Goal: Information Seeking & Learning: Learn about a topic

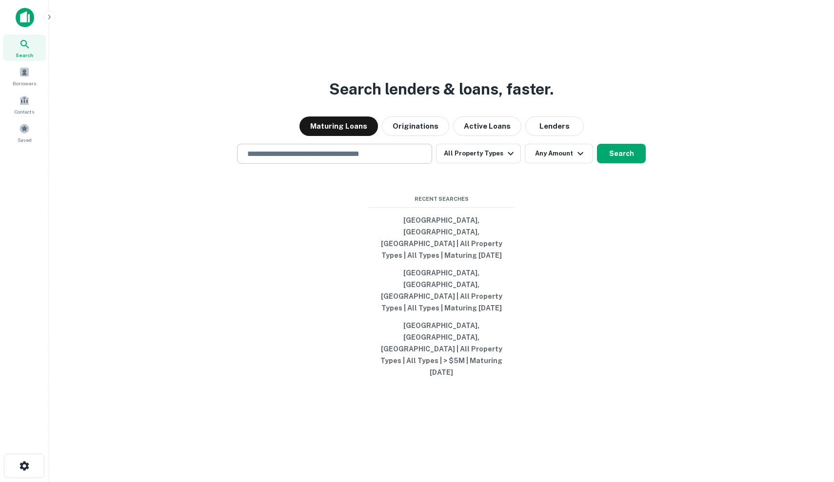
click at [340, 160] on input "text" at bounding box center [334, 153] width 186 height 11
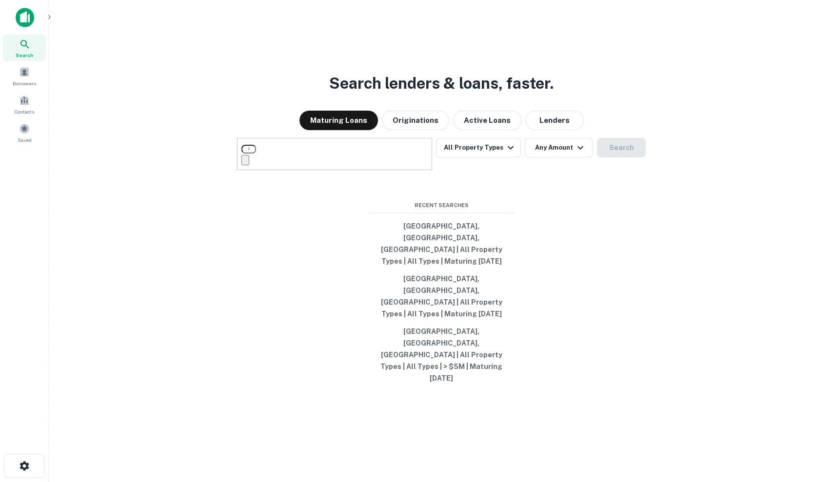
type input "*"
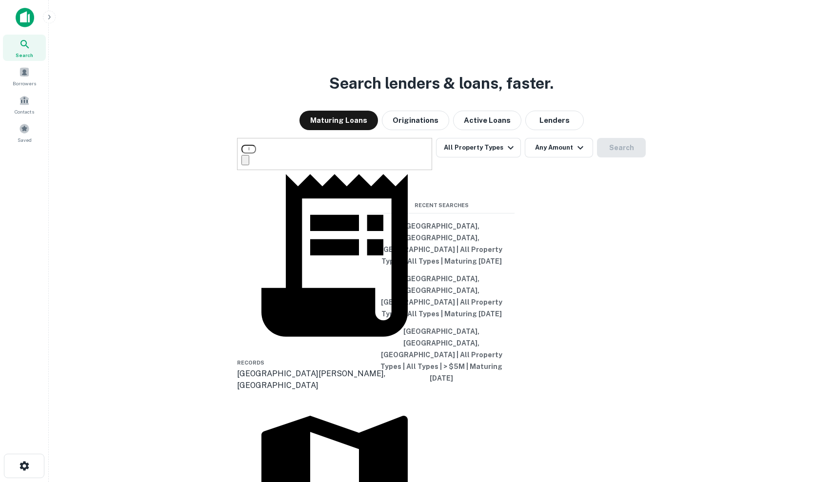
type input "**********"
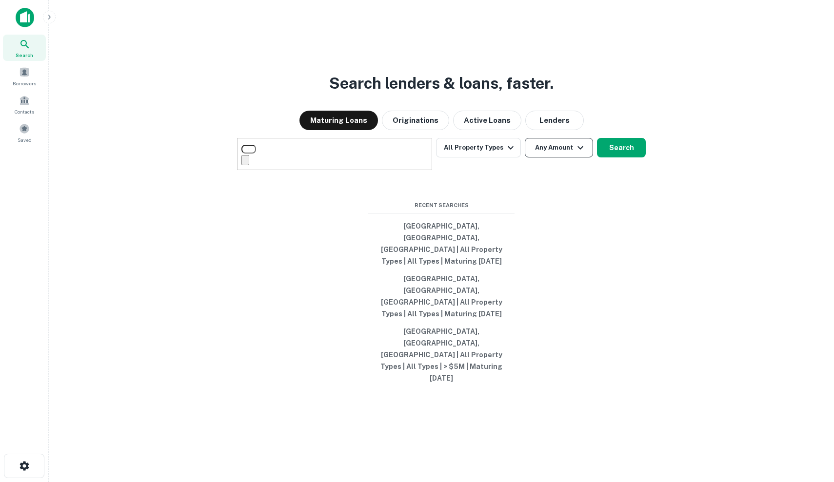
click at [567, 158] on button "Any Amount" at bounding box center [559, 148] width 68 height 20
type input "*******"
click at [624, 482] on div at bounding box center [417, 490] width 834 height 0
click at [624, 158] on button "Search" at bounding box center [621, 148] width 49 height 20
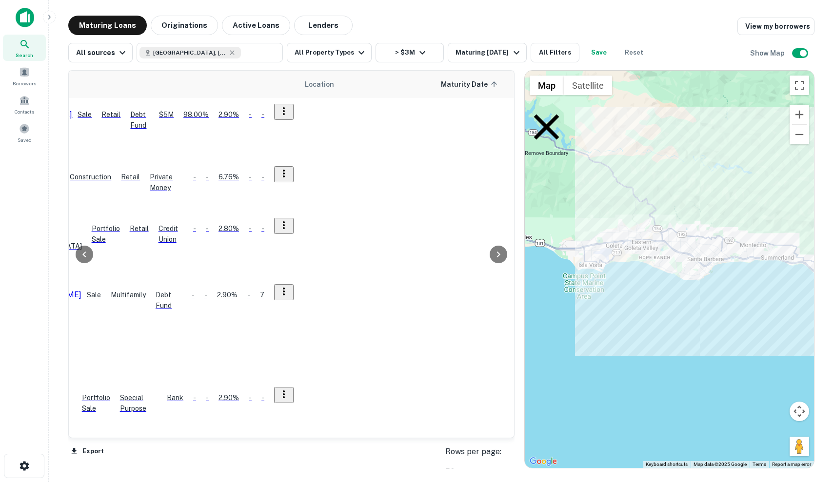
scroll to position [1, 324]
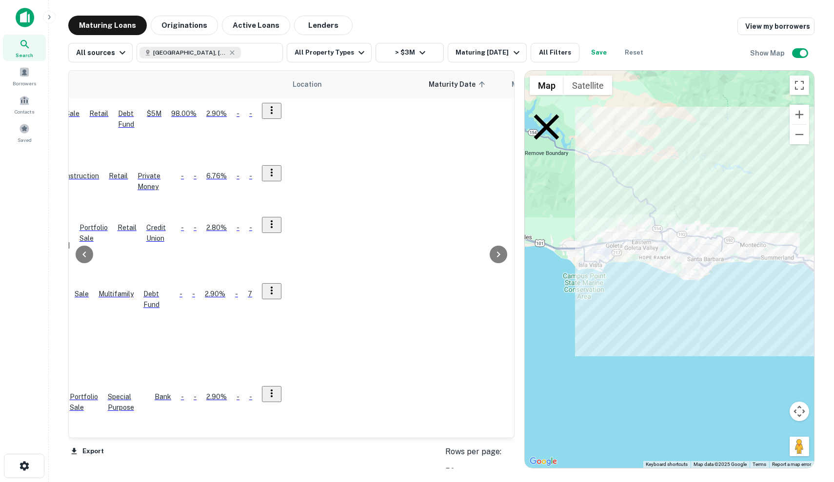
click at [60, 117] on p "James V Giuliani Etux" at bounding box center [27, 114] width 65 height 12
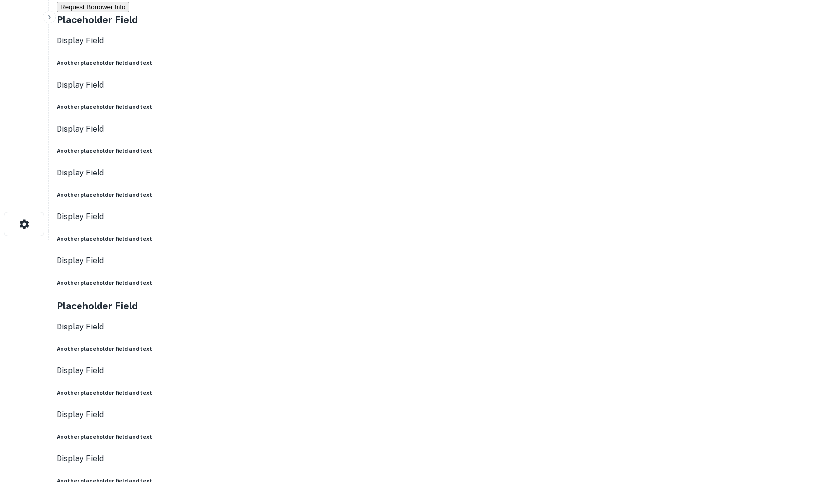
scroll to position [244, 0]
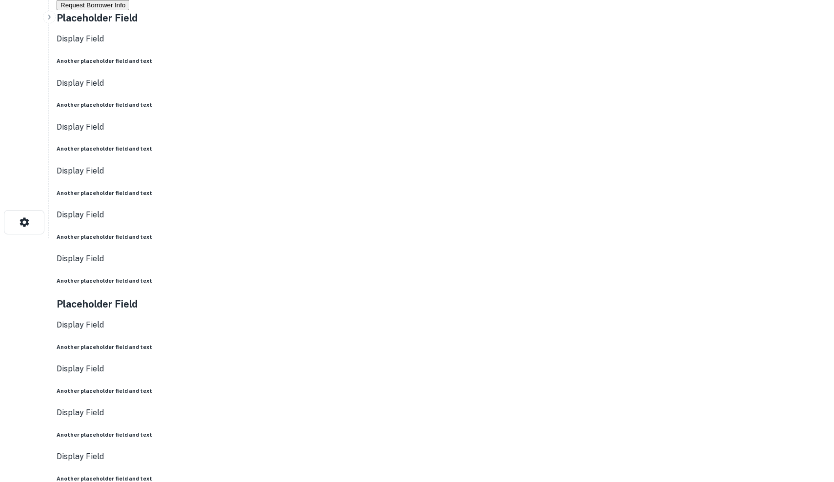
drag, startPoint x: 617, startPoint y: 176, endPoint x: 563, endPoint y: 173, distance: 53.7
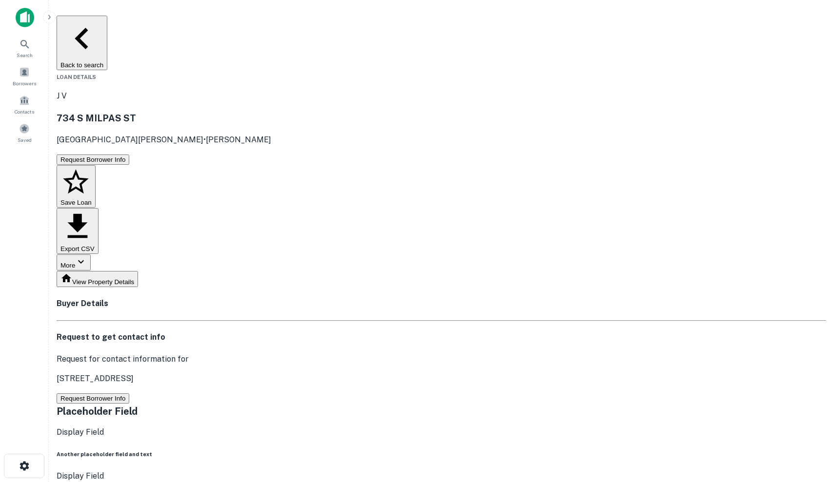
scroll to position [0, 0]
click at [129, 394] on button "Request Borrower Info" at bounding box center [93, 399] width 73 height 10
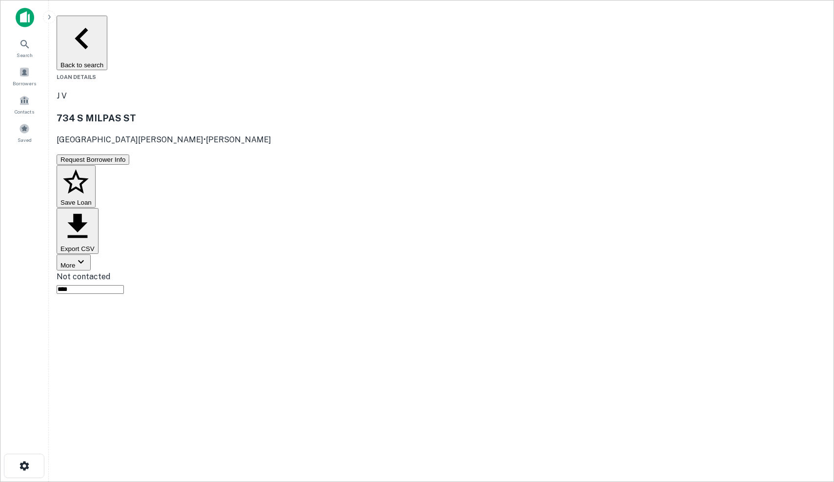
click at [96, 165] on button "Save Loan" at bounding box center [76, 186] width 39 height 43
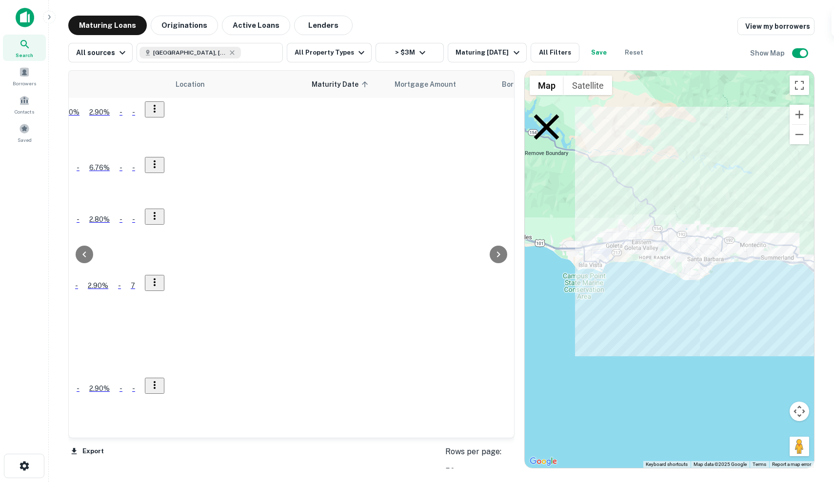
scroll to position [3, 463]
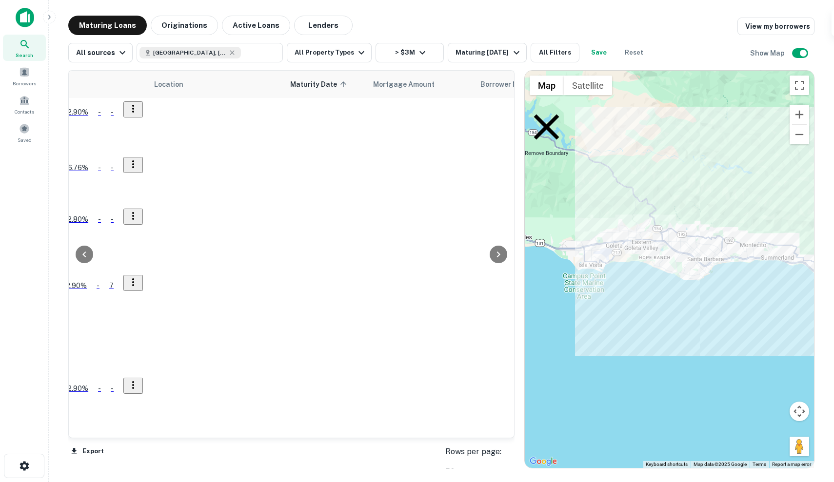
click at [38, 152] on td "Private Money" at bounding box center [15, 177] width 43 height 52
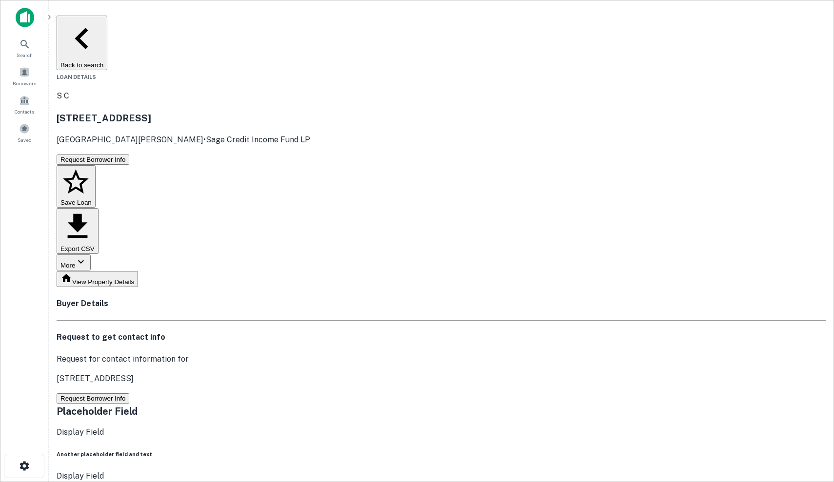
click at [129, 394] on button "Request Borrower Info" at bounding box center [93, 399] width 73 height 10
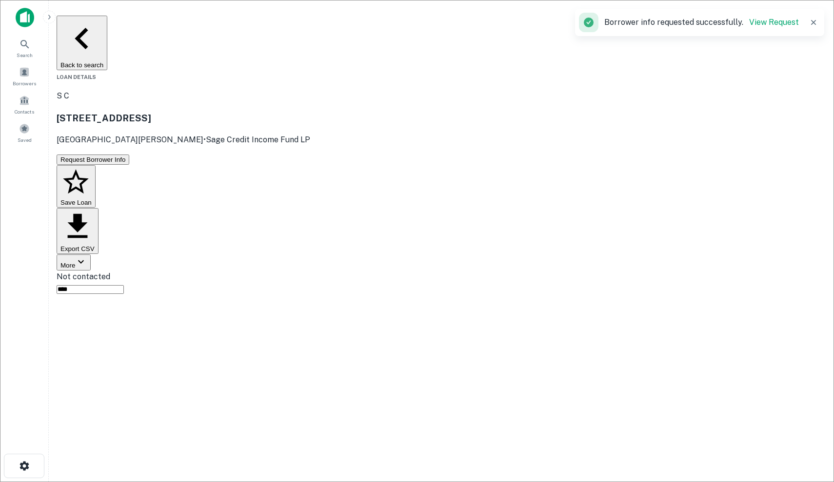
click at [96, 165] on button "Save Loan" at bounding box center [76, 186] width 39 height 43
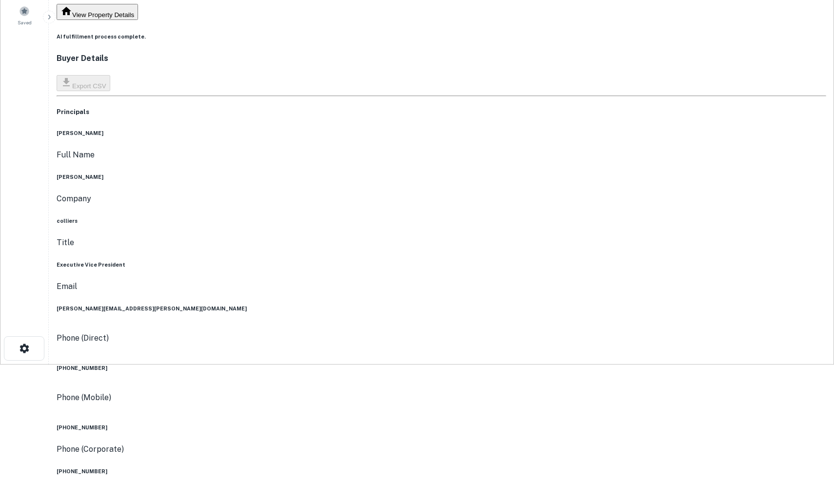
scroll to position [116, 0]
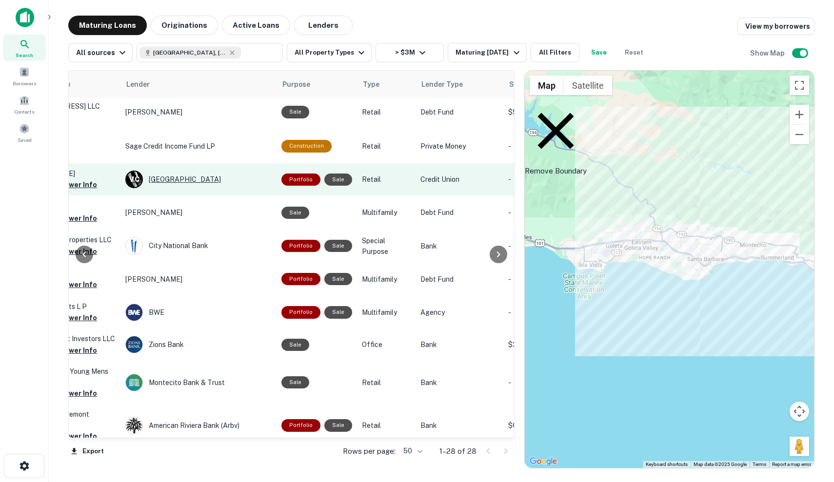
scroll to position [3, 411]
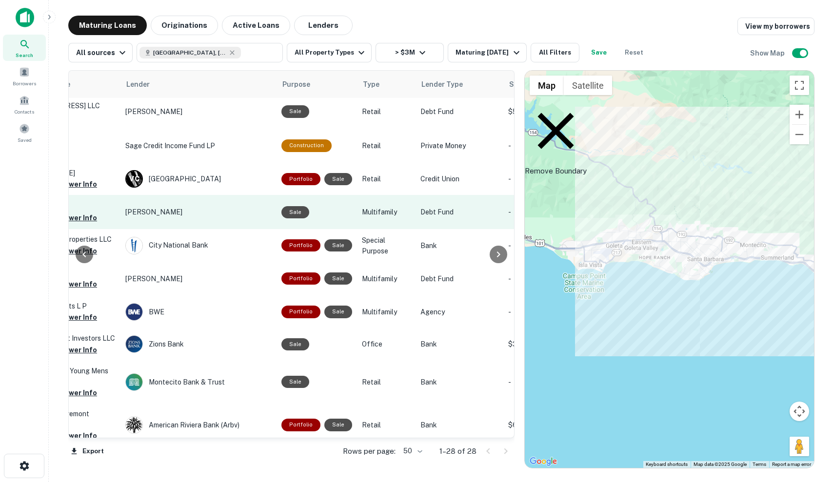
click at [408, 220] on td "Multifamily" at bounding box center [386, 212] width 59 height 34
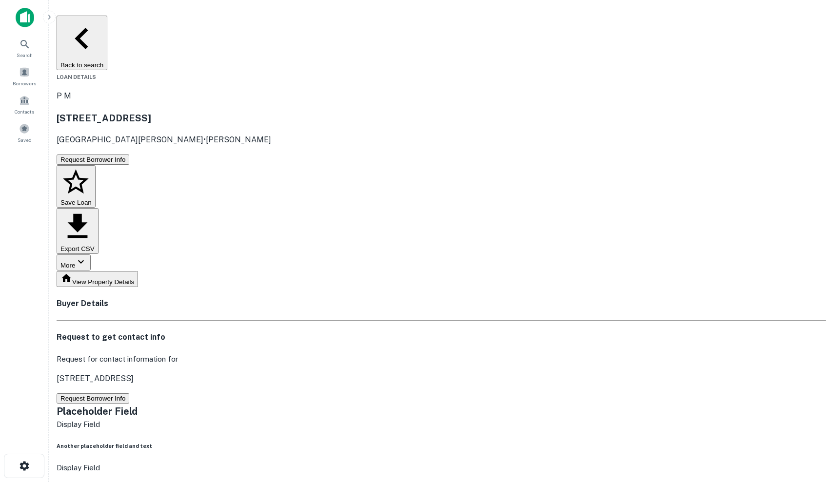
click at [129, 394] on button "Request Borrower Info" at bounding box center [93, 399] width 73 height 10
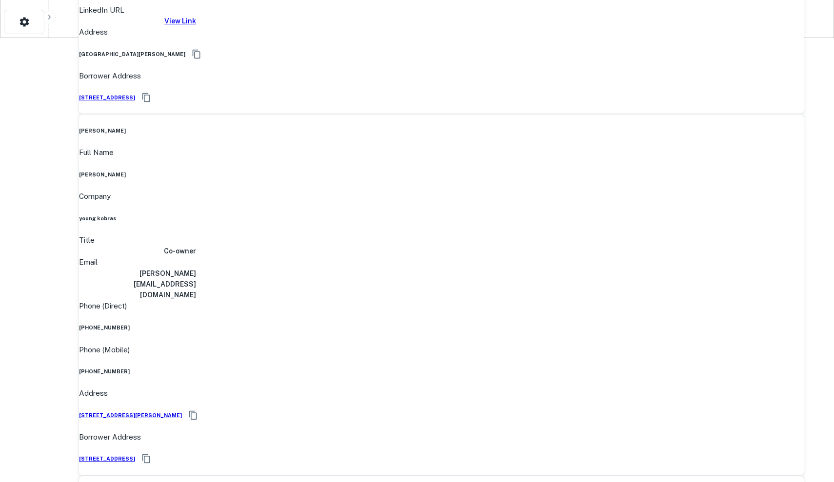
scroll to position [291, 0]
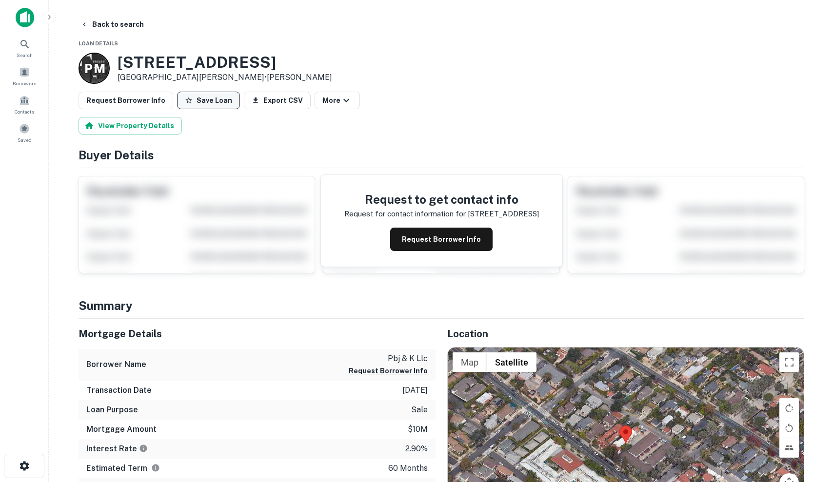
click at [200, 97] on button "Save Loan" at bounding box center [208, 101] width 63 height 18
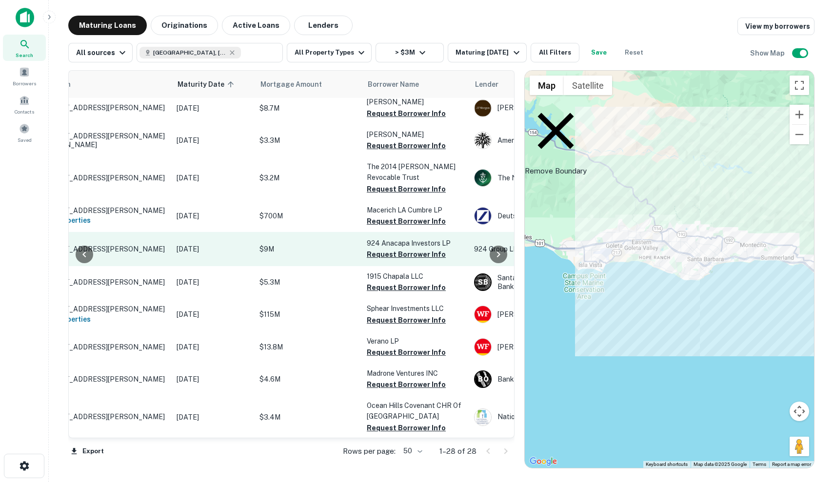
scroll to position [488, 55]
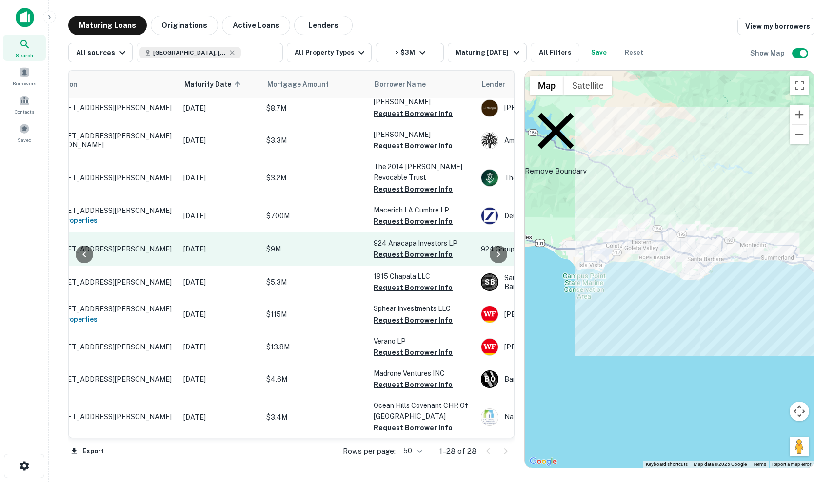
click at [340, 244] on p "$9M" at bounding box center [315, 249] width 98 height 11
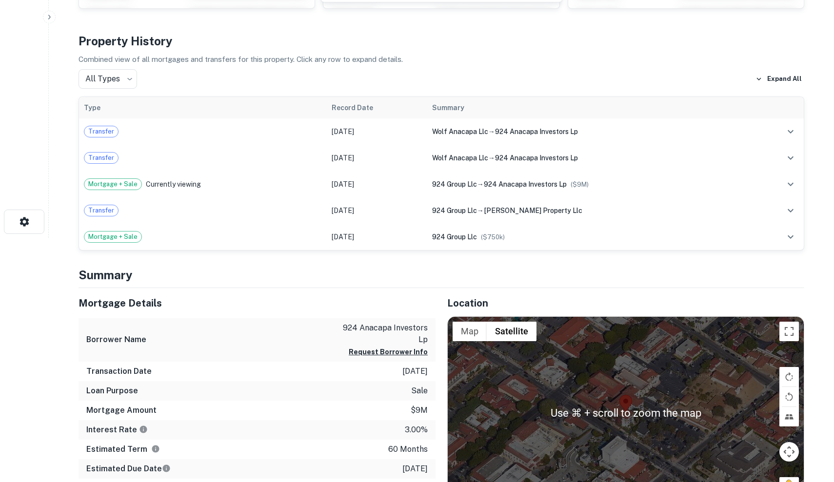
scroll to position [337, 0]
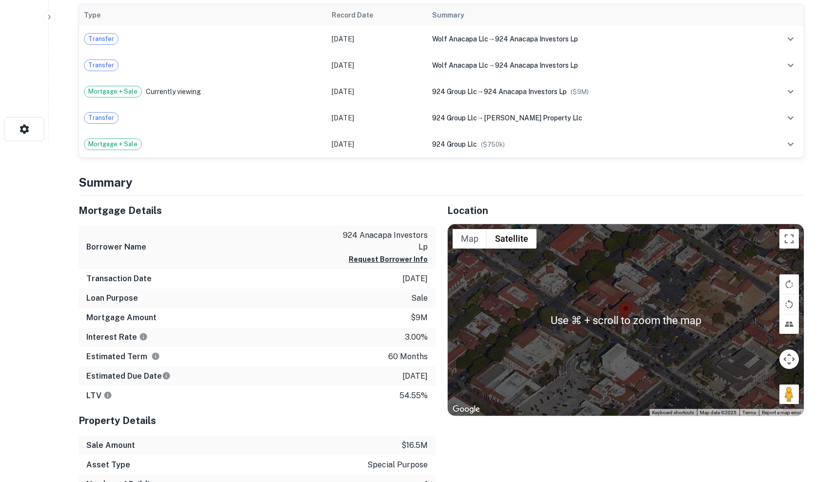
click at [608, 288] on div at bounding box center [626, 320] width 356 height 192
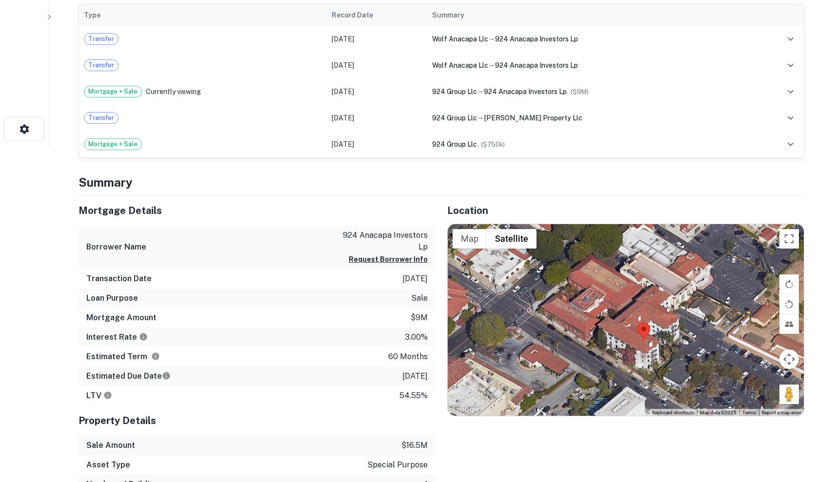
click at [645, 308] on div at bounding box center [626, 320] width 356 height 192
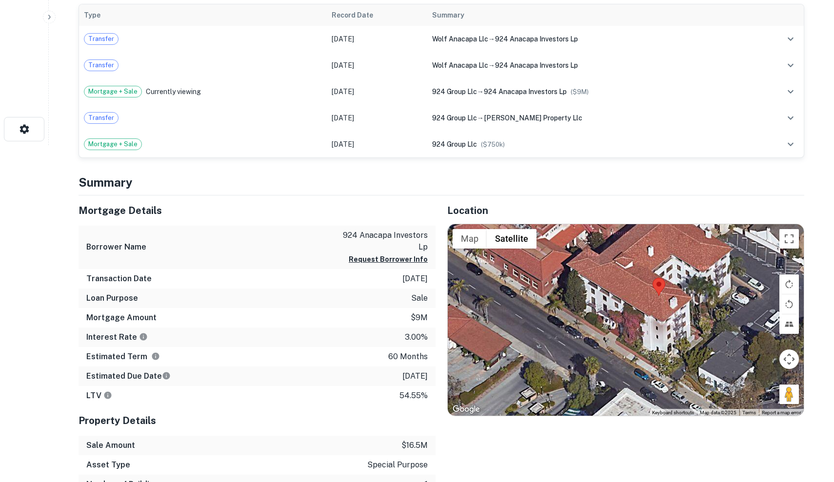
drag, startPoint x: 645, startPoint y: 308, endPoint x: 661, endPoint y: 240, distance: 70.6
click at [661, 240] on div at bounding box center [626, 320] width 356 height 192
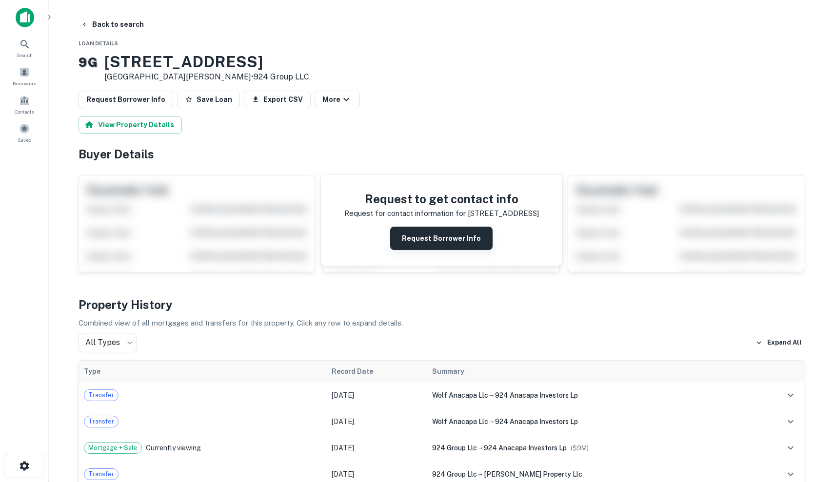
scroll to position [0, 0]
click at [470, 232] on button "Request Borrower Info" at bounding box center [441, 238] width 102 height 23
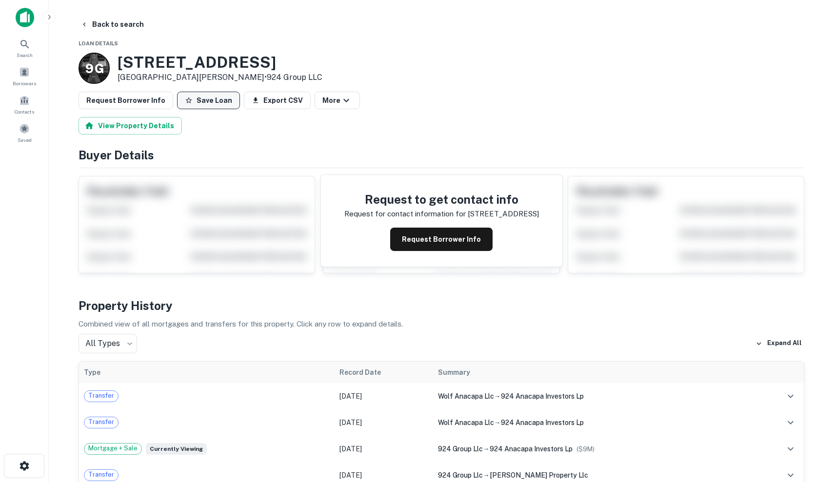
click at [202, 103] on button "Save Loan" at bounding box center [208, 101] width 63 height 18
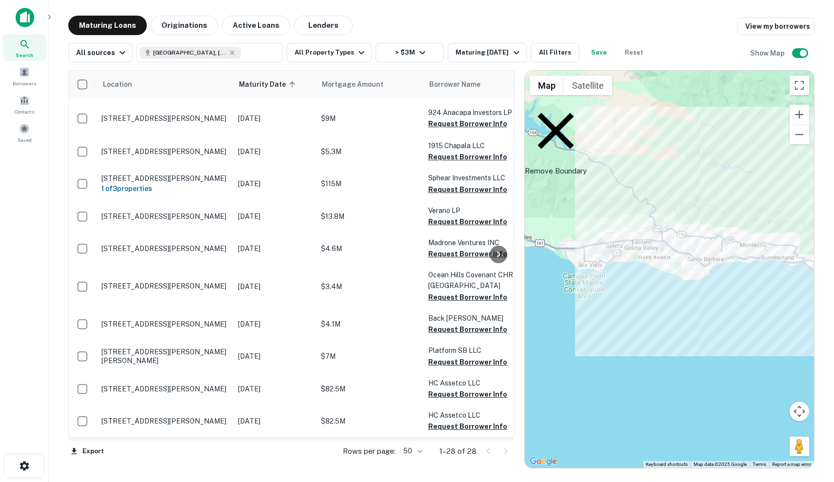
scroll to position [619, 5]
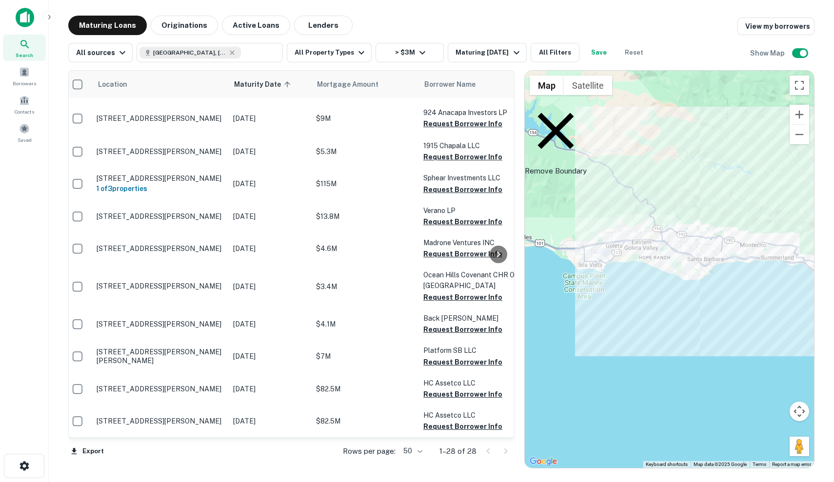
click at [349, 448] on p "$3.2M" at bounding box center [365, 453] width 98 height 11
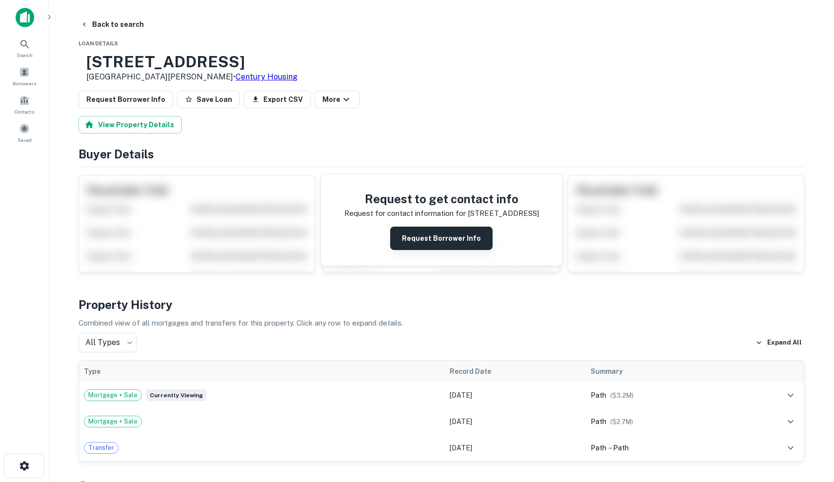
click at [454, 235] on button "Request Borrower Info" at bounding box center [441, 238] width 102 height 23
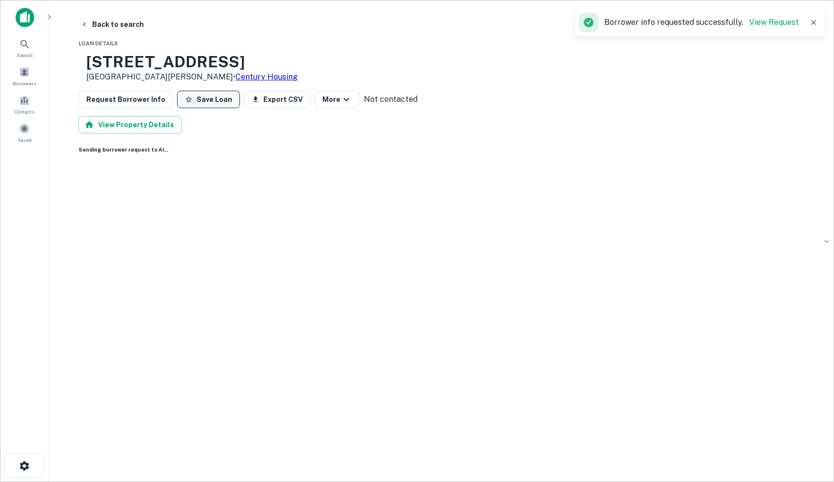
click at [207, 100] on button "Save Loan" at bounding box center [208, 100] width 63 height 18
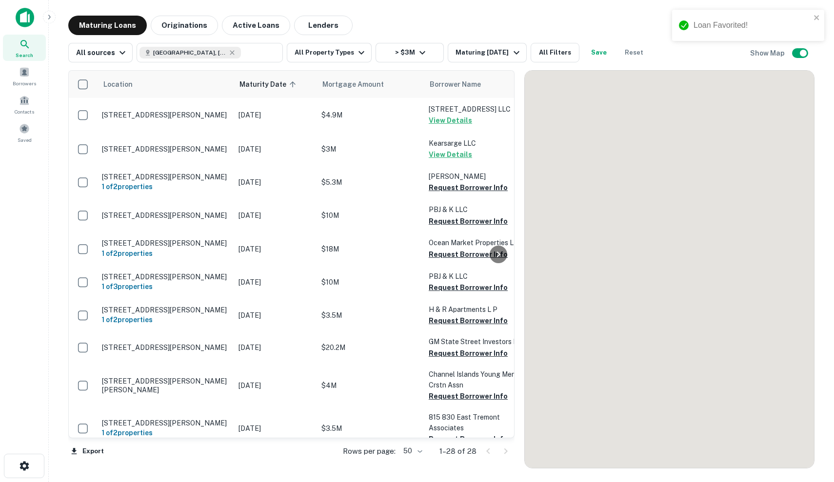
scroll to position [619, 0]
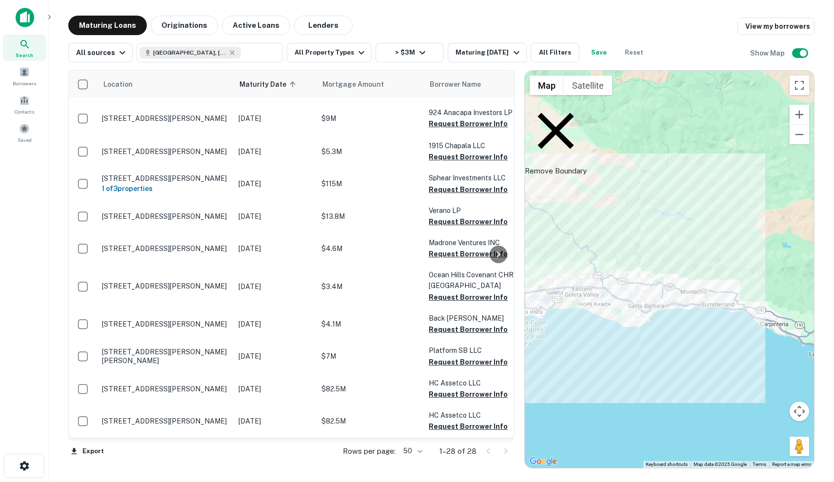
drag, startPoint x: 647, startPoint y: 263, endPoint x: 587, endPoint y: 311, distance: 76.7
click at [587, 311] on div "To activate drag with keyboard, press Alt + Enter. Once in keyboard drag state,…" at bounding box center [669, 270] width 289 height 398
click at [576, 106] on p "Remove Boundary" at bounding box center [556, 138] width 62 height 77
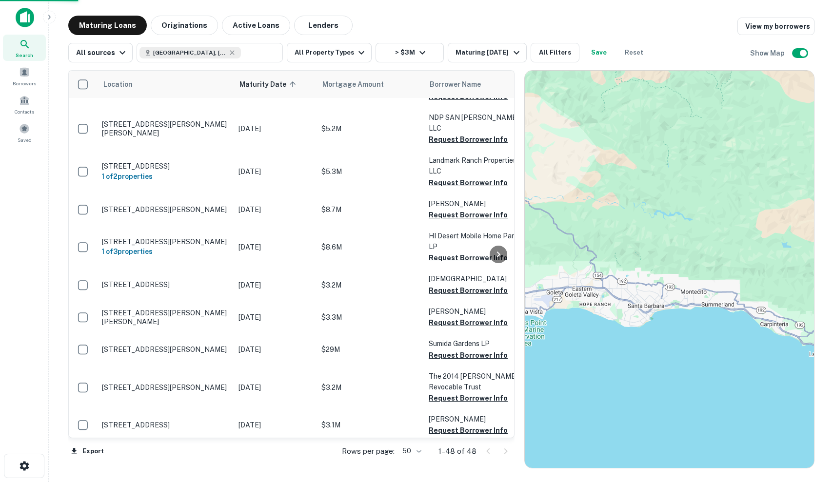
click at [717, 306] on div "To activate drag with keyboard, press Alt + Enter. Once in keyboard drag state,…" at bounding box center [669, 270] width 289 height 398
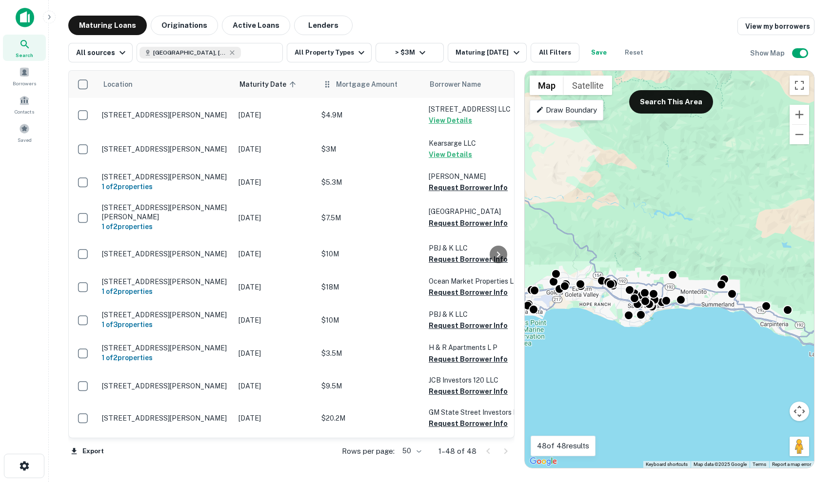
click at [367, 92] on th "Mortgage Amount" at bounding box center [370, 84] width 107 height 27
click at [367, 85] on span "Mortgage Amount" at bounding box center [373, 85] width 74 height 12
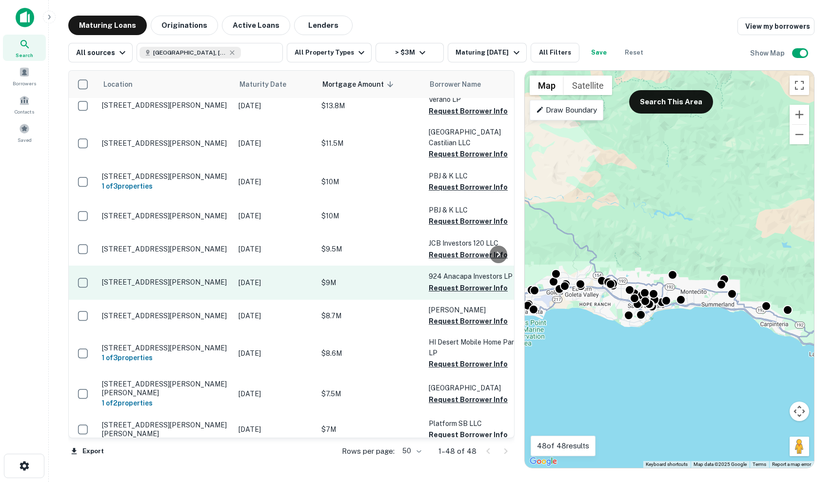
scroll to position [321, 0]
click at [380, 278] on p "$9M" at bounding box center [370, 283] width 98 height 11
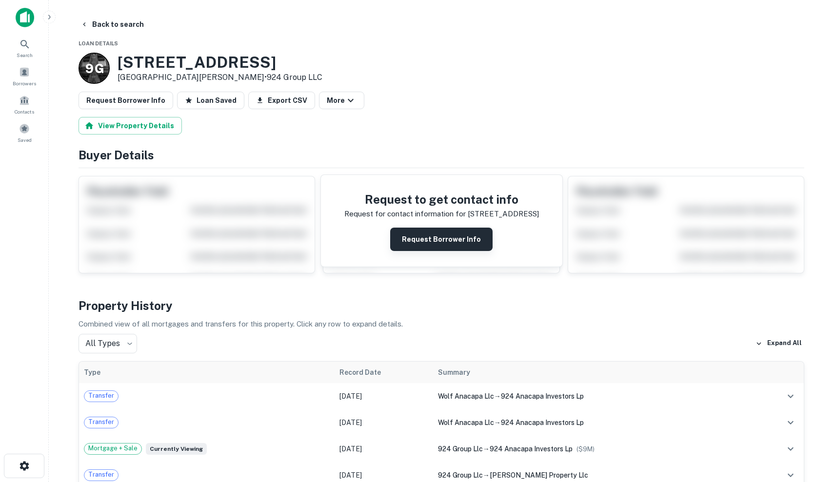
click at [415, 238] on button "Request Borrower Info" at bounding box center [441, 239] width 102 height 23
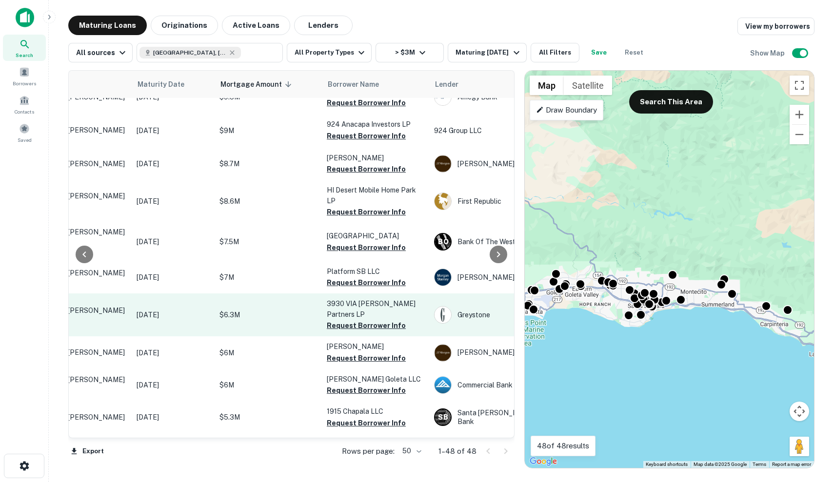
scroll to position [475, 102]
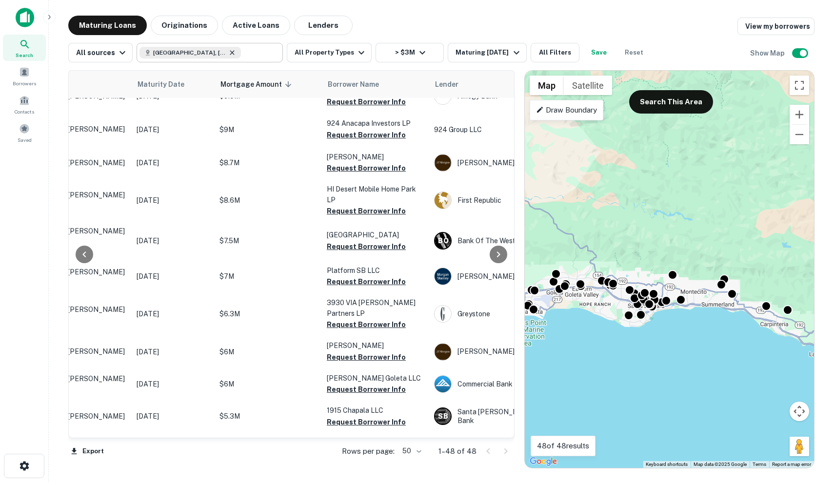
click at [228, 51] on icon at bounding box center [232, 53] width 8 height 8
type input "**********"
click at [154, 51] on input "**********" at bounding box center [147, 52] width 15 height 11
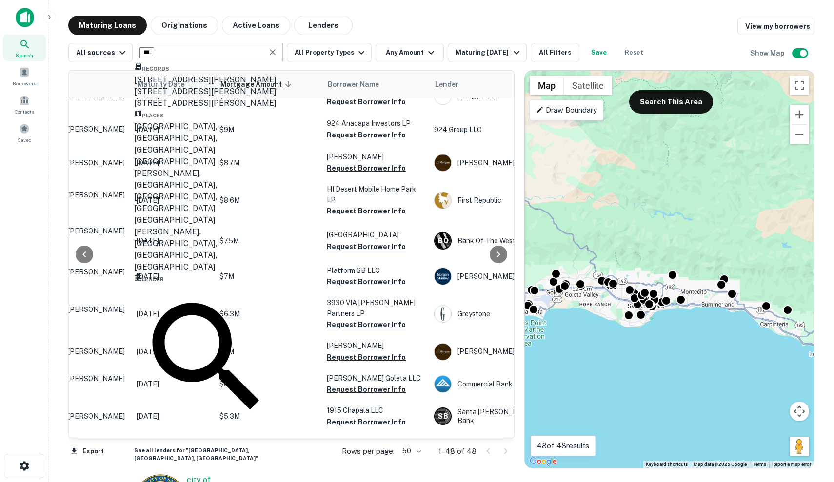
click at [272, 53] on icon "Clear" at bounding box center [273, 52] width 10 height 10
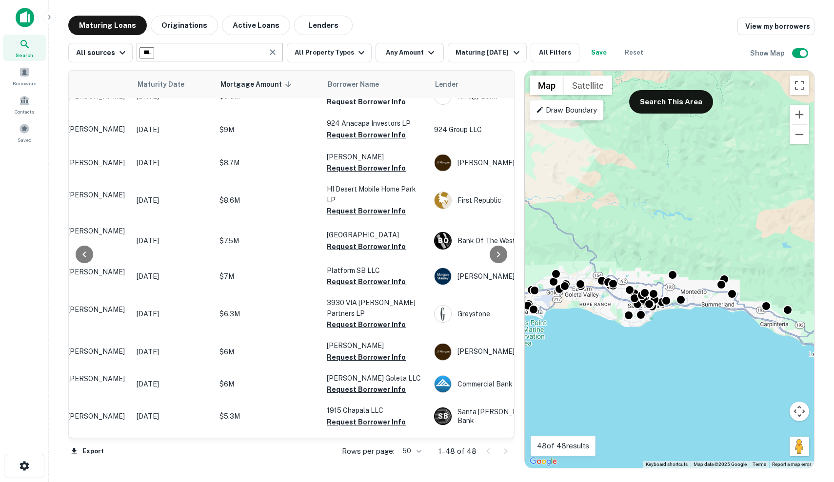
type input "**********"
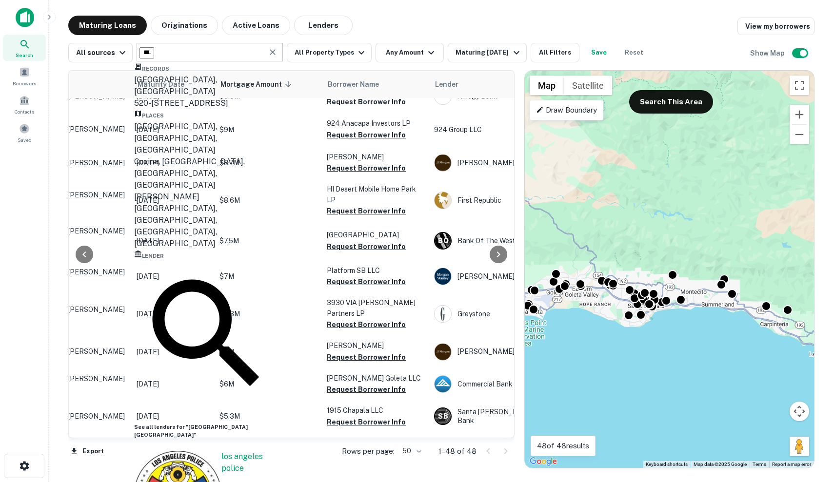
click at [197, 149] on div "Los Angeles, CA, USA" at bounding box center [207, 138] width 146 height 35
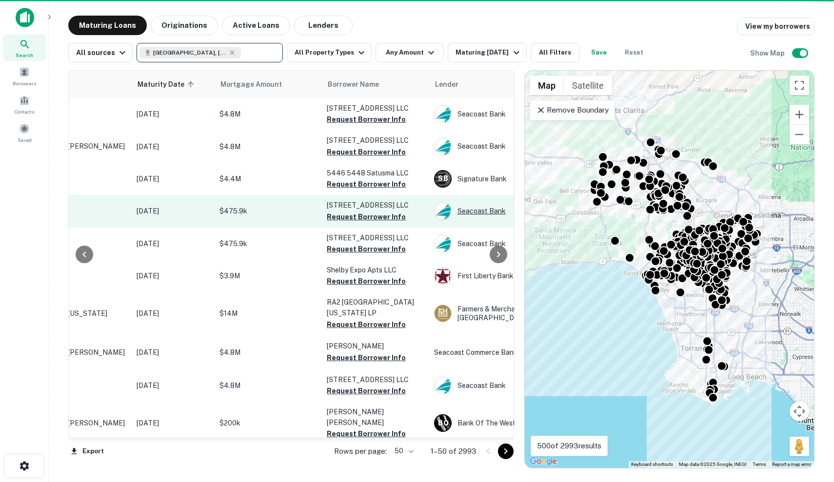
scroll to position [0, 102]
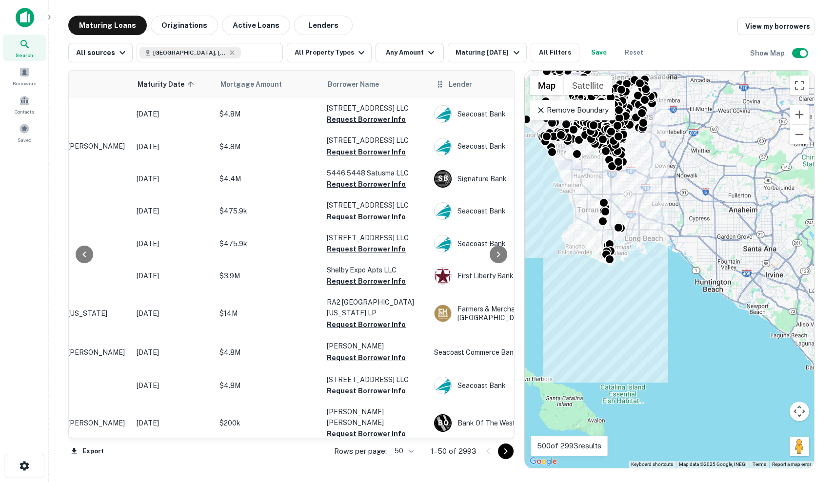
drag, startPoint x: 580, startPoint y: 228, endPoint x: 480, endPoint y: 87, distance: 173.8
click at [480, 87] on div "Location Maturity Date sorted ascending Mortgage Amount Borrower Name Lender Pu…" at bounding box center [441, 265] width 746 height 406
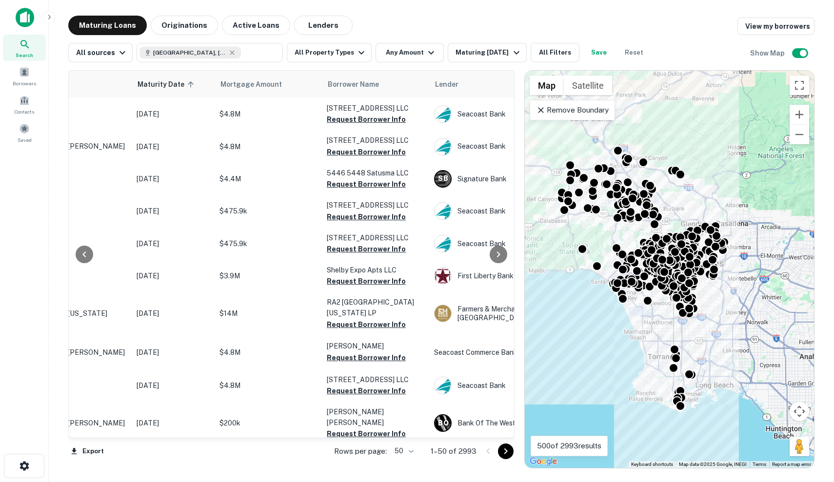
drag, startPoint x: 667, startPoint y: 185, endPoint x: 738, endPoint y: 333, distance: 163.6
click at [738, 333] on div "To activate drag with keyboard, press Alt + Enter. Once in keyboard drag state,…" at bounding box center [669, 270] width 289 height 398
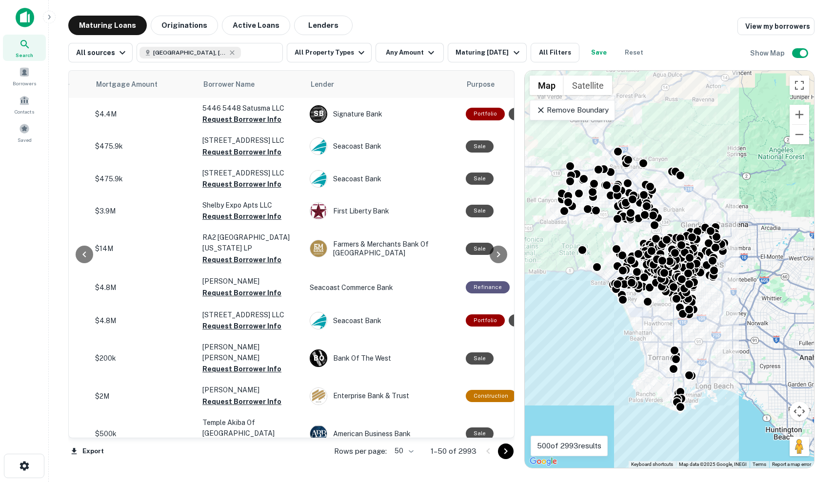
scroll to position [65, 226]
click at [576, 47] on button "All Filters" at bounding box center [555, 53] width 49 height 20
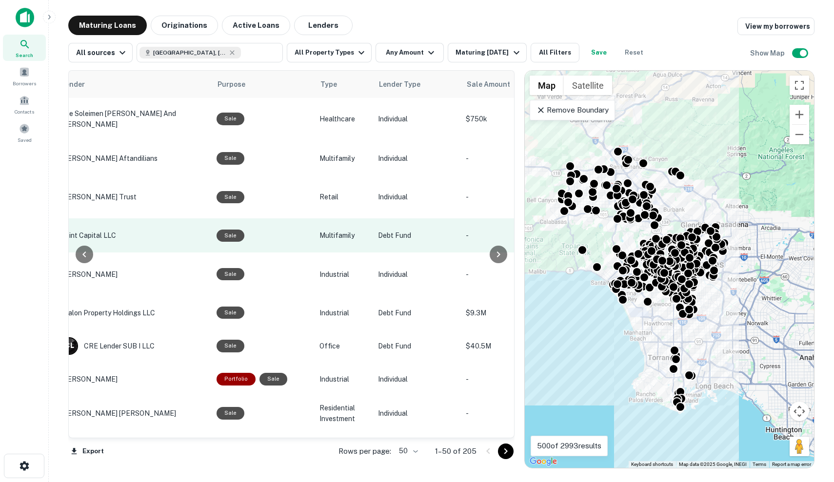
scroll to position [3, 481]
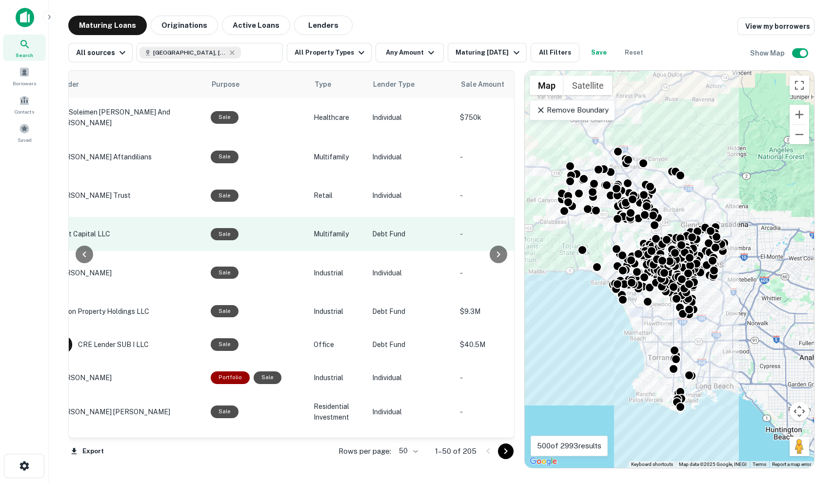
click at [382, 229] on td "Debt Fund" at bounding box center [411, 234] width 88 height 34
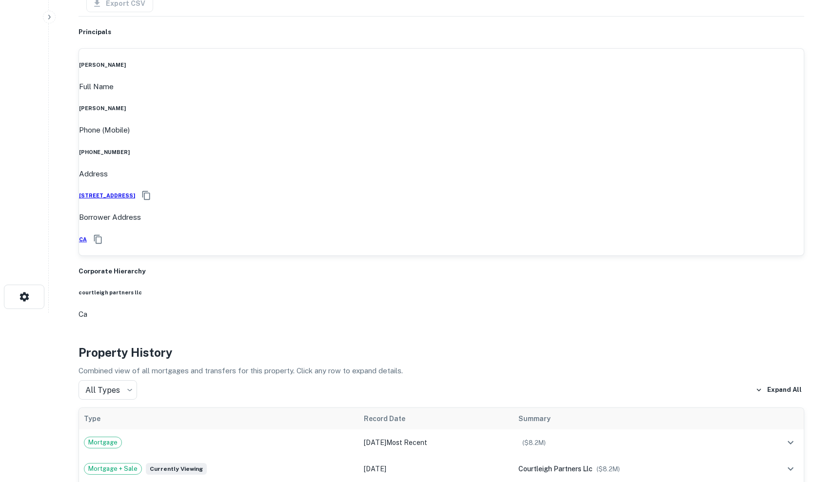
scroll to position [74, 0]
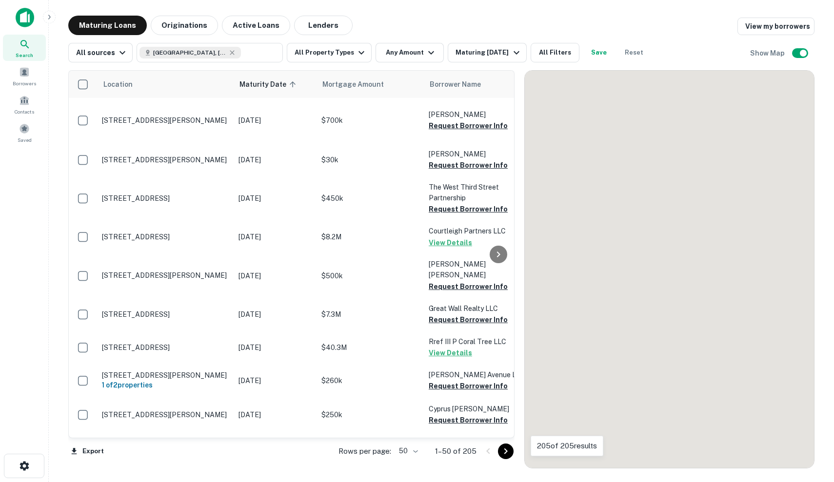
scroll to position [3, 0]
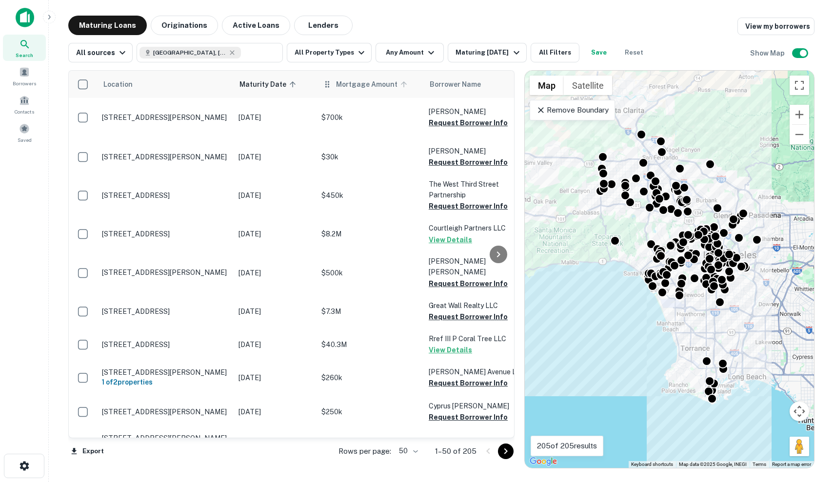
click at [361, 86] on span "Mortgage Amount" at bounding box center [373, 85] width 74 height 12
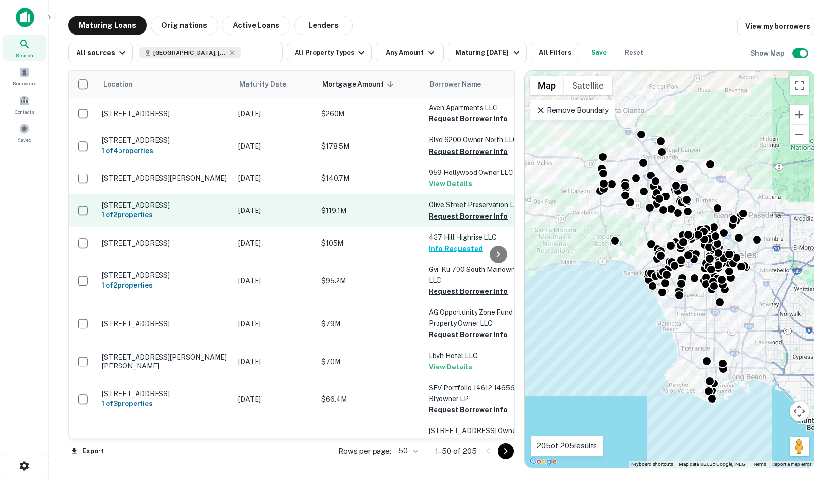
scroll to position [0, 0]
click at [348, 216] on p "$119.1M" at bounding box center [370, 210] width 98 height 11
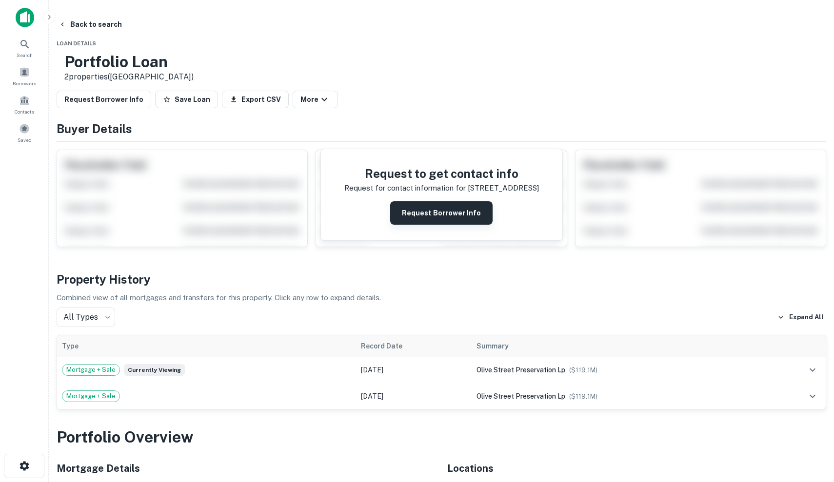
click at [430, 220] on button "Request Borrower Info" at bounding box center [441, 212] width 102 height 23
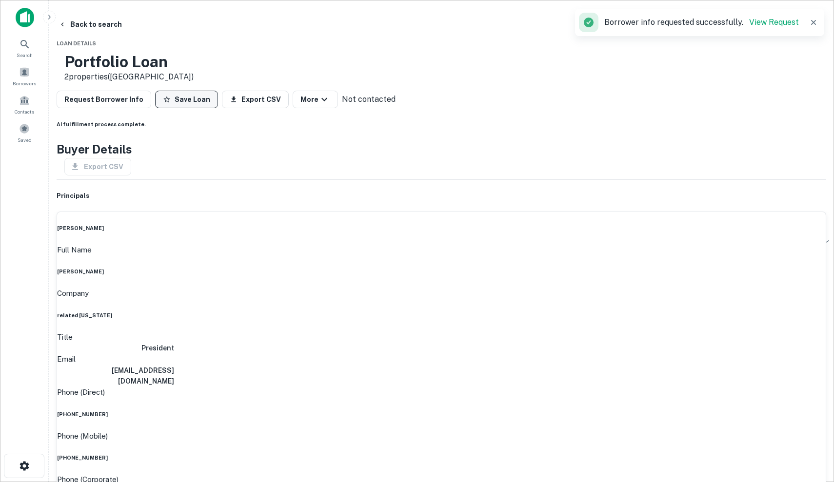
click at [205, 99] on button "Save Loan" at bounding box center [186, 100] width 63 height 18
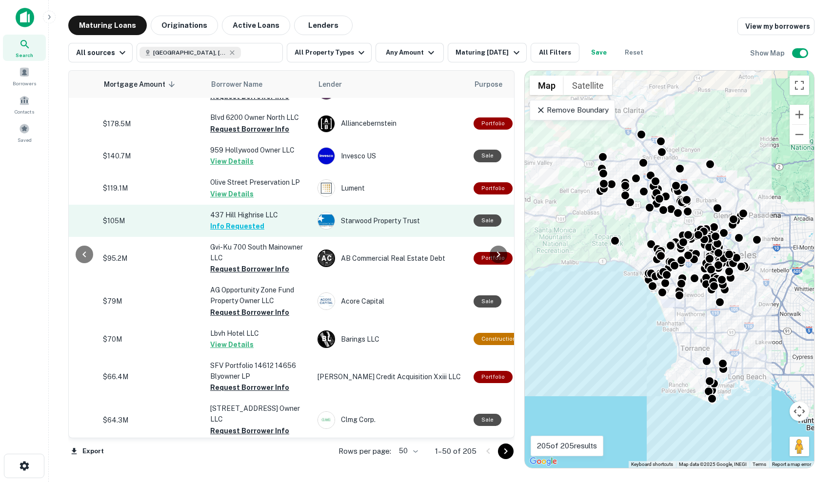
scroll to position [23, 226]
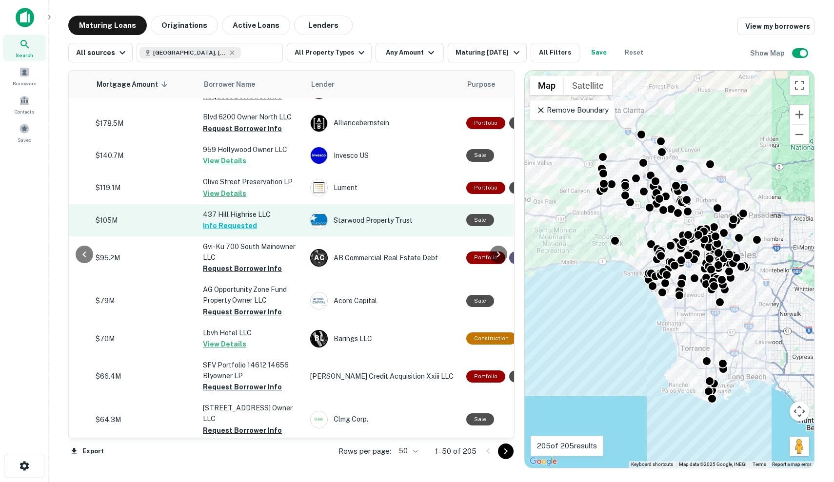
click at [139, 226] on p "$105M" at bounding box center [145, 220] width 98 height 11
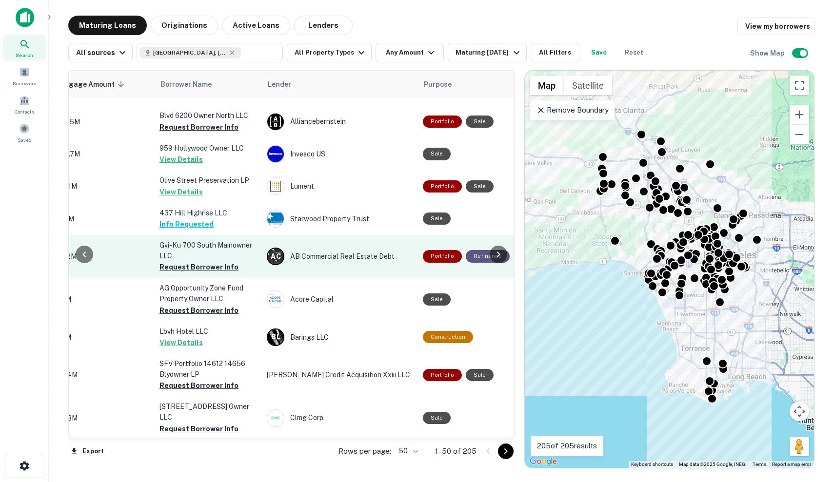
scroll to position [25, 269]
click at [407, 275] on td "A C AB Commercial Real Estate Debt" at bounding box center [340, 256] width 156 height 43
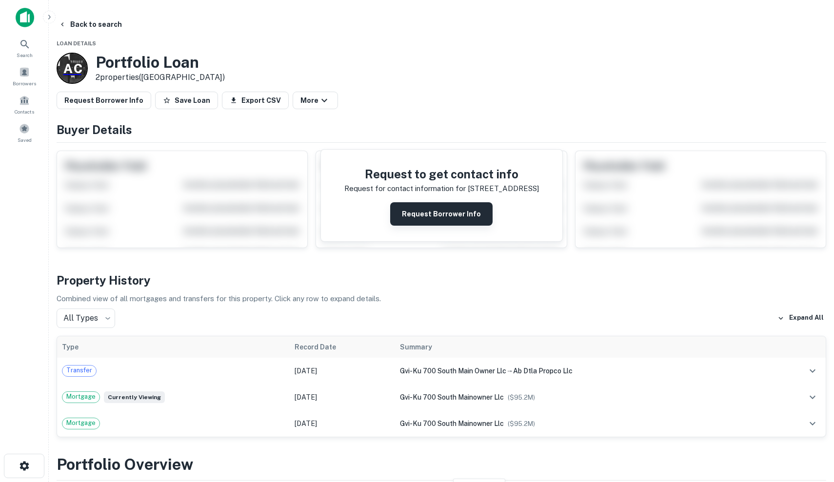
click at [441, 213] on button "Request Borrower Info" at bounding box center [441, 213] width 102 height 23
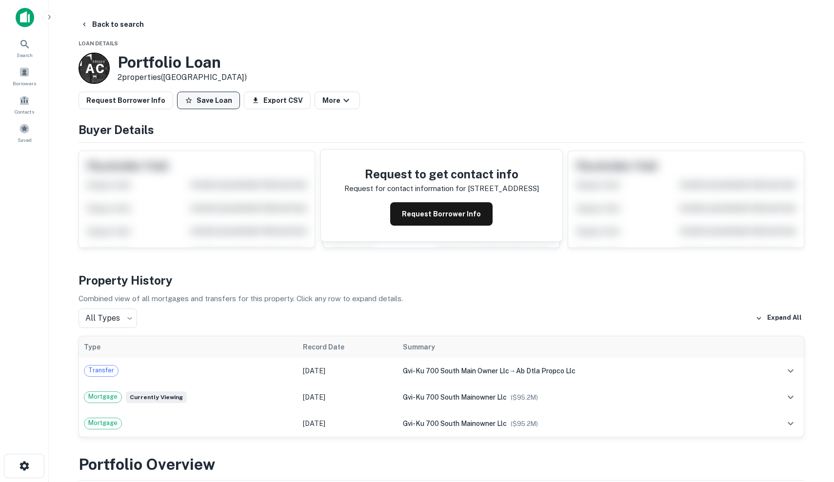
click at [209, 108] on button "Save Loan" at bounding box center [208, 101] width 63 height 18
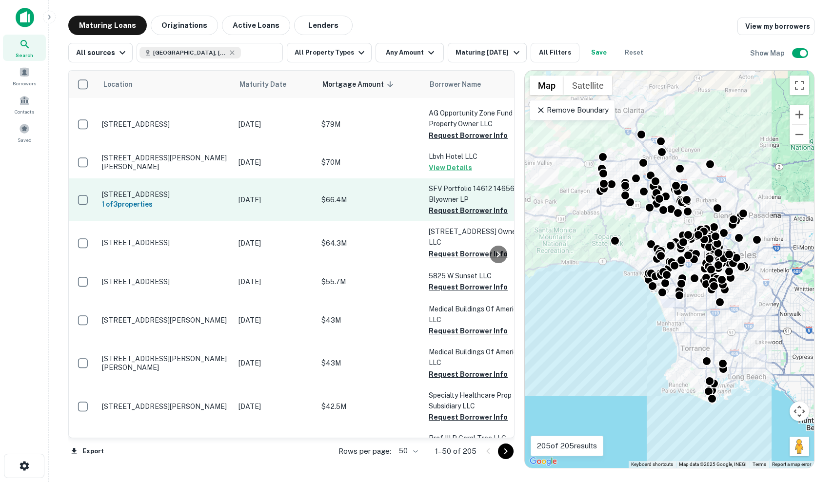
scroll to position [200, 0]
click at [382, 199] on td "$66.4M" at bounding box center [370, 200] width 107 height 43
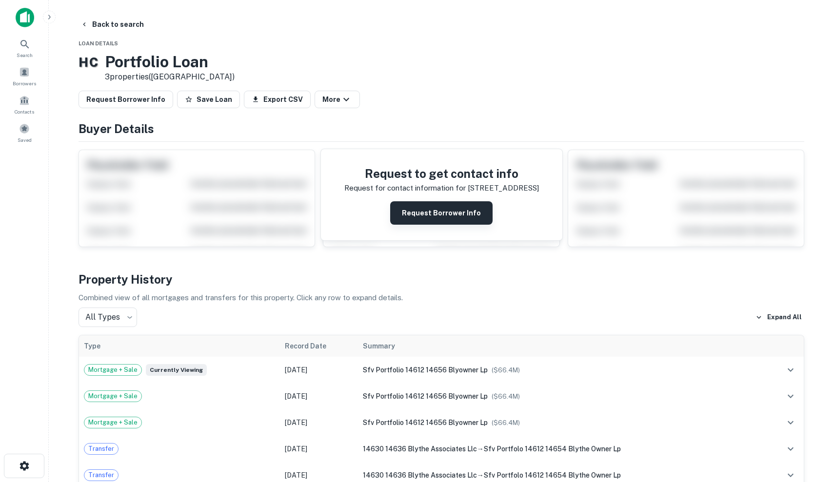
click at [411, 211] on button "Request Borrower Info" at bounding box center [441, 212] width 102 height 23
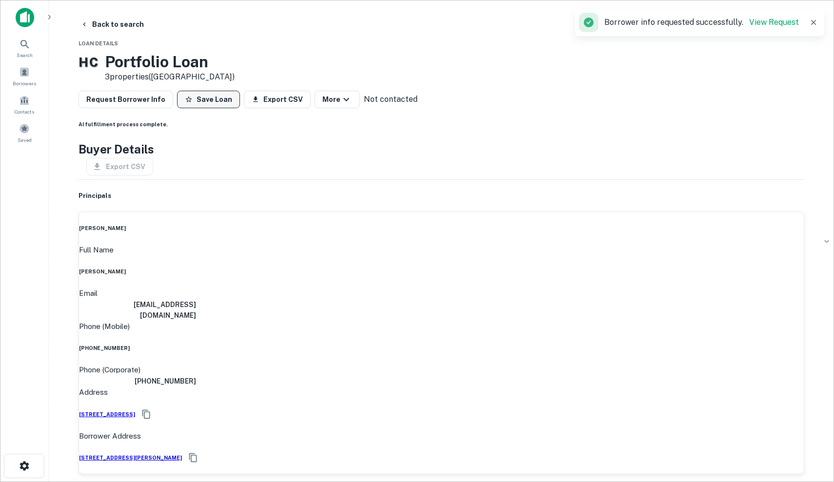
click at [199, 101] on button "Save Loan" at bounding box center [208, 100] width 63 height 18
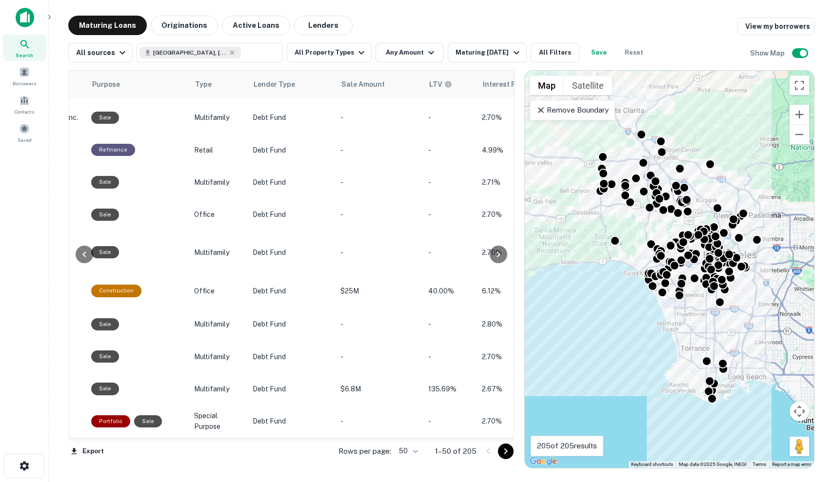
scroll to position [1436, 601]
click at [504, 454] on icon "Go to next page" at bounding box center [506, 452] width 12 height 12
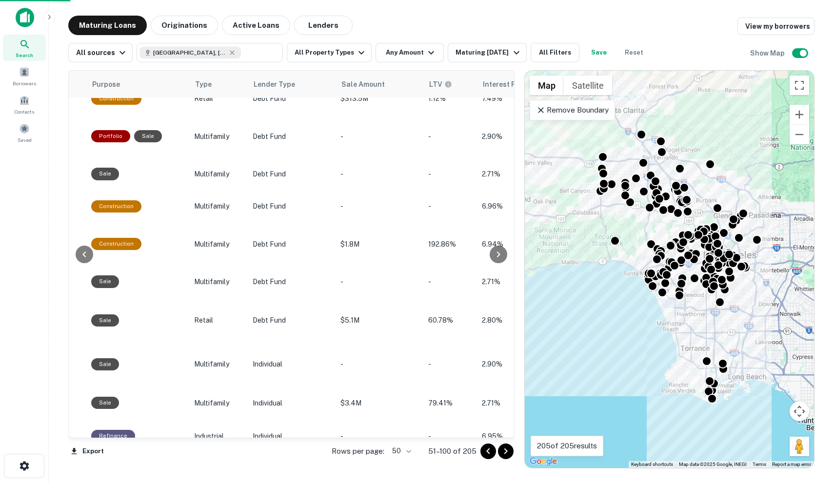
scroll to position [1399, 601]
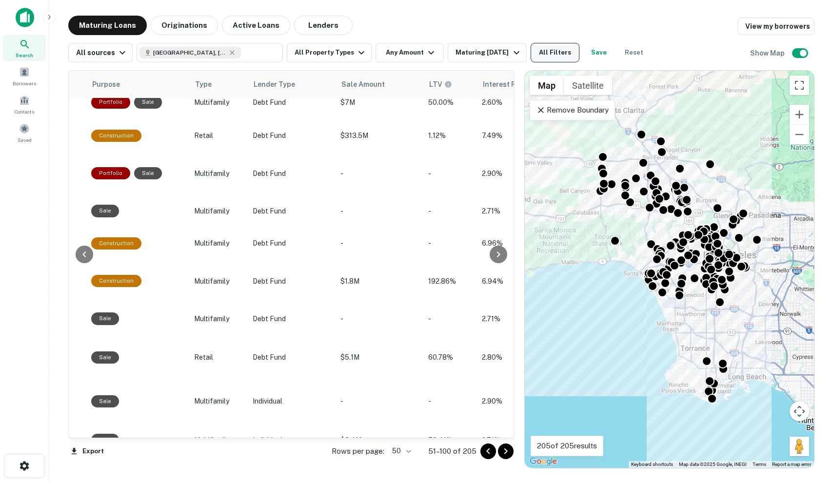
click at [560, 51] on button "All Filters" at bounding box center [555, 53] width 49 height 20
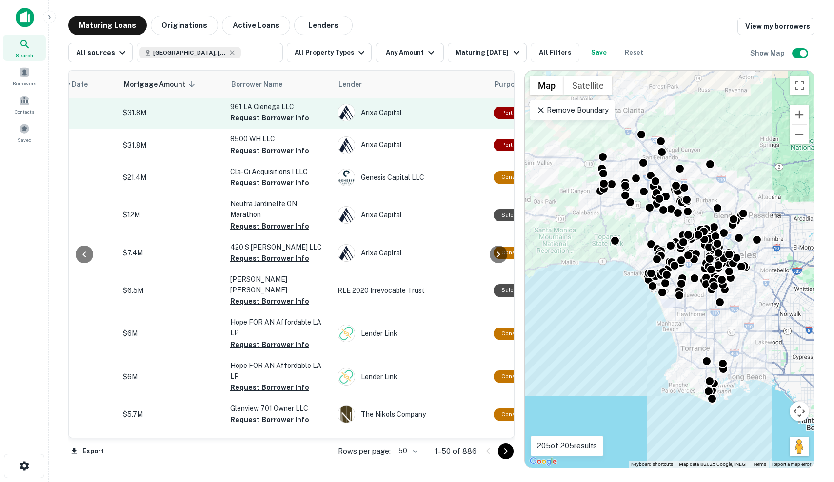
scroll to position [2, 199]
click at [437, 120] on div "Arixa Capital" at bounding box center [411, 112] width 146 height 18
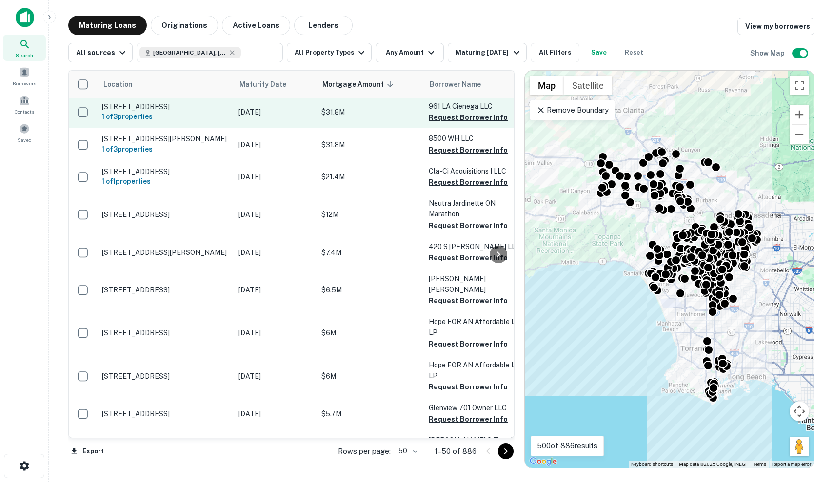
scroll to position [2, 0]
click at [400, 117] on p "$31.8M" at bounding box center [370, 112] width 98 height 11
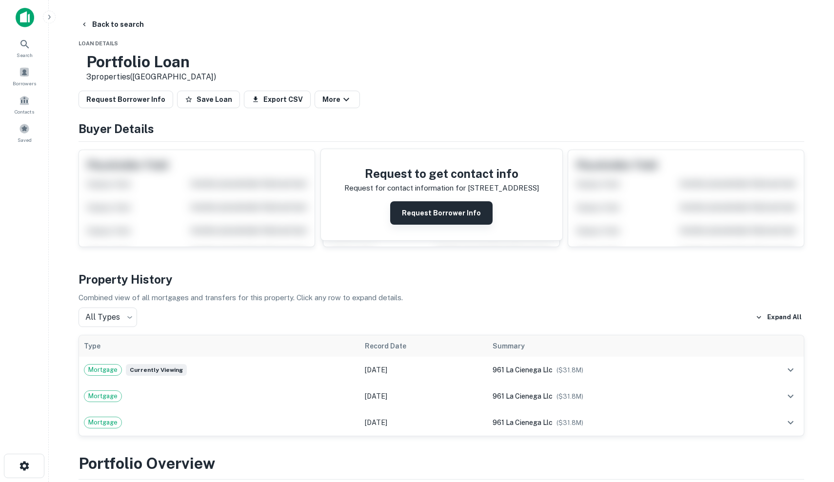
click at [420, 215] on button "Request Borrower Info" at bounding box center [441, 212] width 102 height 23
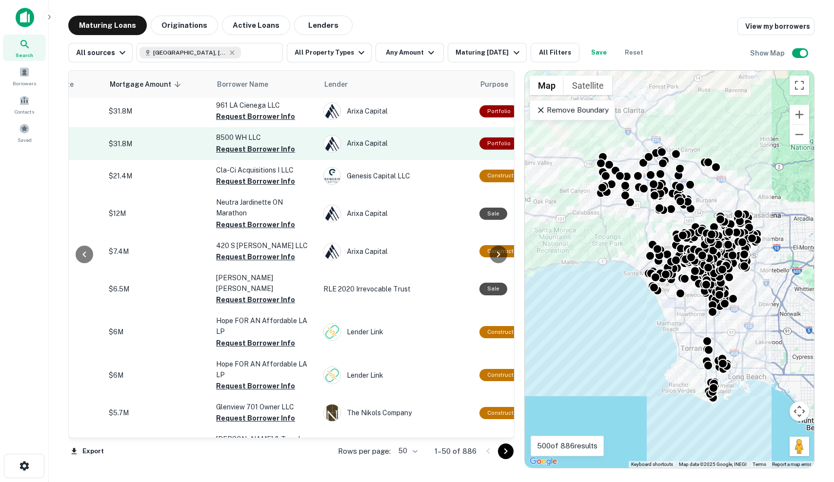
scroll to position [3, 214]
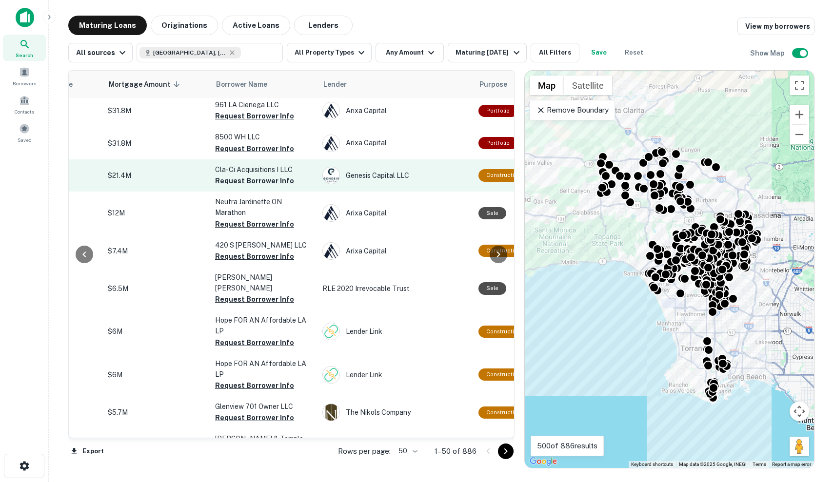
click at [457, 192] on td "Genesis Capital LLC" at bounding box center [396, 176] width 156 height 32
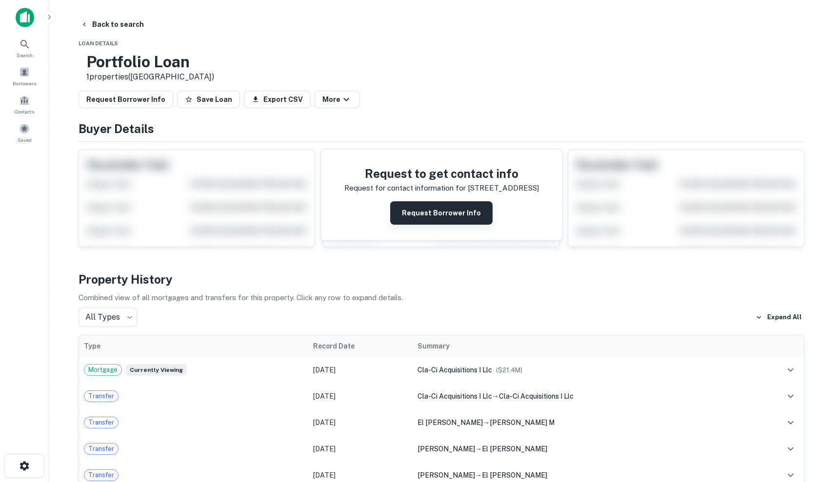
click at [425, 222] on button "Request Borrower Info" at bounding box center [441, 212] width 102 height 23
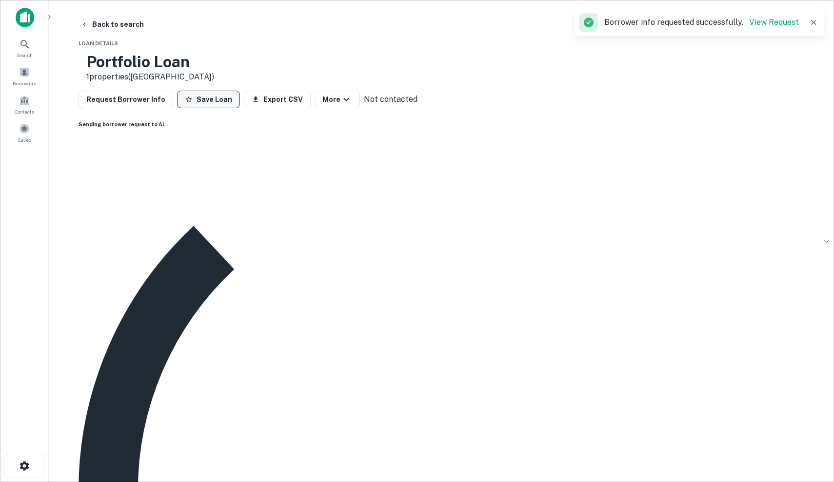
click at [190, 99] on button "Save Loan" at bounding box center [208, 100] width 63 height 18
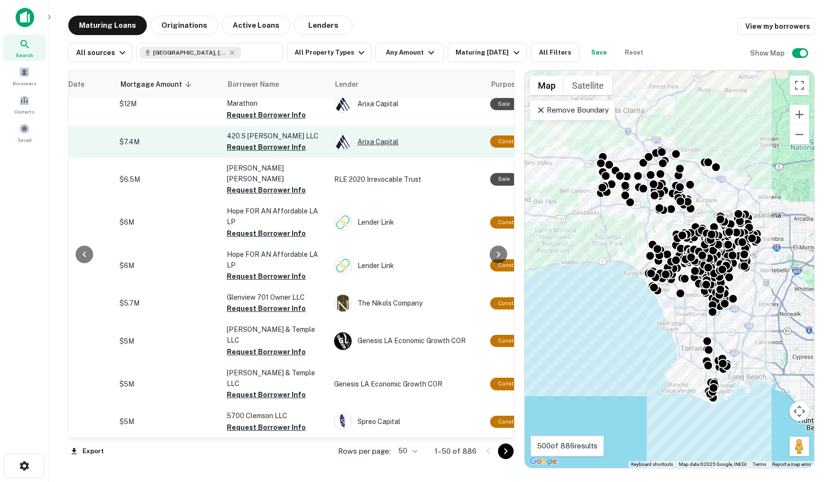
scroll to position [123, 202]
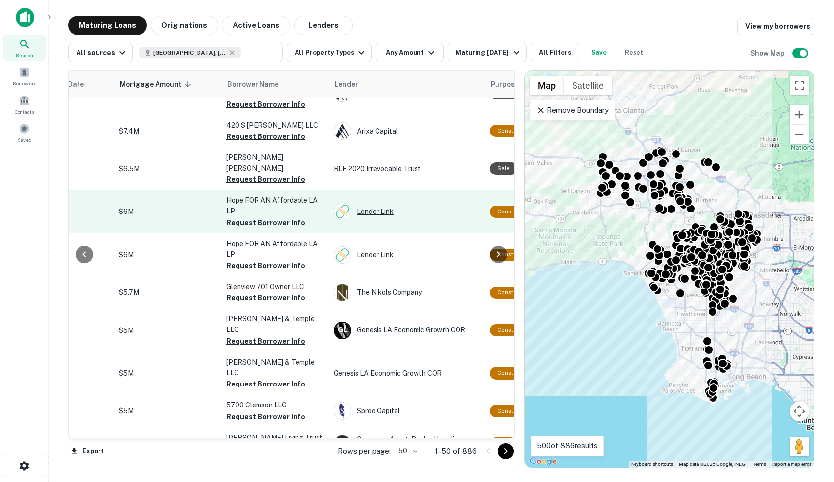
click at [445, 220] on div "Lender Link" at bounding box center [407, 212] width 146 height 18
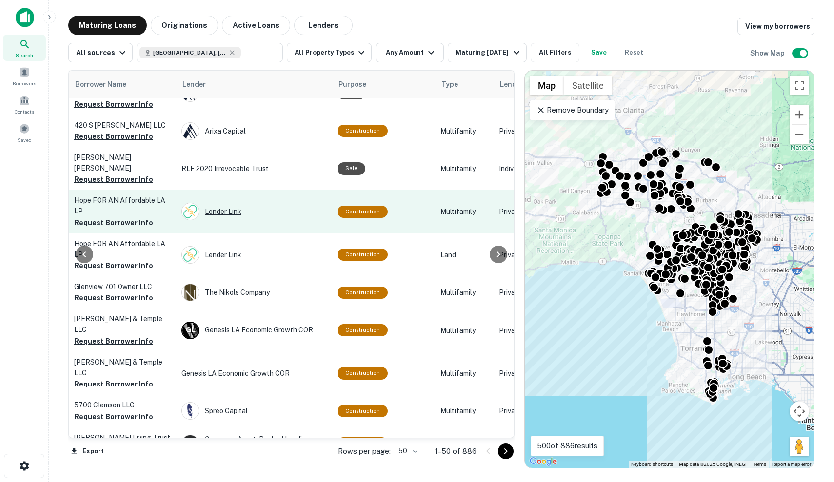
scroll to position [123, 357]
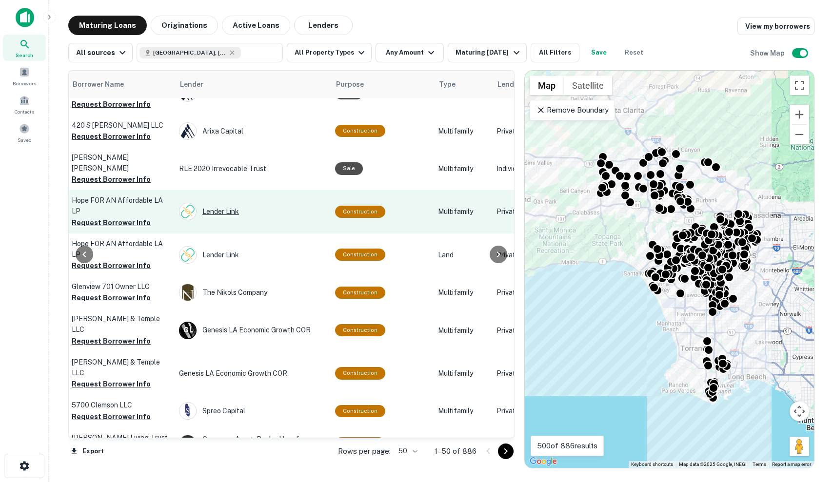
click at [325, 220] on div "Lender Link" at bounding box center [252, 212] width 146 height 18
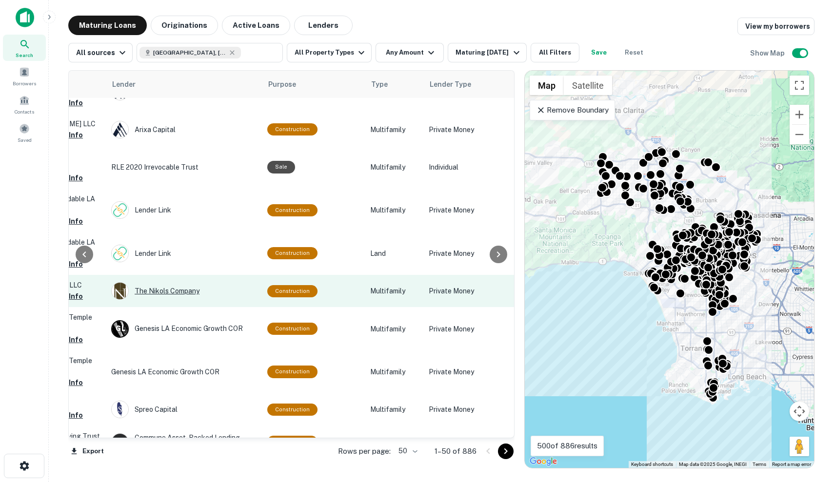
scroll to position [126, 425]
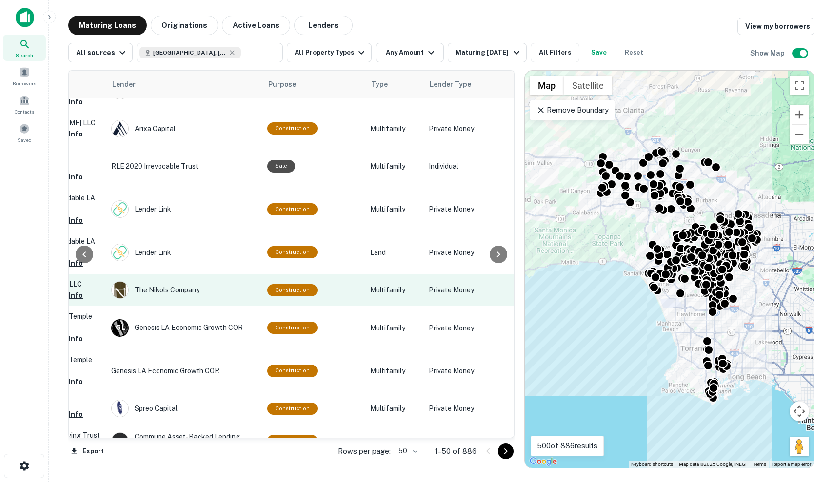
click at [349, 306] on td "Construction" at bounding box center [313, 290] width 103 height 32
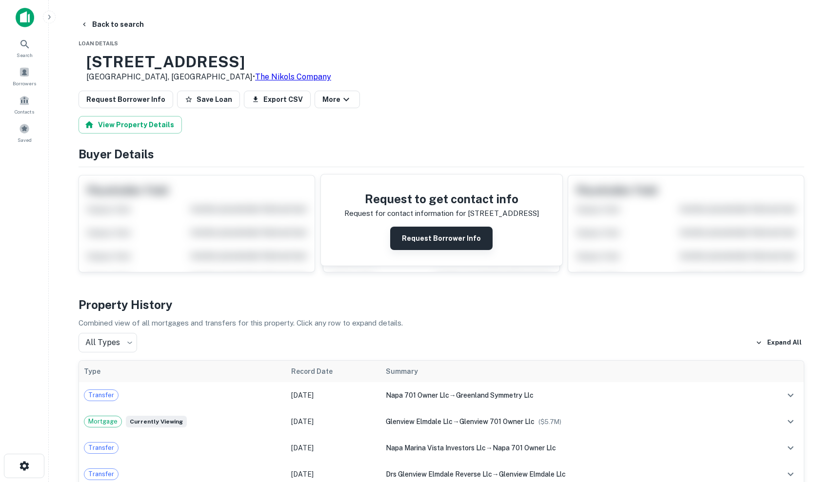
click at [407, 242] on button "Request Borrower Info" at bounding box center [441, 238] width 102 height 23
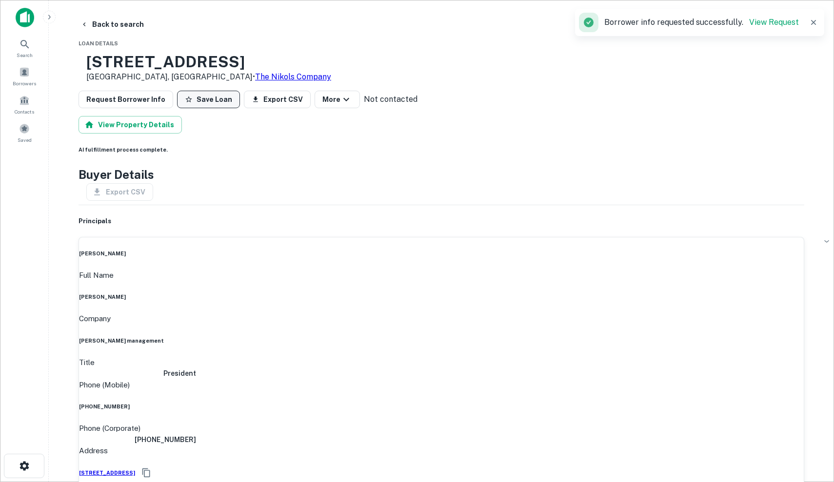
click at [214, 100] on button "Save Loan" at bounding box center [208, 100] width 63 height 18
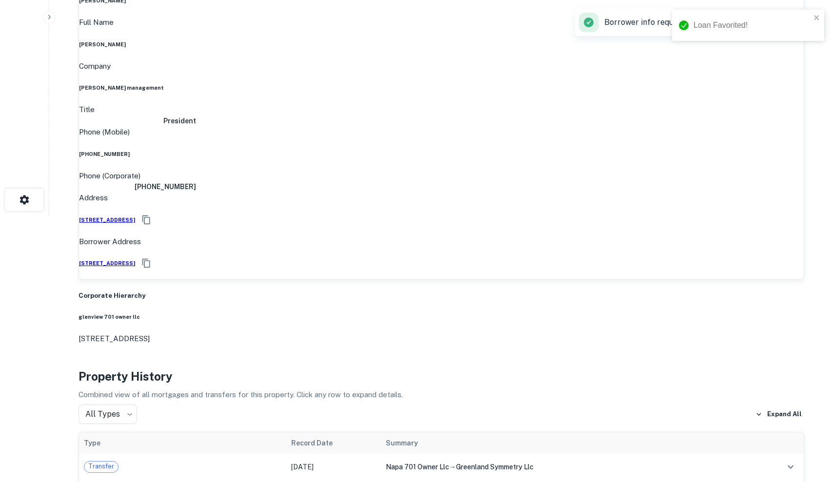
scroll to position [275, 0]
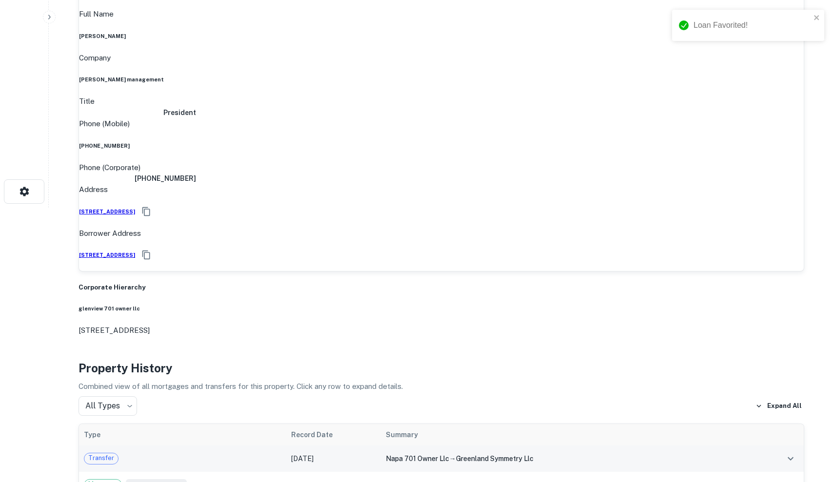
click at [340, 446] on td "Jul 24, 2024" at bounding box center [333, 459] width 94 height 26
click at [97, 454] on span "Transfer" at bounding box center [101, 459] width 34 height 10
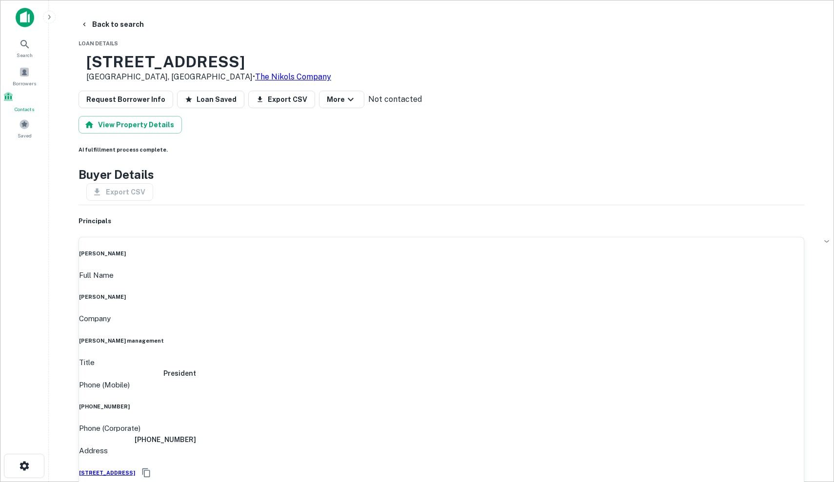
scroll to position [0, 0]
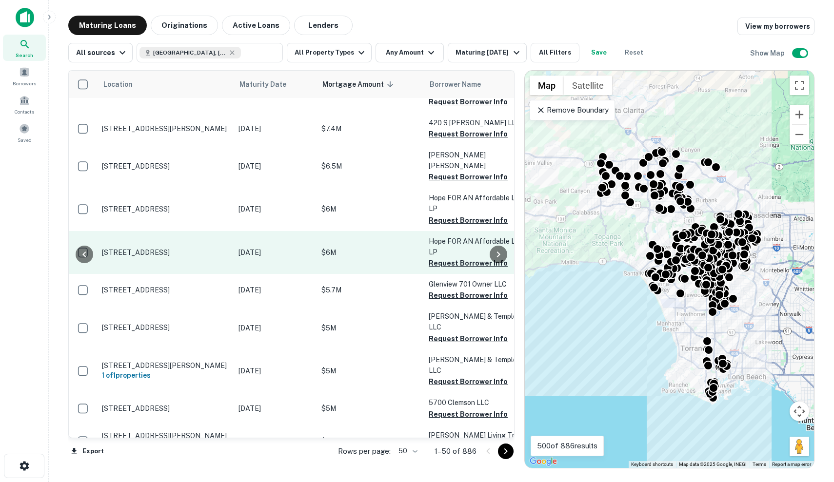
scroll to position [126, 191]
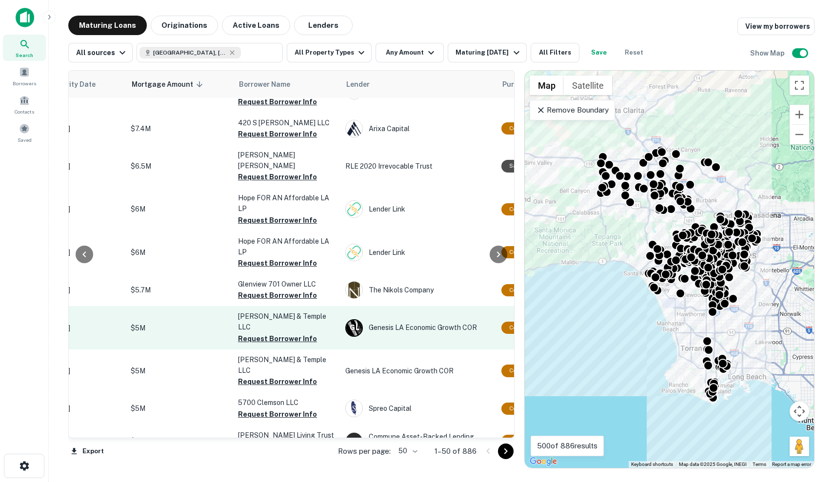
click at [156, 327] on p "$5M" at bounding box center [180, 328] width 98 height 11
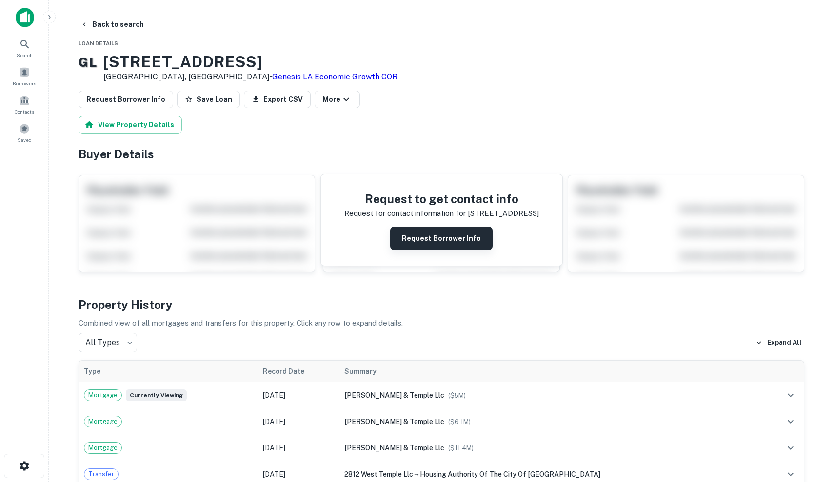
click at [422, 239] on button "Request Borrower Info" at bounding box center [441, 238] width 102 height 23
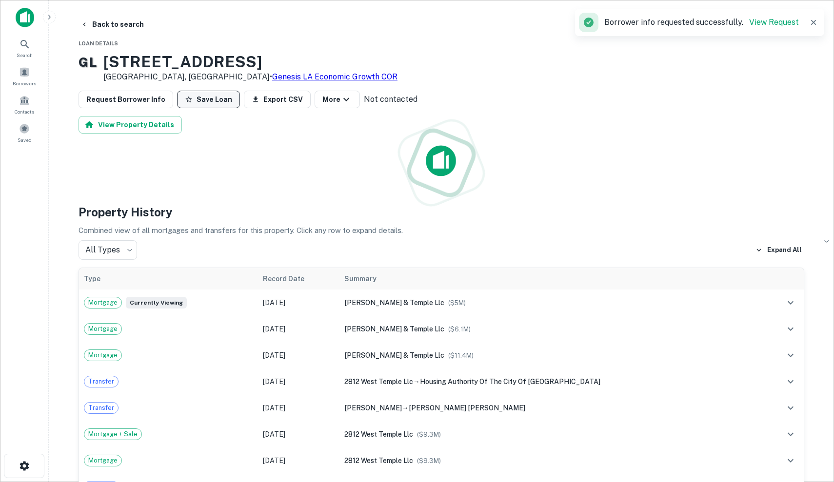
click at [210, 100] on button "Save Loan" at bounding box center [208, 100] width 63 height 18
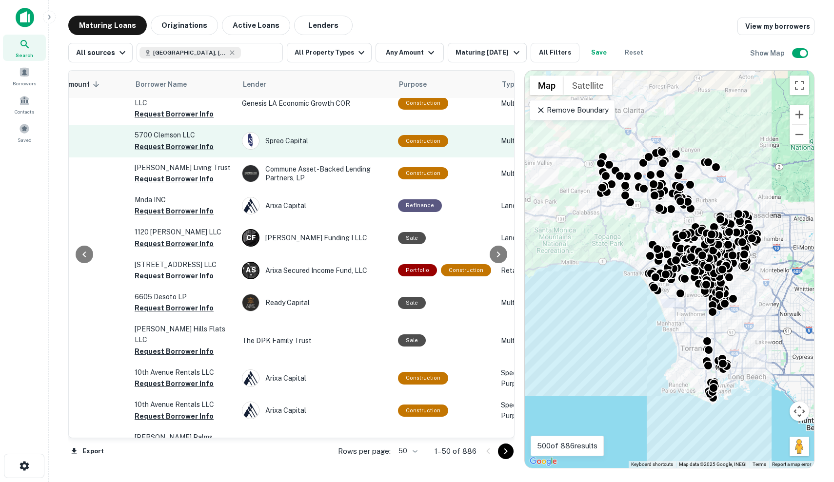
scroll to position [401, 294]
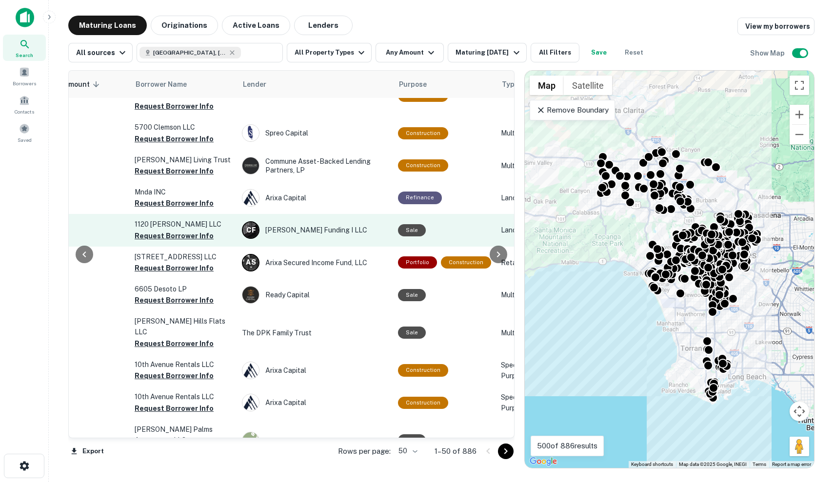
click at [414, 230] on div "Sale" at bounding box center [412, 230] width 28 height 12
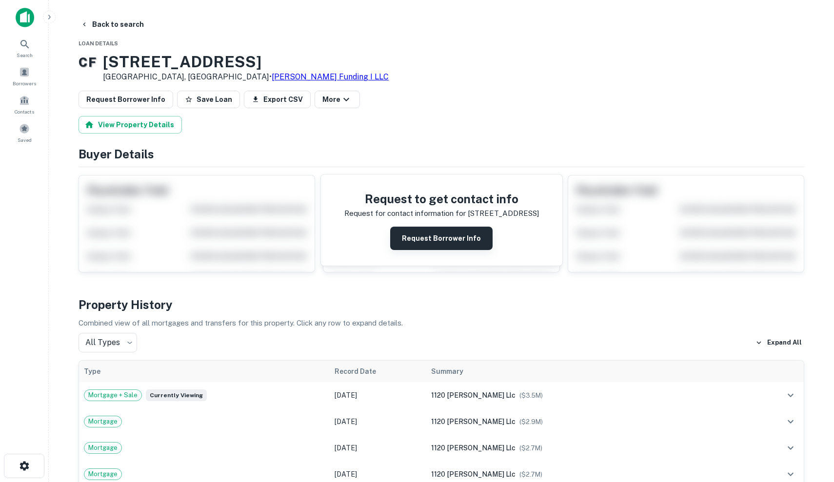
click at [420, 230] on button "Request Borrower Info" at bounding box center [441, 238] width 102 height 23
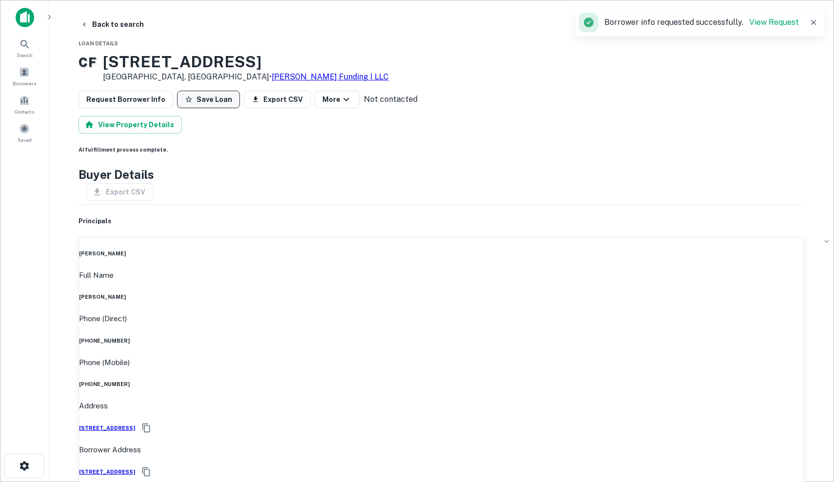
click at [206, 100] on button "Save Loan" at bounding box center [208, 100] width 63 height 18
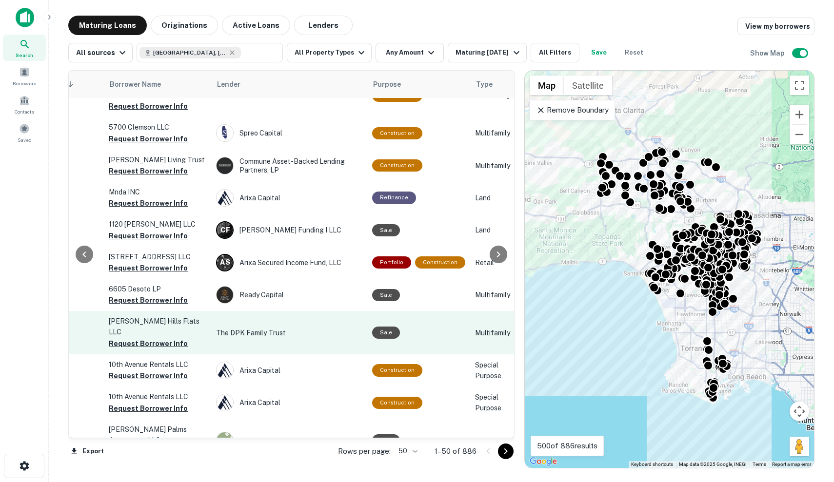
scroll to position [403, 322]
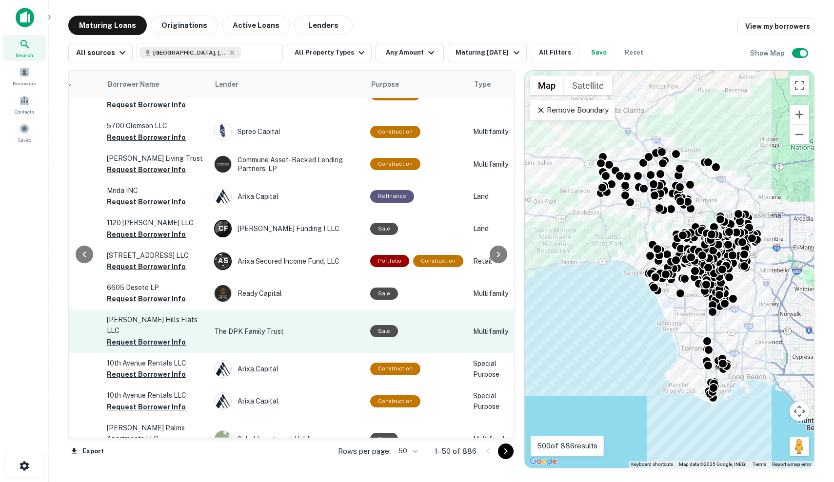
click at [352, 336] on p "The DPK Family Trust" at bounding box center [287, 331] width 146 height 11
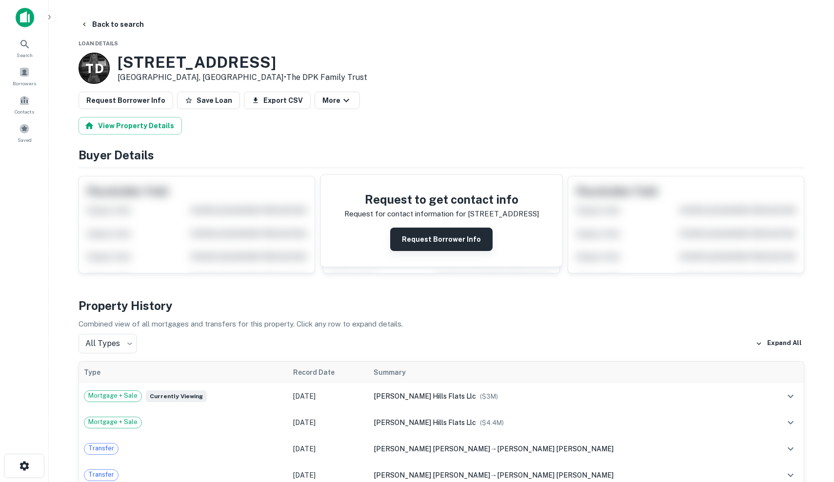
click at [427, 239] on button "Request Borrower Info" at bounding box center [441, 239] width 102 height 23
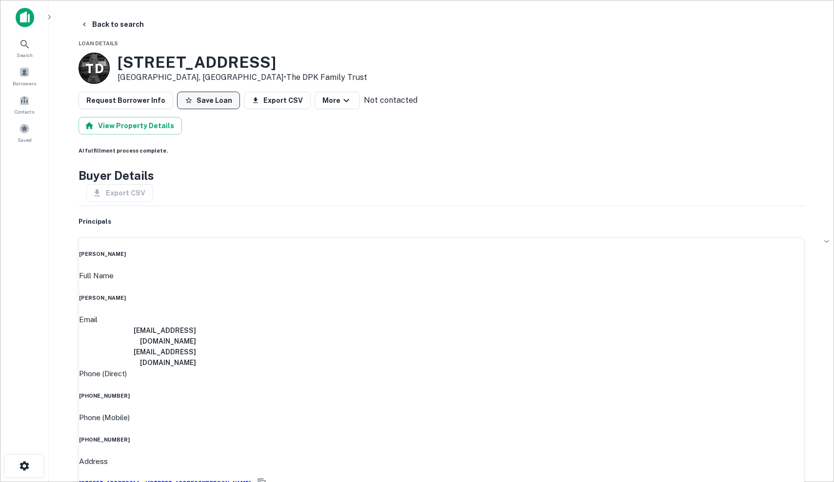
click at [195, 92] on button "Save Loan" at bounding box center [208, 101] width 63 height 18
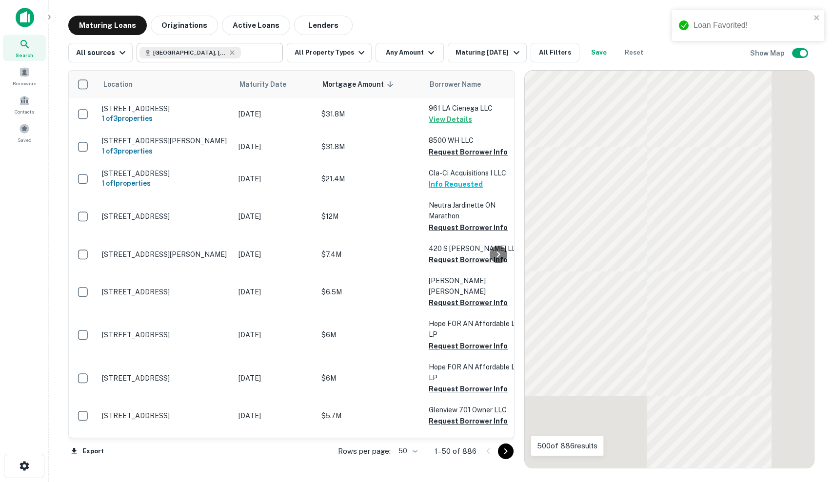
scroll to position [403, 0]
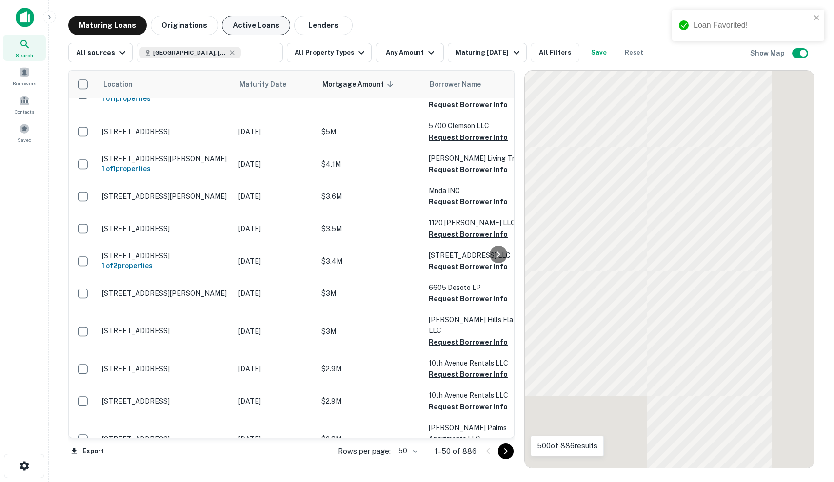
drag, startPoint x: 257, startPoint y: 49, endPoint x: 263, endPoint y: 23, distance: 26.7
click at [257, 49] on input "text" at bounding box center [260, 53] width 38 height 14
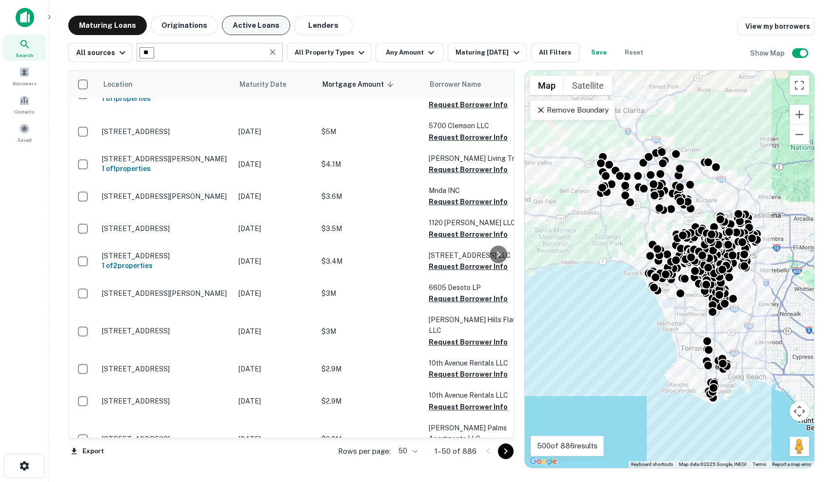
type input "*"
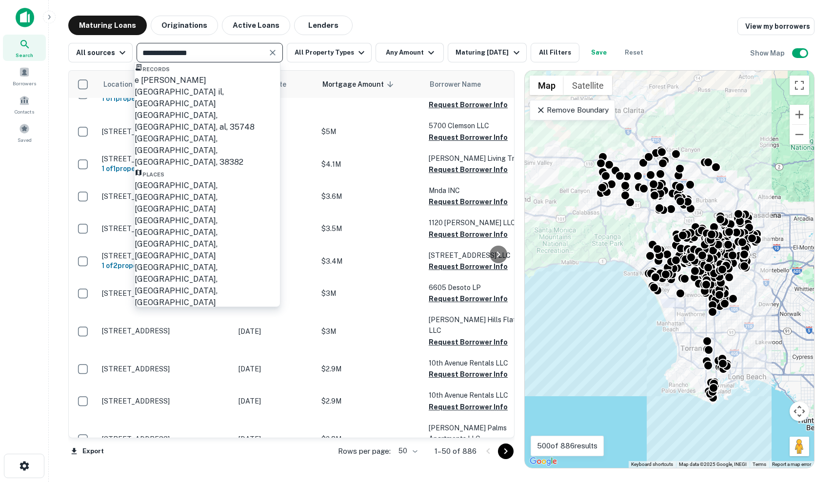
type input "**********"
click at [223, 180] on div "Lake County, IL, USA" at bounding box center [207, 197] width 145 height 35
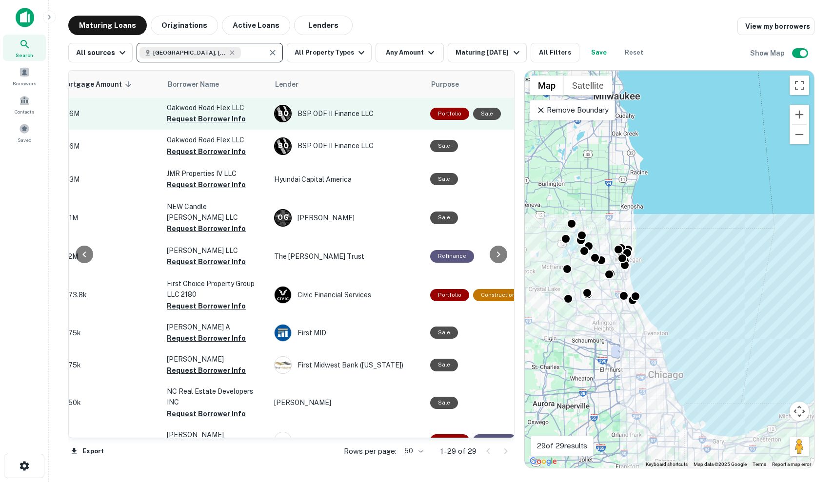
scroll to position [1, 262]
click at [429, 127] on td "Portfolio Sale" at bounding box center [476, 113] width 103 height 32
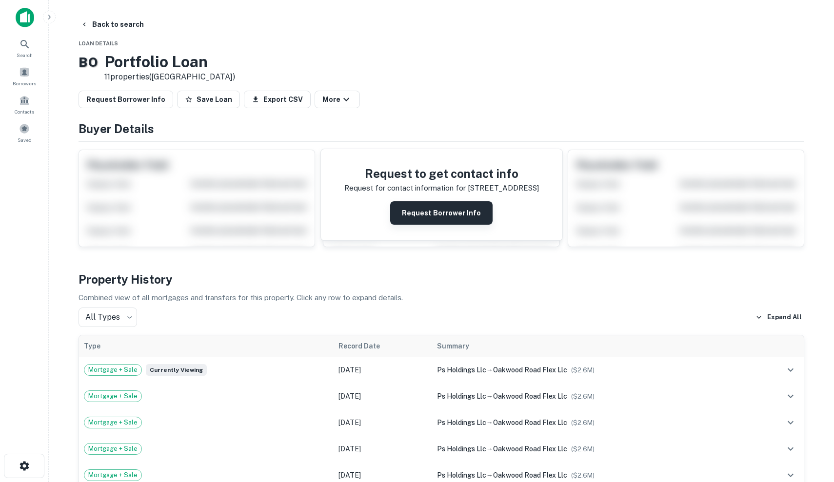
click at [418, 209] on button "Request Borrower Info" at bounding box center [441, 212] width 102 height 23
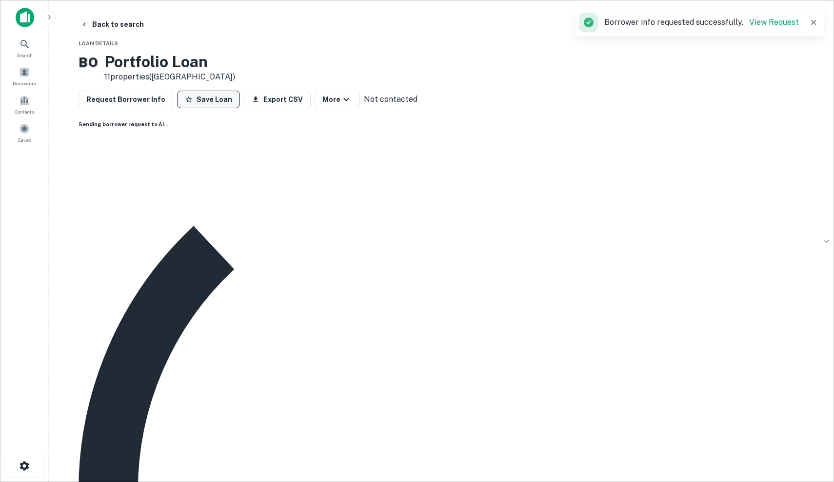
click at [215, 104] on button "Save Loan" at bounding box center [208, 100] width 63 height 18
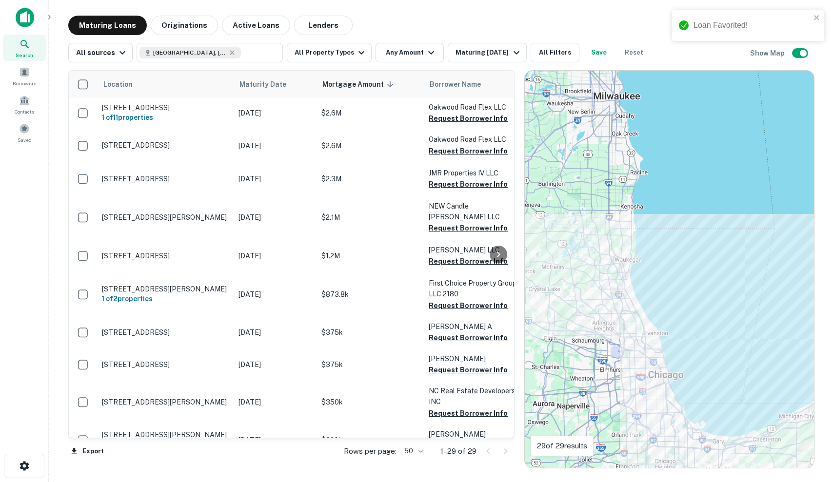
scroll to position [1, 0]
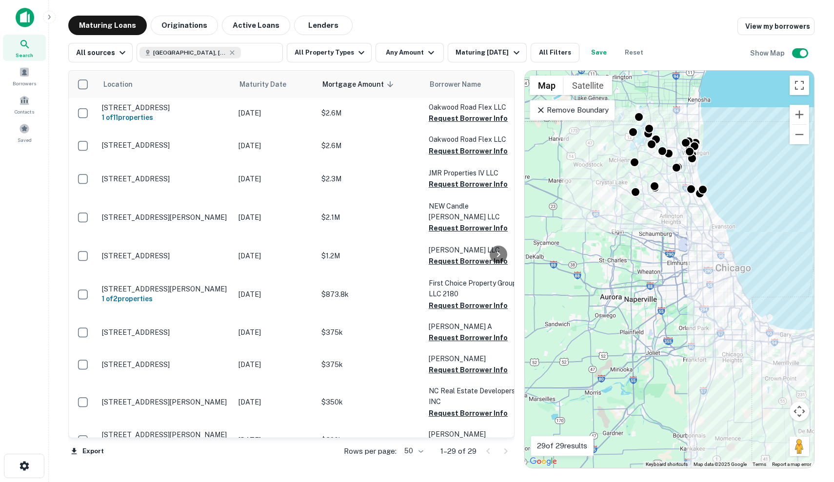
drag, startPoint x: 702, startPoint y: 257, endPoint x: 770, endPoint y: 147, distance: 128.9
click at [770, 147] on div "To activate drag with keyboard, press Alt + Enter. Once in keyboard drag state,…" at bounding box center [669, 270] width 289 height 398
click at [562, 119] on div "Remove Boundary" at bounding box center [572, 110] width 85 height 20
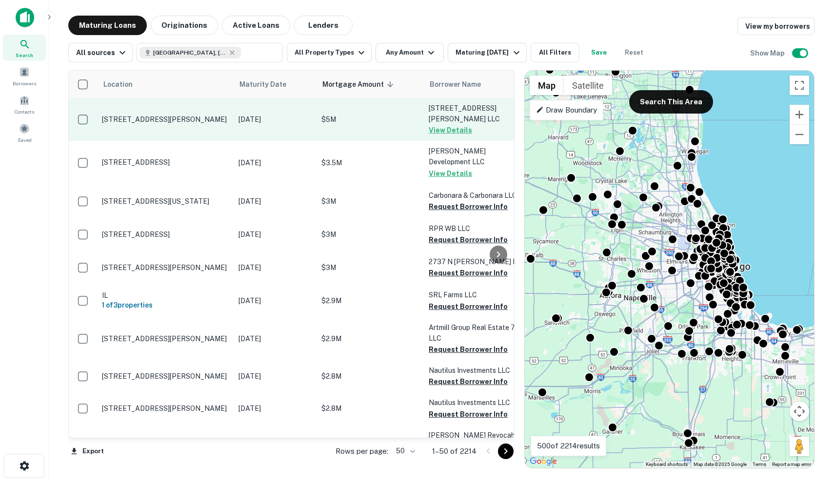
click at [383, 124] on td "$5M" at bounding box center [370, 119] width 107 height 43
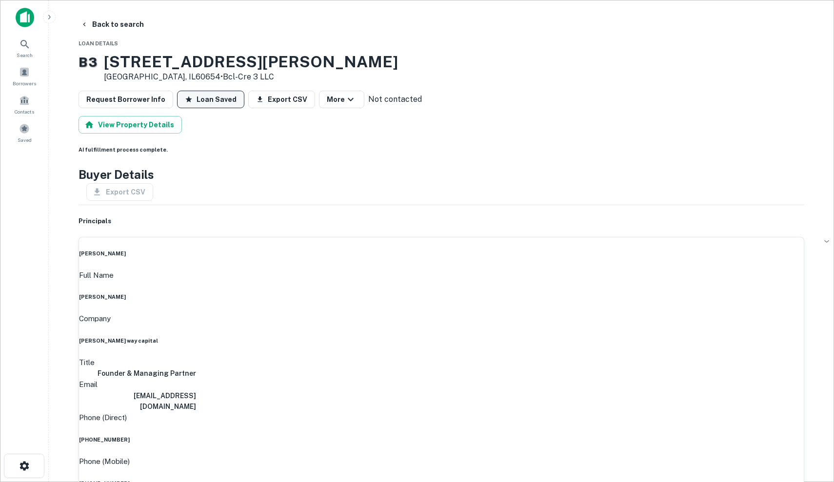
click at [208, 100] on button "Loan Saved" at bounding box center [210, 100] width 67 height 18
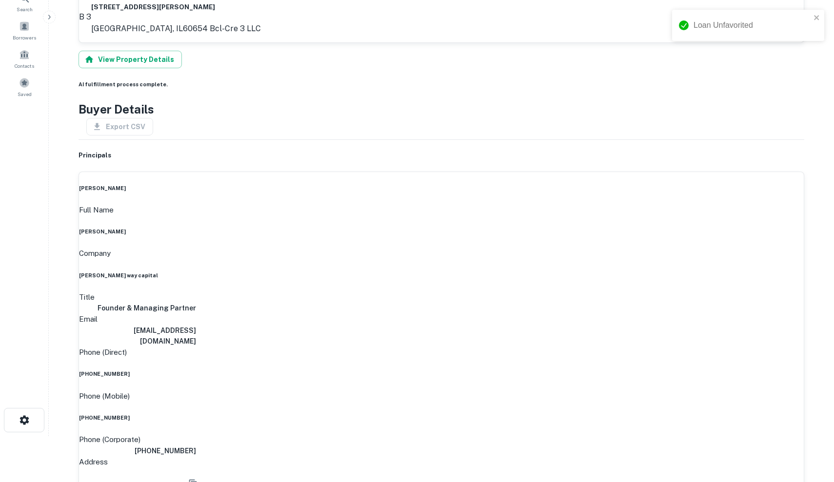
scroll to position [148, 0]
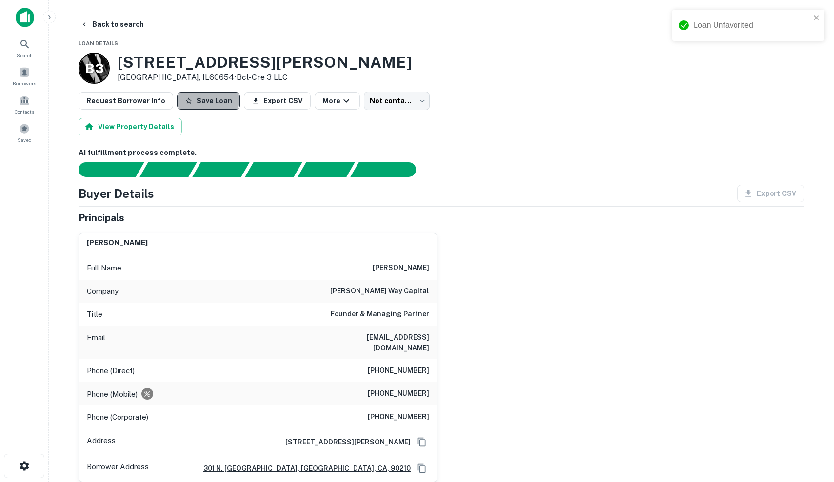
click at [190, 96] on button "Save Loan" at bounding box center [208, 101] width 63 height 18
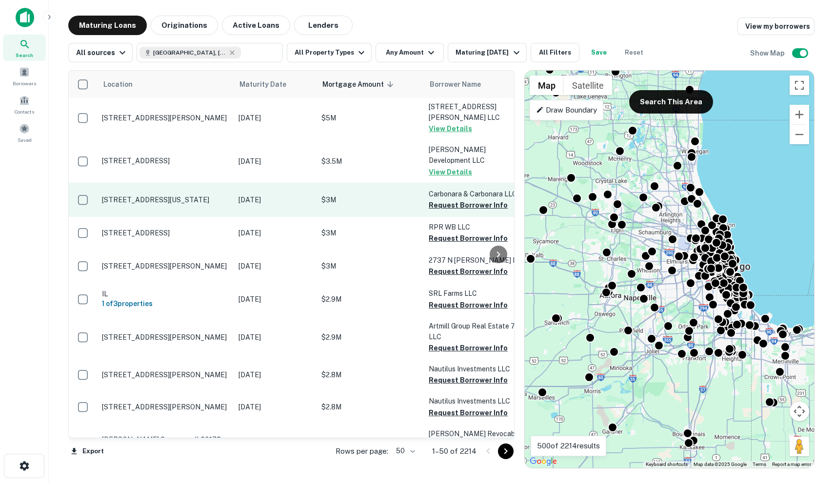
scroll to position [1, 0]
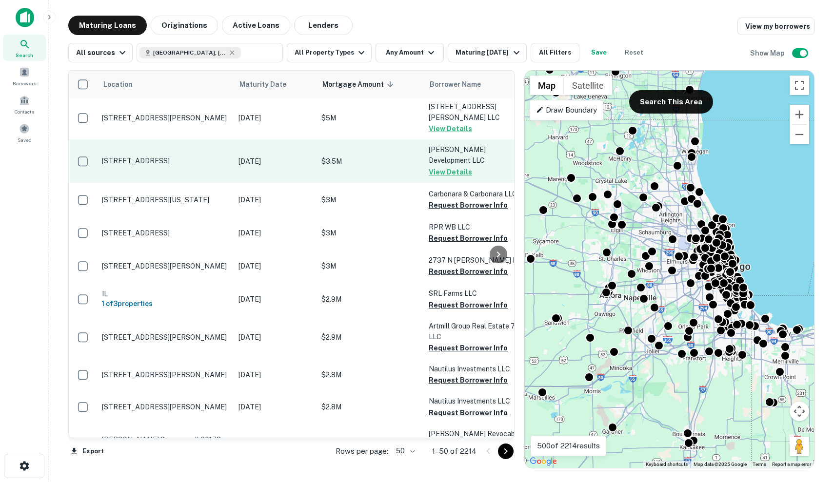
click at [284, 156] on p "[DATE]" at bounding box center [275, 161] width 73 height 11
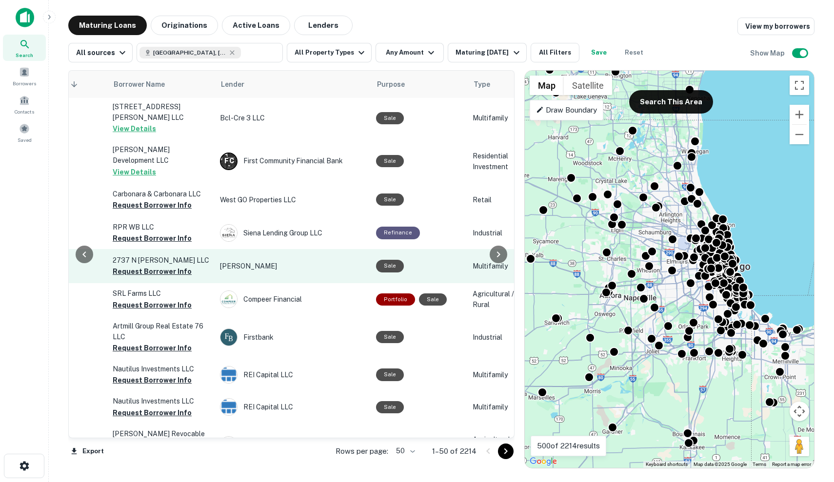
scroll to position [1, 326]
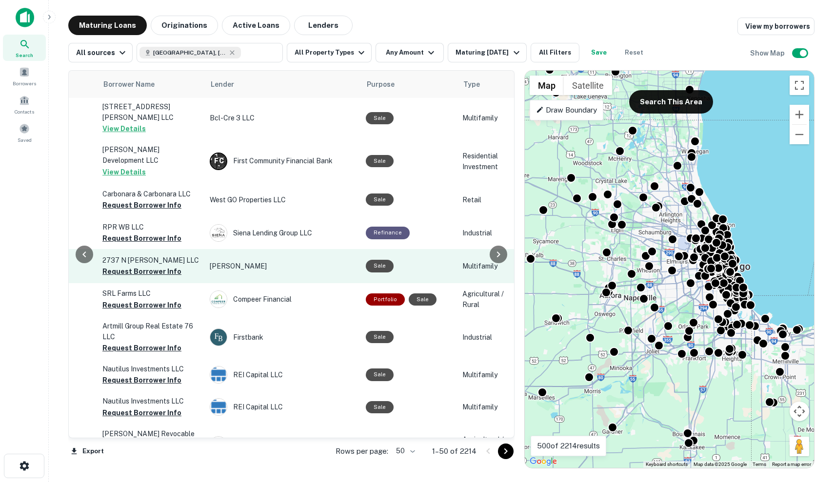
click at [442, 260] on div "Sale" at bounding box center [409, 266] width 87 height 12
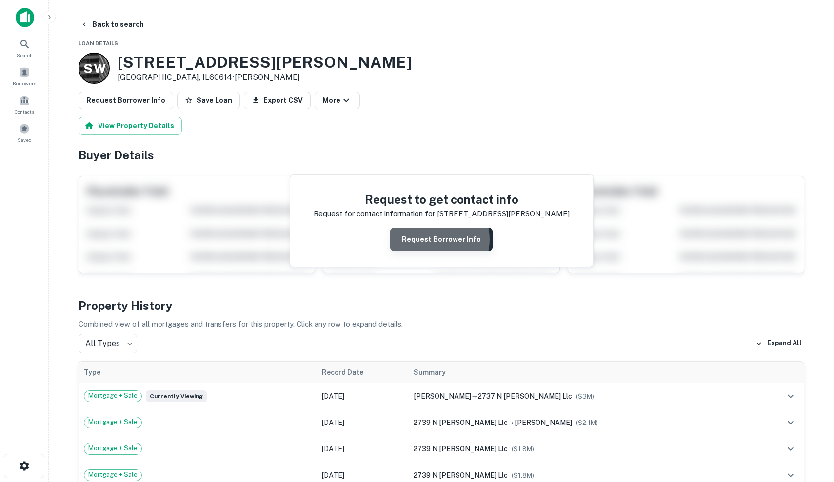
click at [438, 239] on button "Request Borrower Info" at bounding box center [441, 239] width 102 height 23
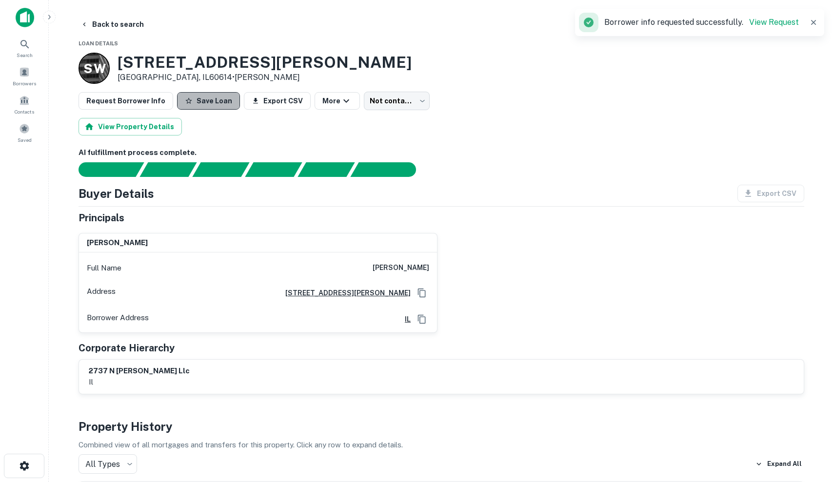
click at [202, 100] on button "Save Loan" at bounding box center [208, 101] width 63 height 18
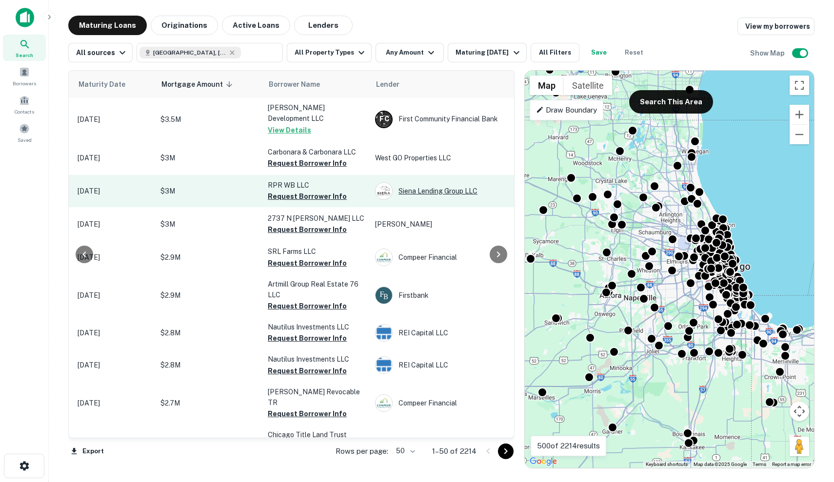
scroll to position [42, 142]
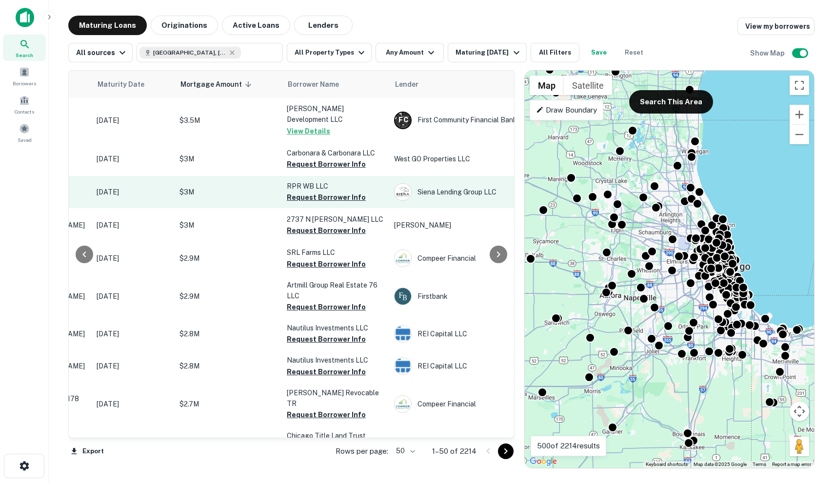
click at [194, 187] on p "$3M" at bounding box center [229, 192] width 98 height 11
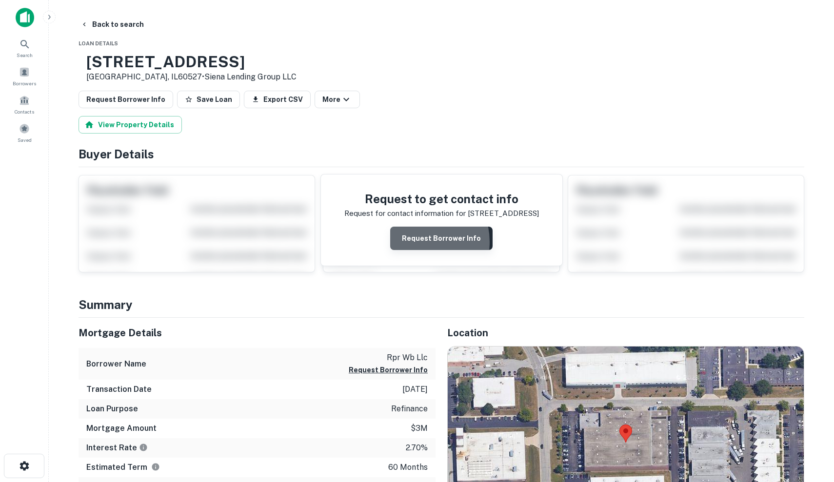
click at [415, 243] on button "Request Borrower Info" at bounding box center [441, 238] width 102 height 23
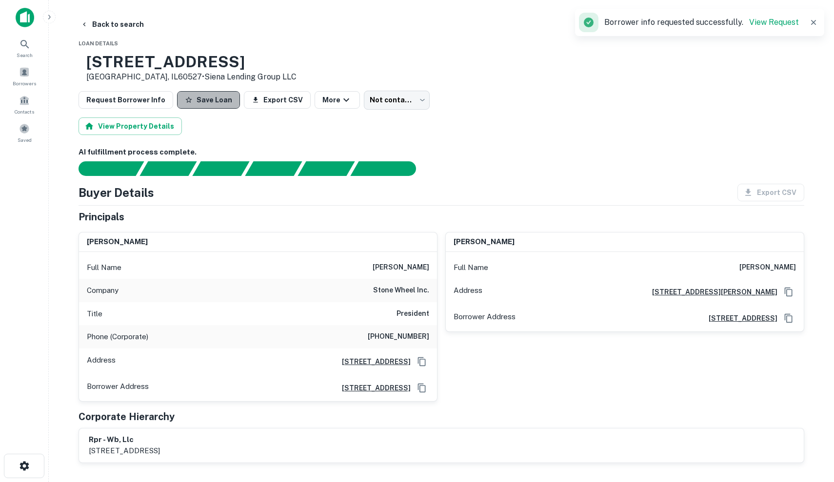
click at [207, 101] on button "Save Loan" at bounding box center [208, 100] width 63 height 18
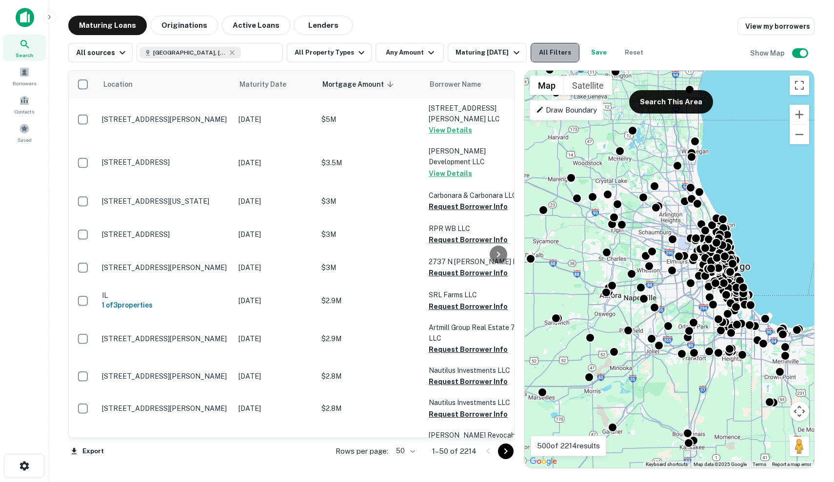
click at [564, 60] on button "All Filters" at bounding box center [555, 53] width 49 height 20
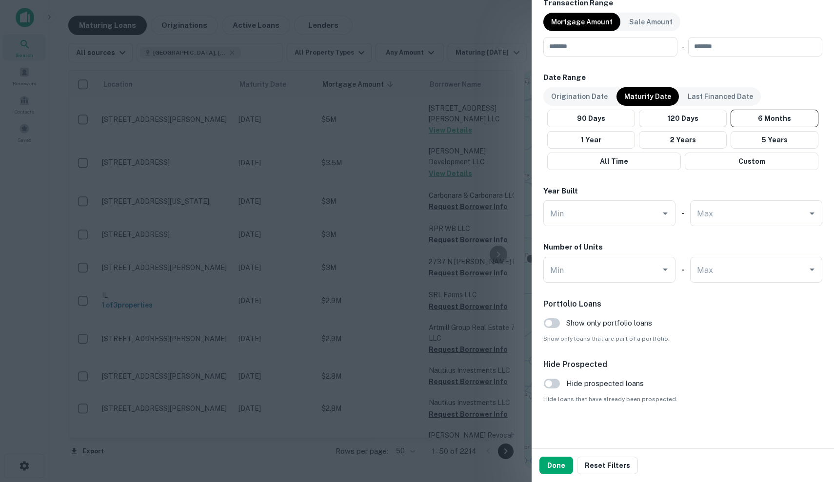
scroll to position [510, 0]
click at [592, 337] on span "Show only loans that are part of a portfolio." at bounding box center [682, 339] width 279 height 9
click at [592, 327] on span "Show only portfolio loans" at bounding box center [609, 324] width 86 height 12
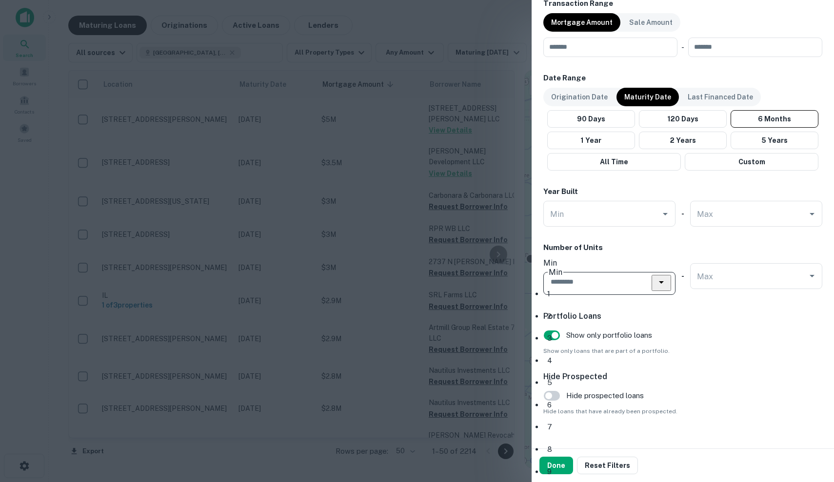
click at [600, 274] on input "Min" at bounding box center [602, 282] width 109 height 17
click at [599, 218] on input "Min" at bounding box center [602, 213] width 109 height 17
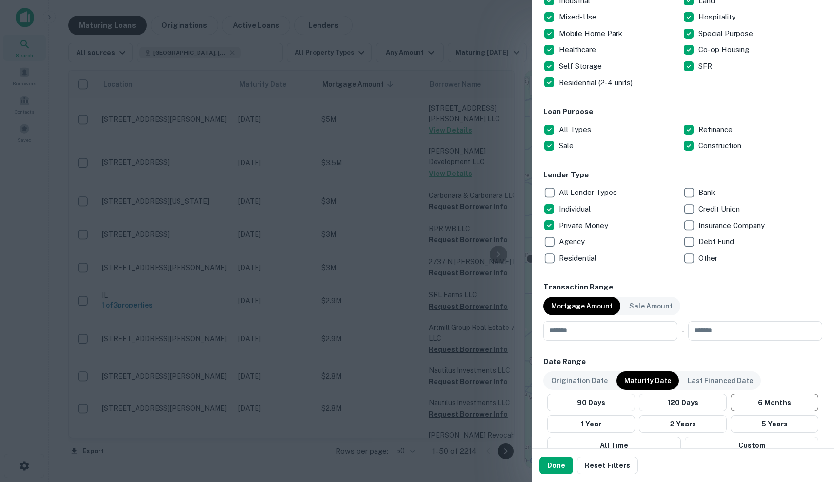
scroll to position [231, 0]
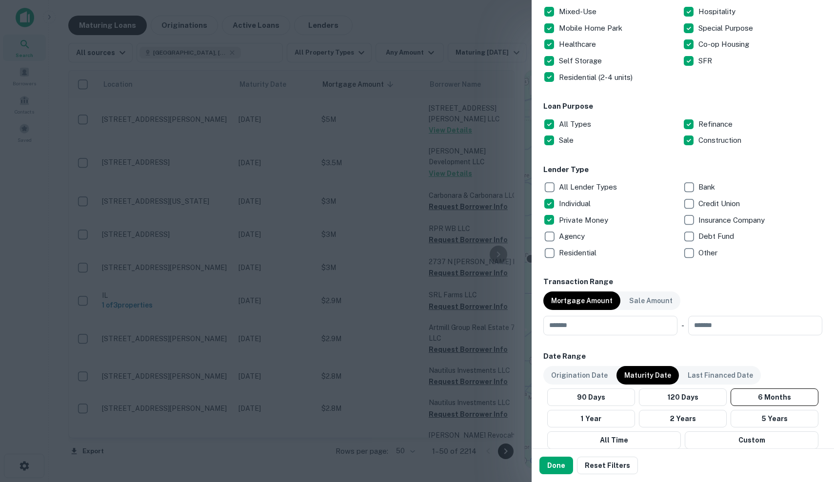
click at [579, 182] on p "All Lender Types" at bounding box center [589, 187] width 60 height 12
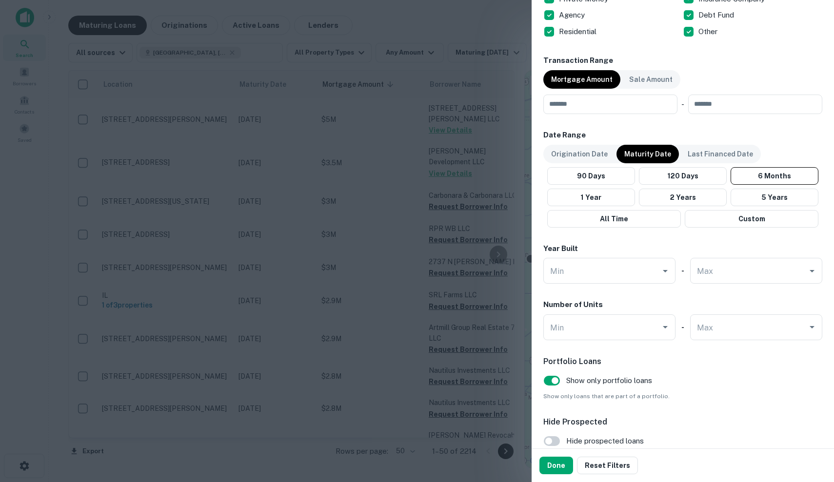
scroll to position [463, 0]
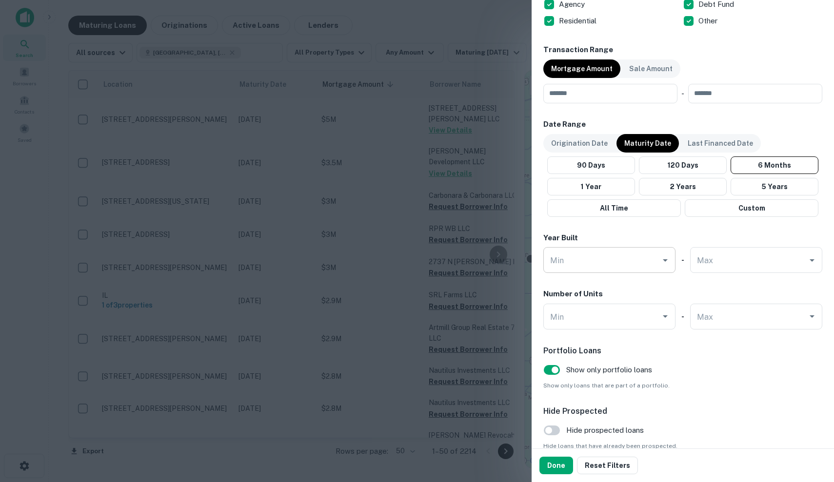
click at [590, 260] on input "Min" at bounding box center [602, 260] width 109 height 17
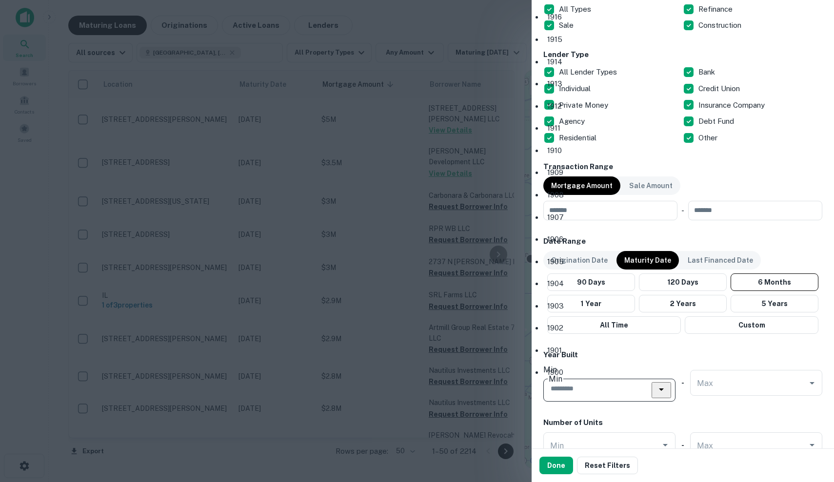
scroll to position [318, 0]
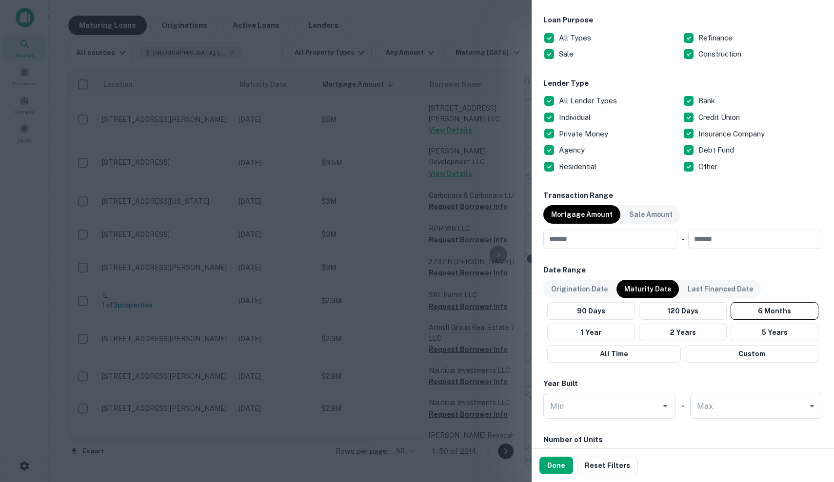
click at [799, 201] on div "Transaction Range Mortgage Amount Sale Amount ​ - ​" at bounding box center [682, 219] width 279 height 59
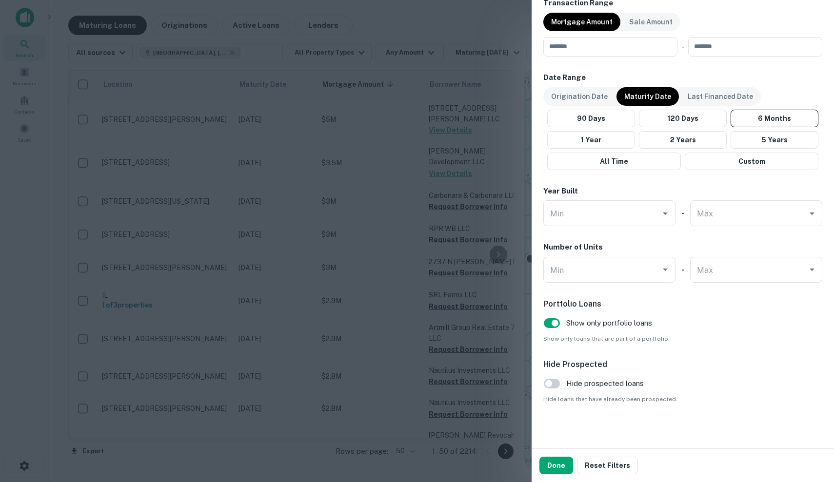
scroll to position [510, 0]
click at [620, 277] on div "Min" at bounding box center [609, 271] width 132 height 26
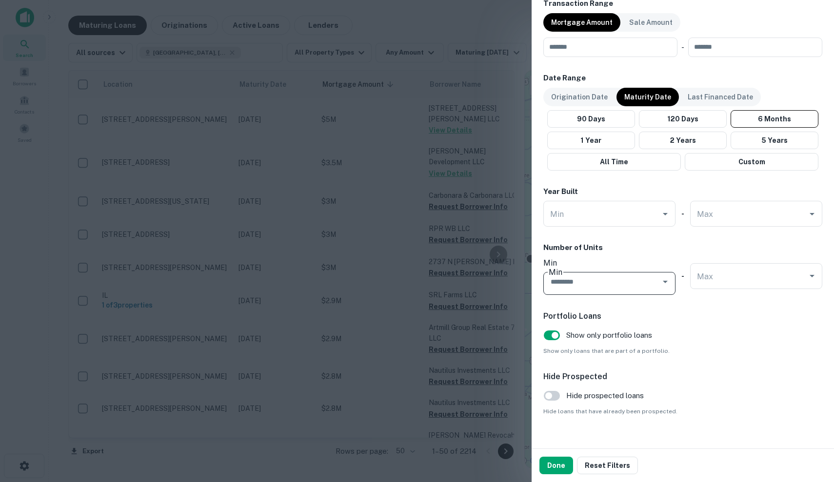
type input "*"
click at [728, 273] on input "Max" at bounding box center [749, 276] width 109 height 17
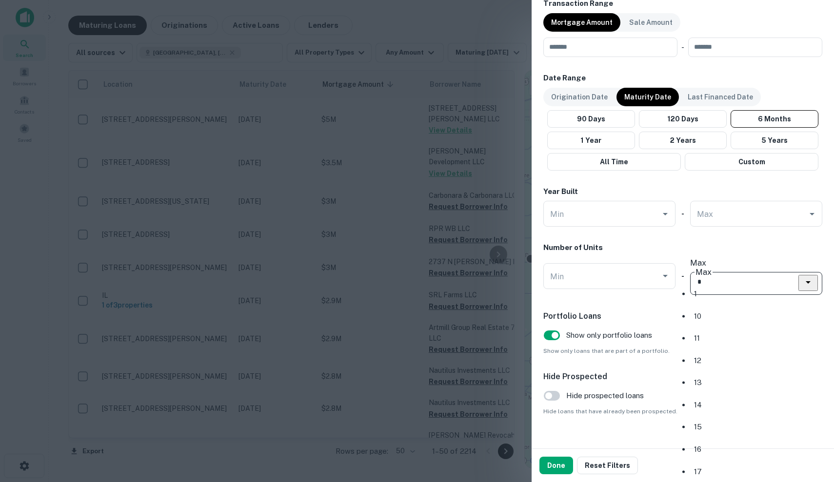
click at [716, 296] on li "1" at bounding box center [756, 294] width 132 height 20
type input "*"
click at [548, 462] on button "Done" at bounding box center [557, 466] width 34 height 18
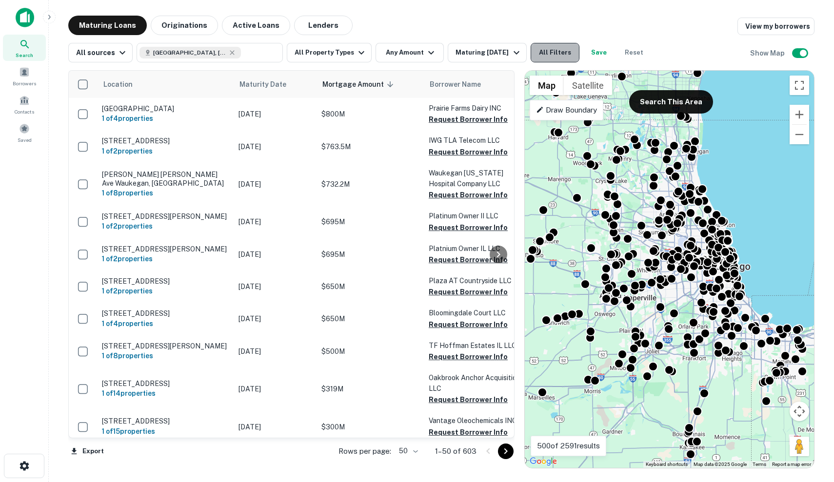
click at [558, 51] on button "All Filters" at bounding box center [555, 53] width 49 height 20
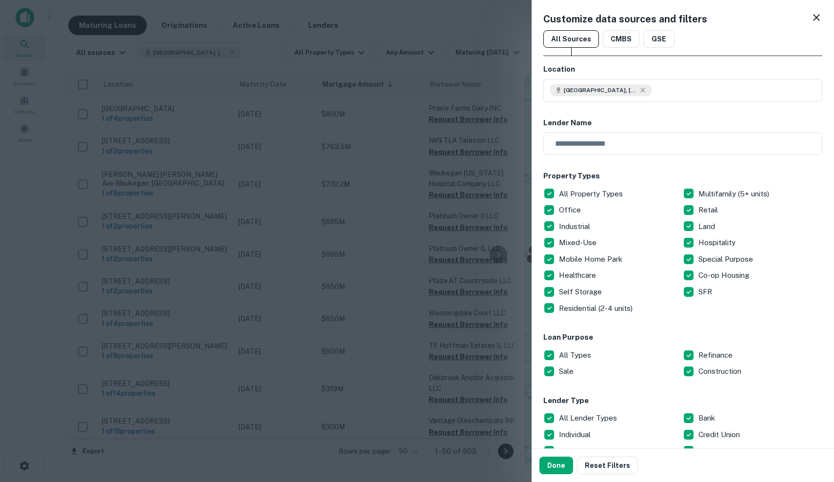
type input "*"
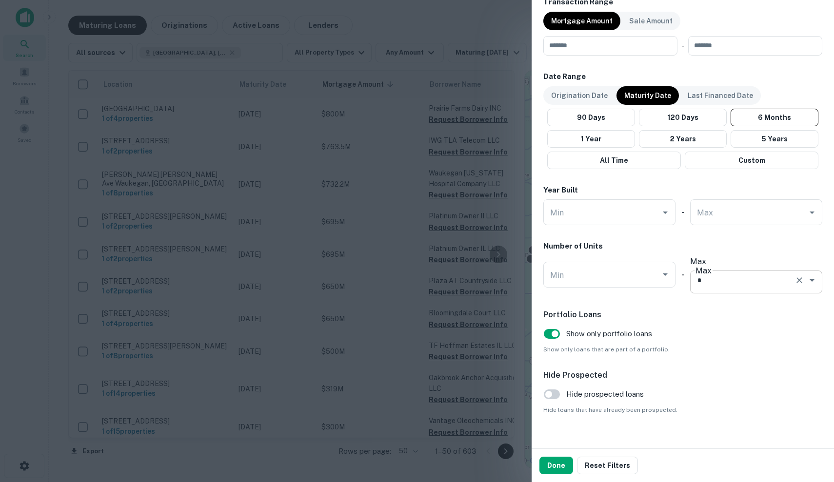
scroll to position [510, 0]
click at [664, 275] on icon "Open" at bounding box center [665, 276] width 5 height 2
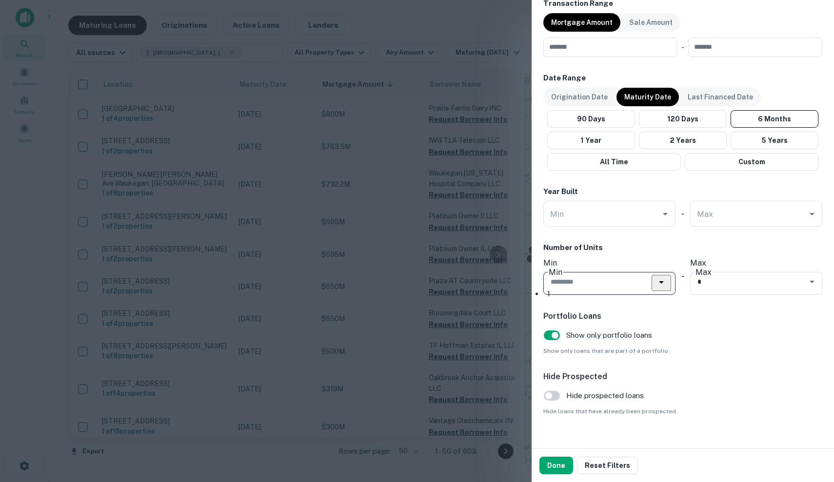
click at [640, 291] on li "1" at bounding box center [609, 294] width 132 height 20
type input "*"
click at [559, 463] on button "Done" at bounding box center [557, 466] width 34 height 18
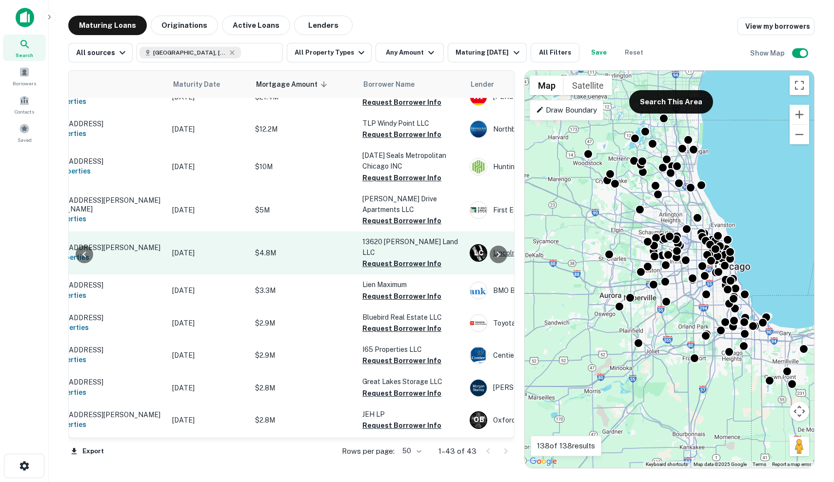
scroll to position [59, 62]
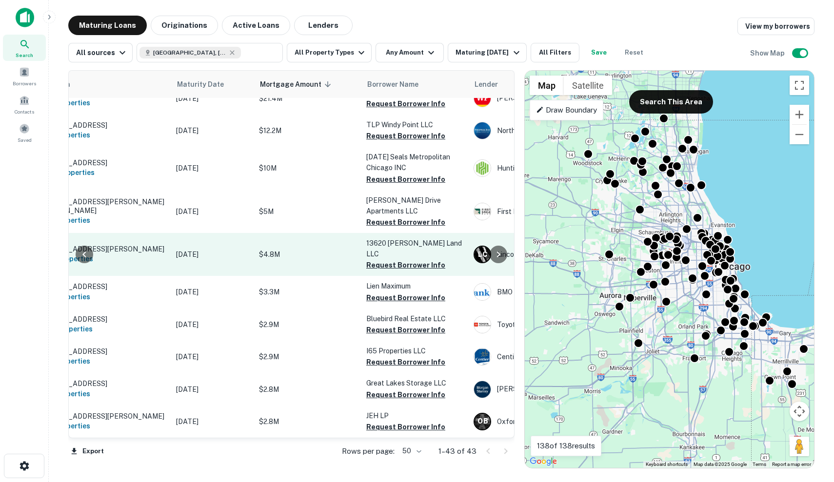
click at [307, 251] on p "$4.8M" at bounding box center [308, 254] width 98 height 11
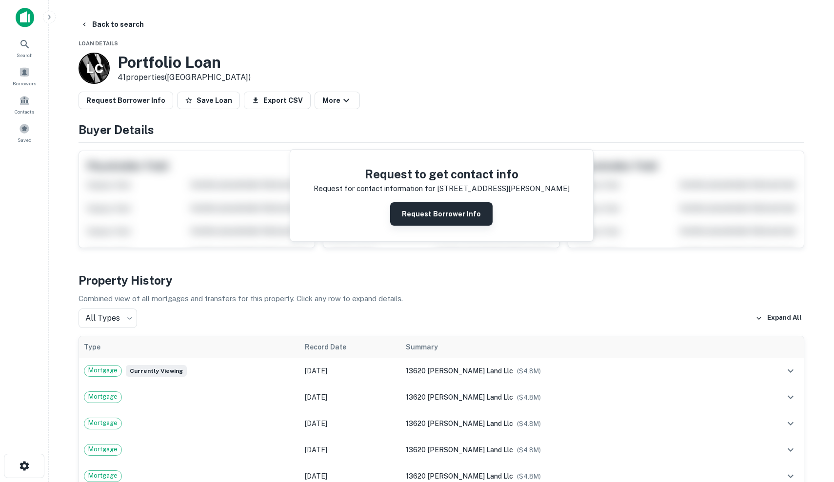
click at [472, 213] on button "Request Borrower Info" at bounding box center [441, 213] width 102 height 23
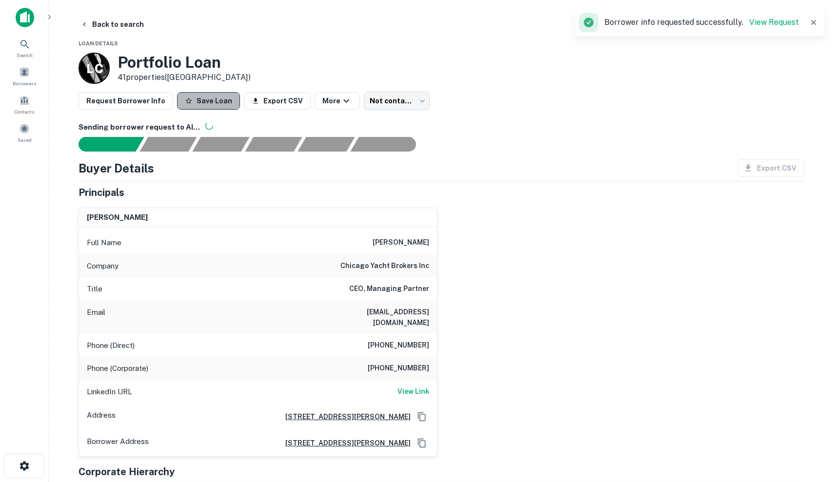
click at [210, 103] on button "Save Loan" at bounding box center [208, 101] width 63 height 18
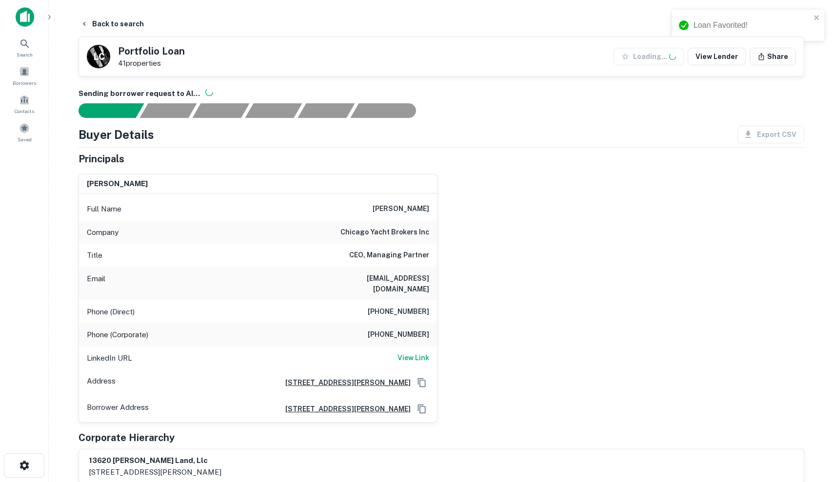
scroll to position [259, 0]
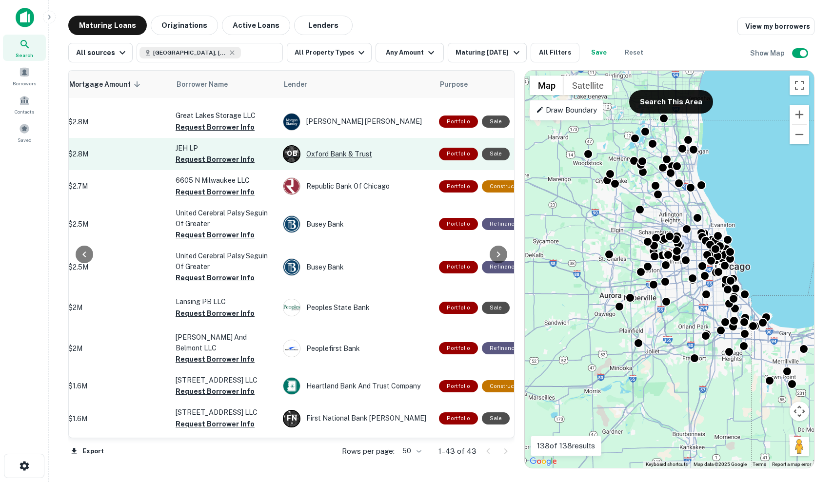
scroll to position [335, 253]
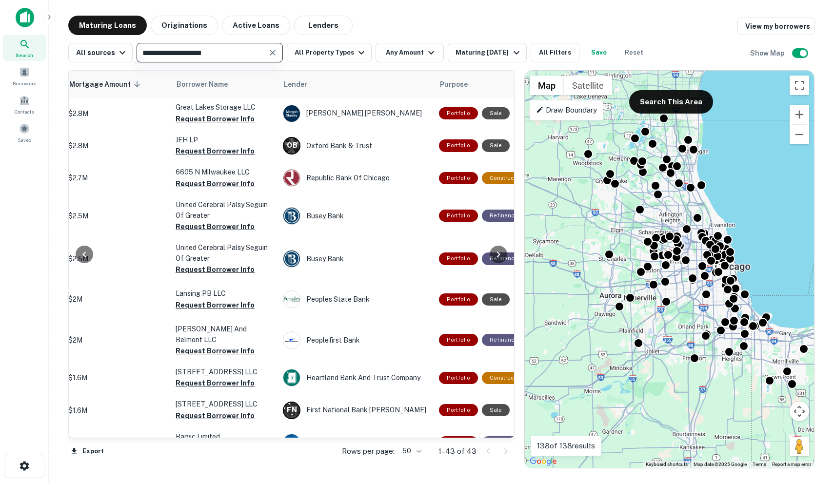
click at [241, 59] on input "text" at bounding box center [202, 53] width 124 height 14
type input "**********"
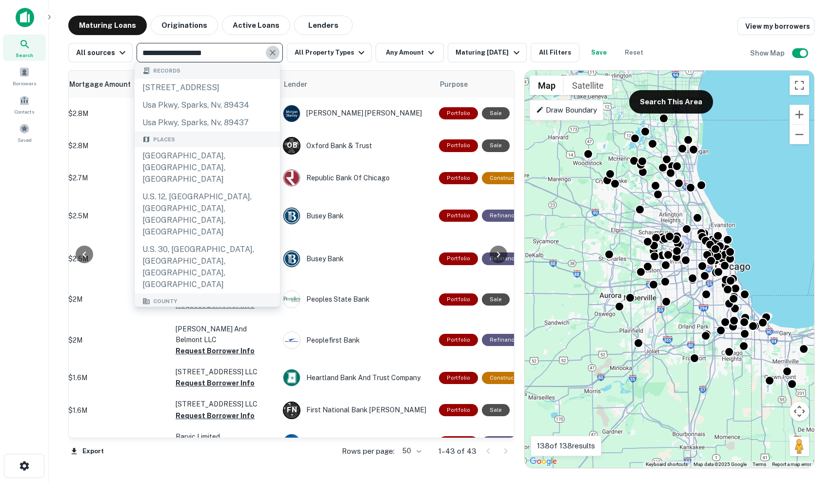
click at [274, 54] on icon "Clear" at bounding box center [273, 53] width 10 height 10
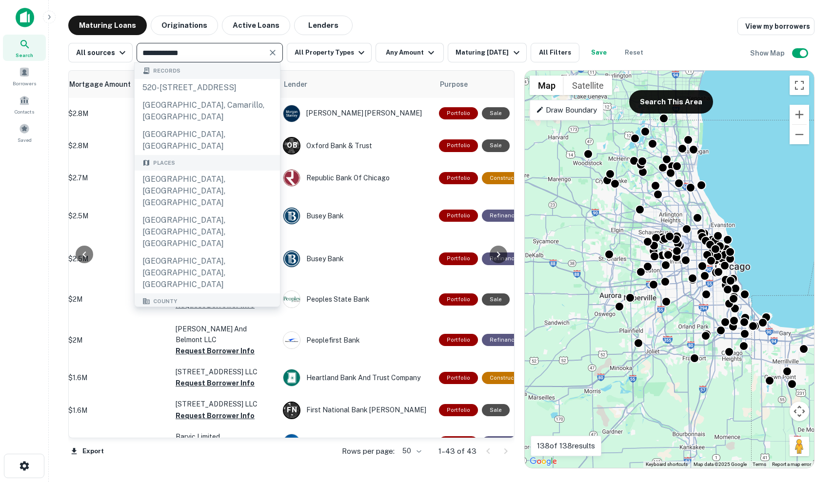
type input "**********"
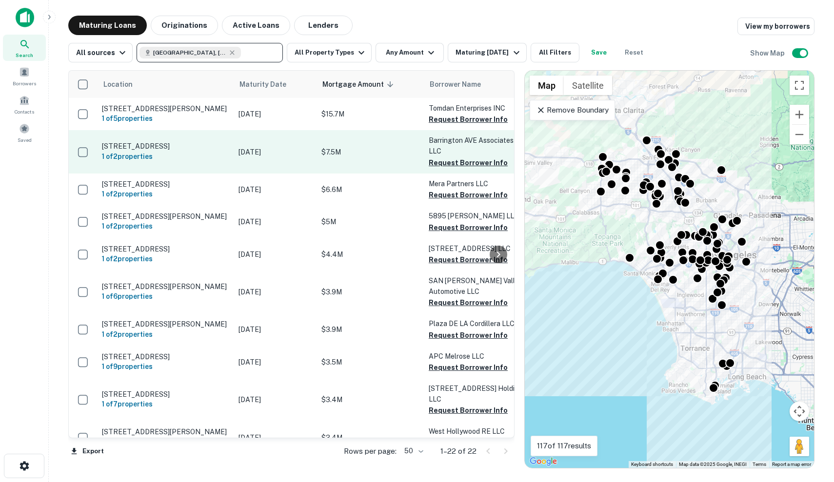
scroll to position [0, 0]
click at [312, 160] on td "Dec 30, 2025" at bounding box center [275, 151] width 83 height 43
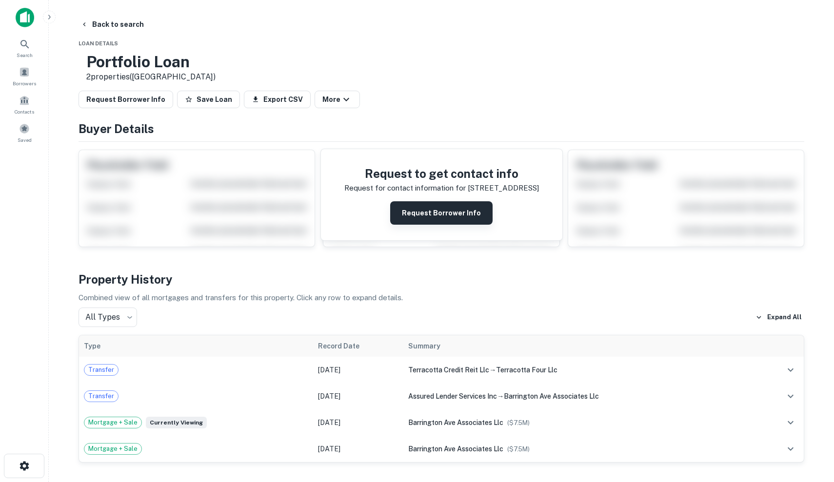
click at [432, 213] on button "Request Borrower Info" at bounding box center [441, 212] width 102 height 23
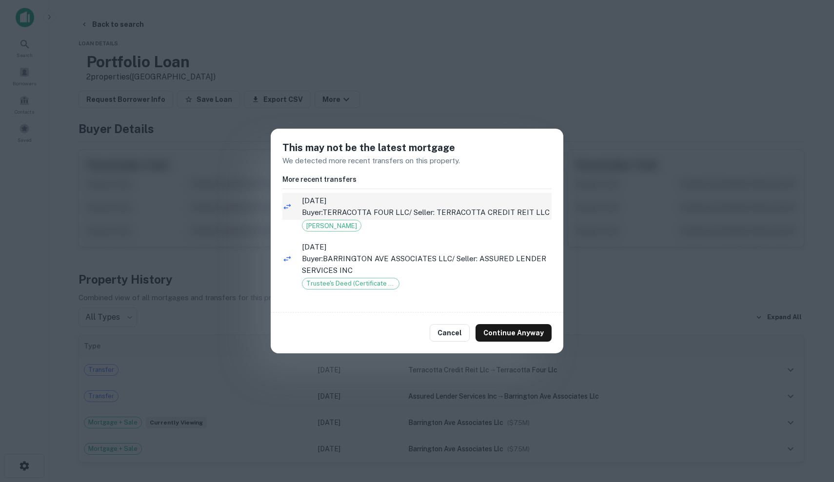
click at [466, 215] on p "Buyer: TERRACOTTA FOUR LLC / Seller: TERRACOTTA CREDIT REIT LLC" at bounding box center [427, 213] width 250 height 12
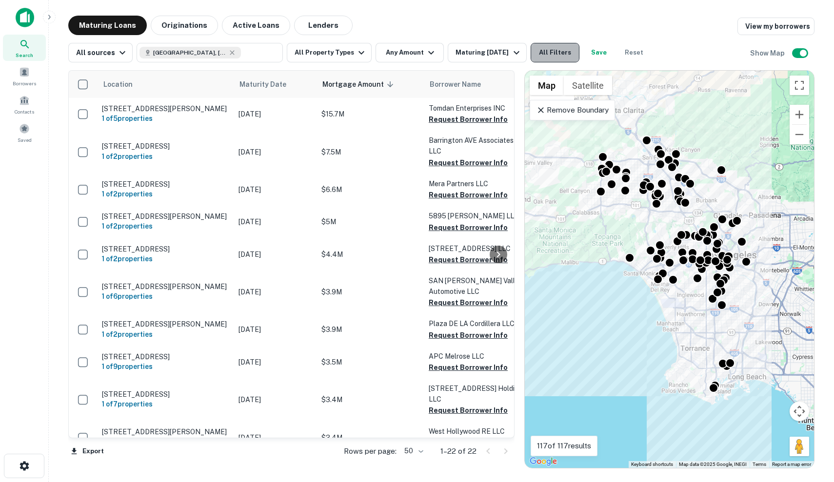
click at [557, 45] on button "All Filters" at bounding box center [555, 53] width 49 height 20
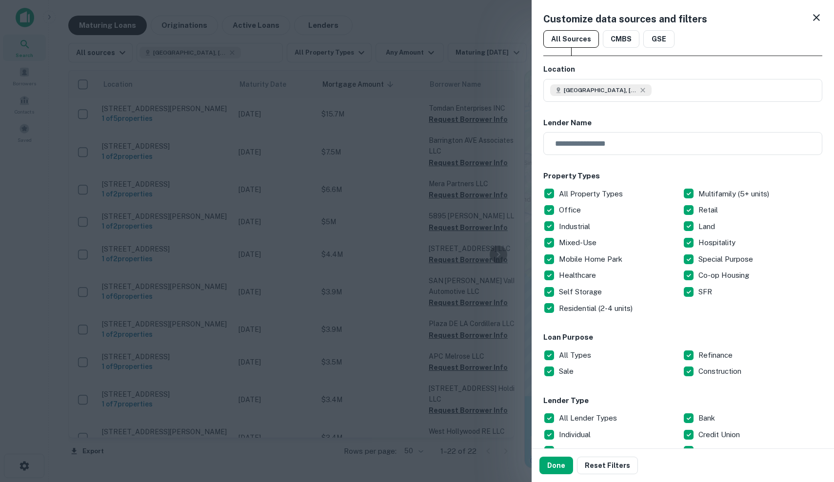
type input "*"
click at [397, 221] on div at bounding box center [417, 241] width 834 height 482
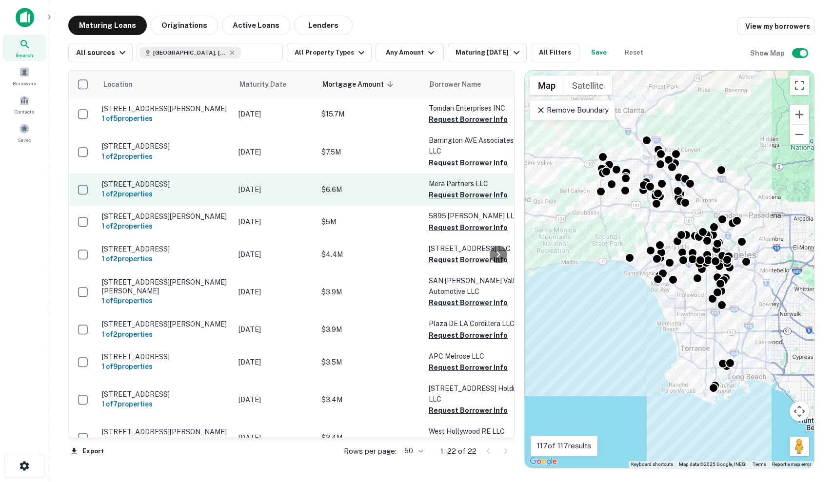
click at [365, 195] on p "$6.6M" at bounding box center [370, 189] width 98 height 11
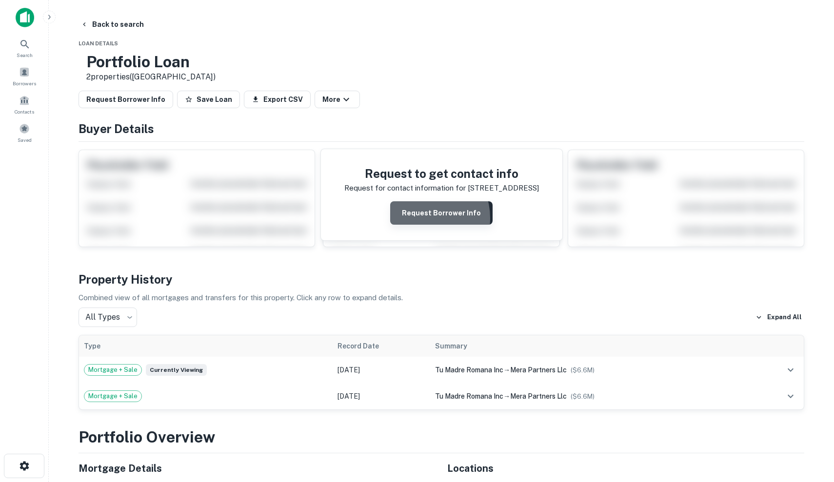
click at [423, 219] on button "Request Borrower Info" at bounding box center [441, 212] width 102 height 23
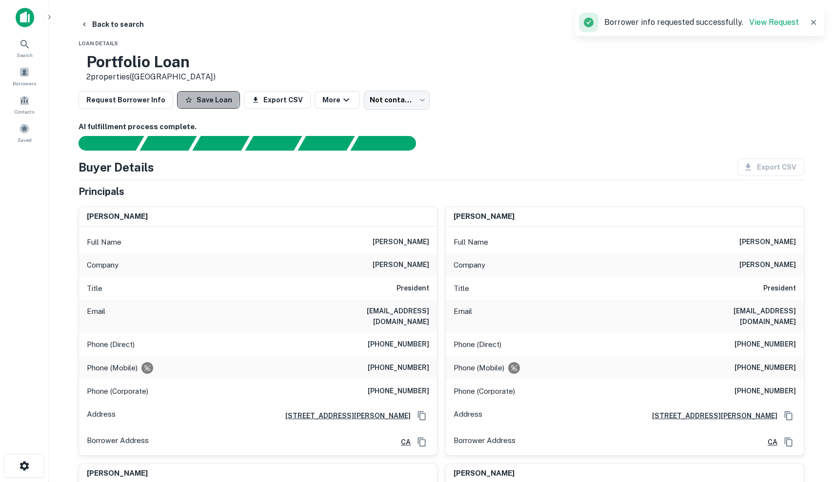
click at [192, 98] on button "Save Loan" at bounding box center [208, 100] width 63 height 18
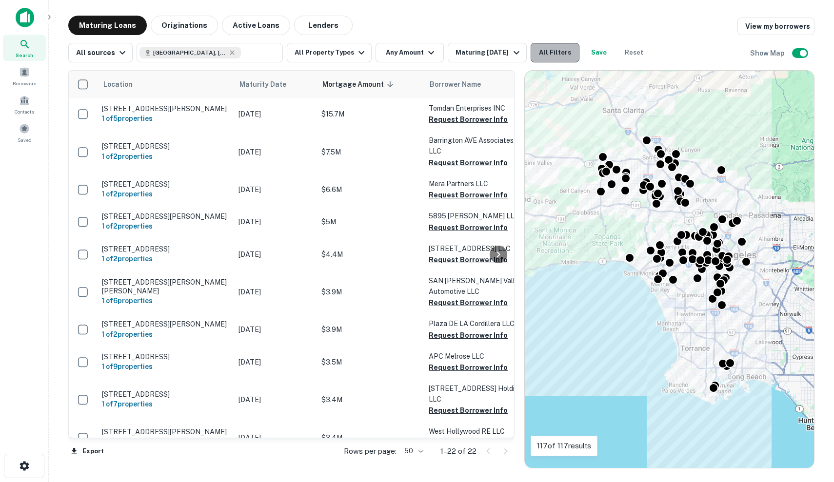
click at [564, 58] on button "All Filters" at bounding box center [555, 53] width 49 height 20
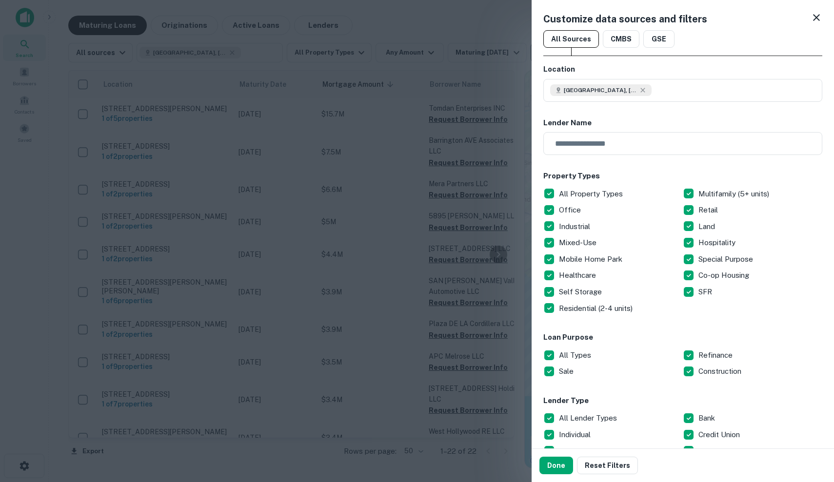
type input "*"
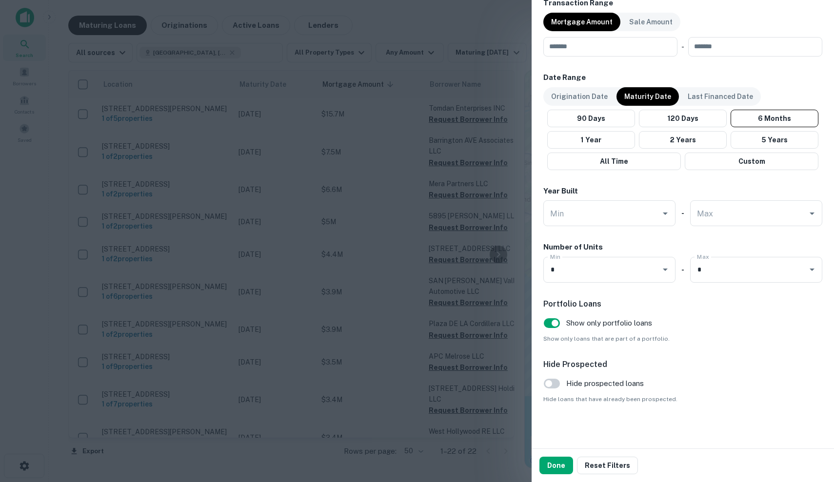
scroll to position [510, 0]
click at [665, 269] on icon "Open" at bounding box center [665, 270] width 5 height 2
click at [651, 270] on icon "Clear" at bounding box center [646, 275] width 10 height 10
click at [801, 272] on icon "Clear" at bounding box center [800, 270] width 10 height 10
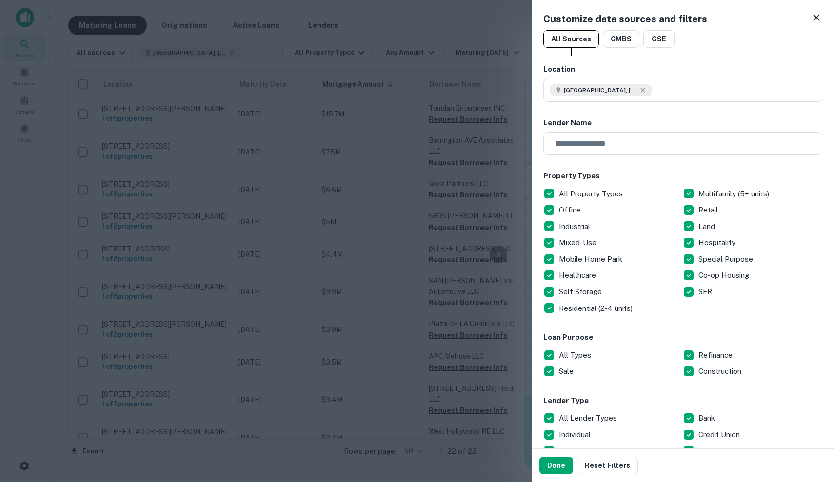
scroll to position [0, 0]
click at [585, 192] on p "All Property Types" at bounding box center [592, 194] width 66 height 12
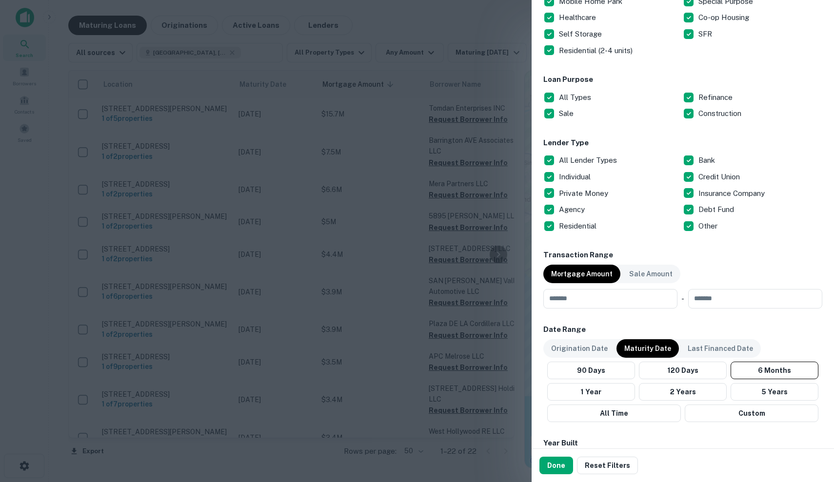
scroll to position [283, 0]
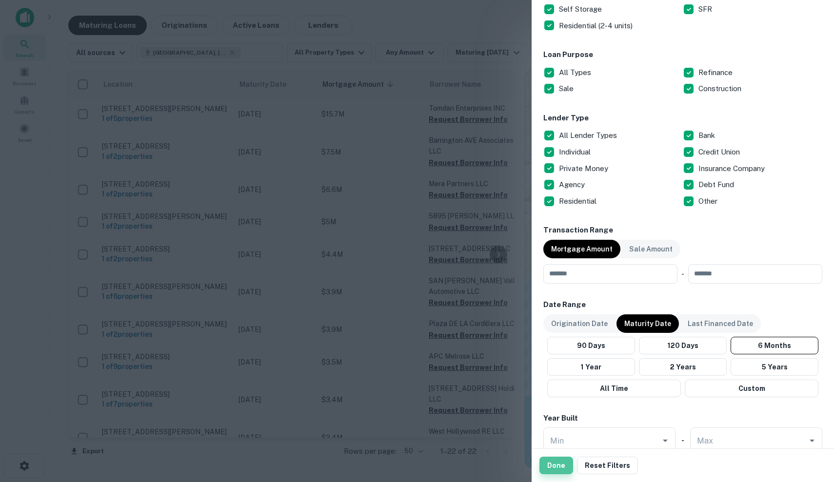
click at [559, 466] on button "Done" at bounding box center [557, 466] width 34 height 18
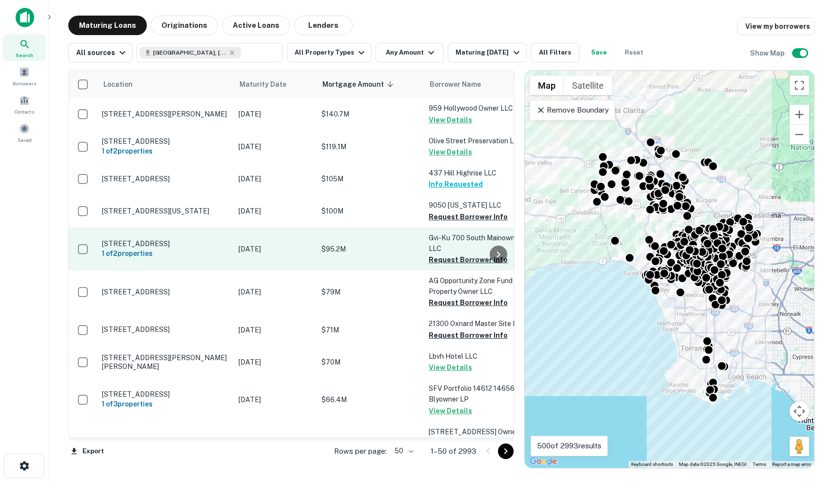
scroll to position [378, 0]
click at [325, 249] on p "$95.2M" at bounding box center [370, 249] width 98 height 11
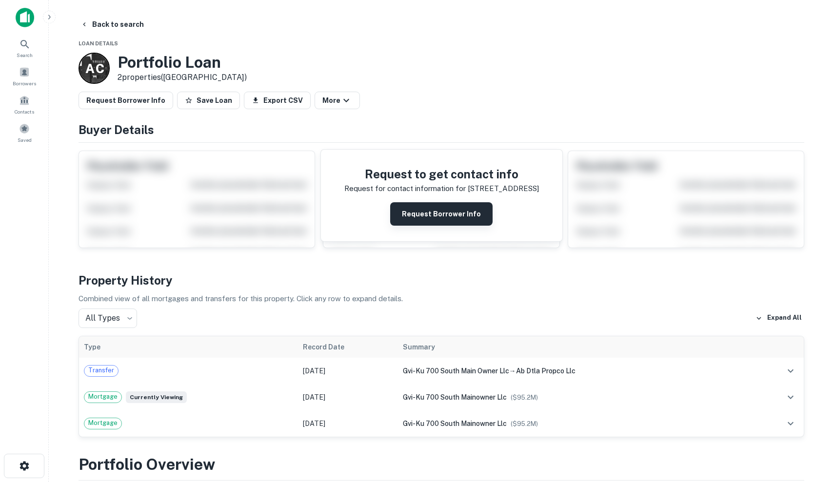
click at [424, 207] on button "Request Borrower Info" at bounding box center [441, 213] width 102 height 23
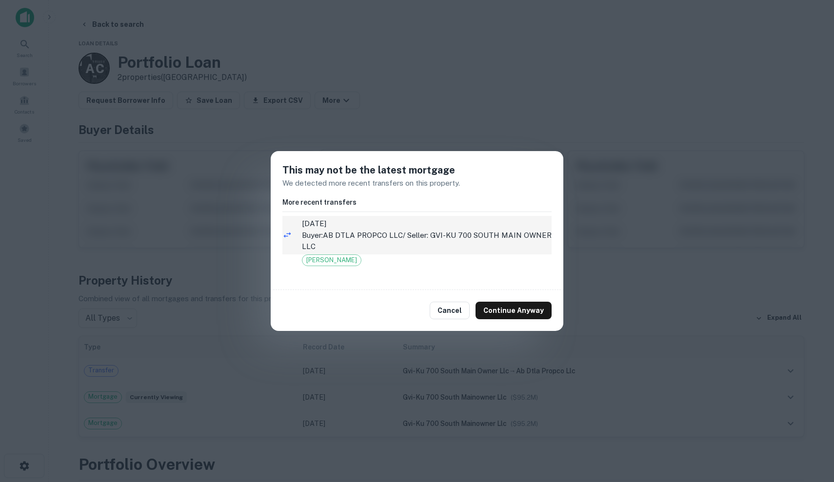
click at [418, 230] on p "Buyer: AB DTLA PROPCO LLC / Seller: GVI-KU 700 SOUTH MAIN OWNER LLC" at bounding box center [427, 241] width 250 height 23
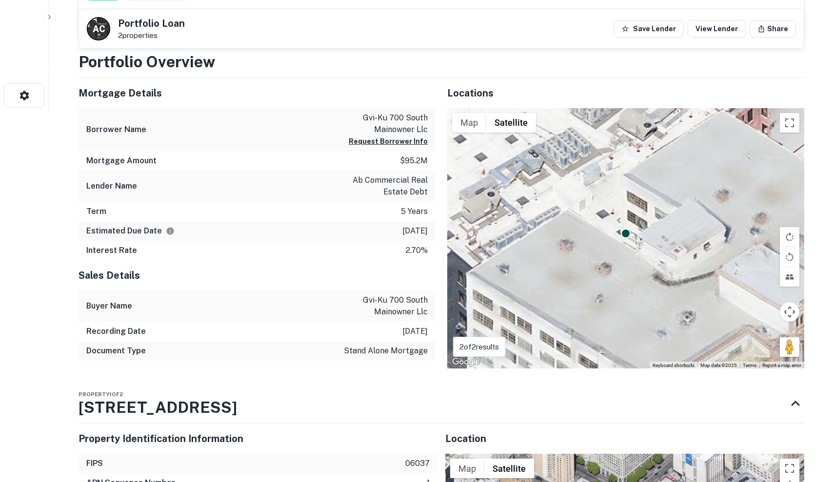
scroll to position [376, 0]
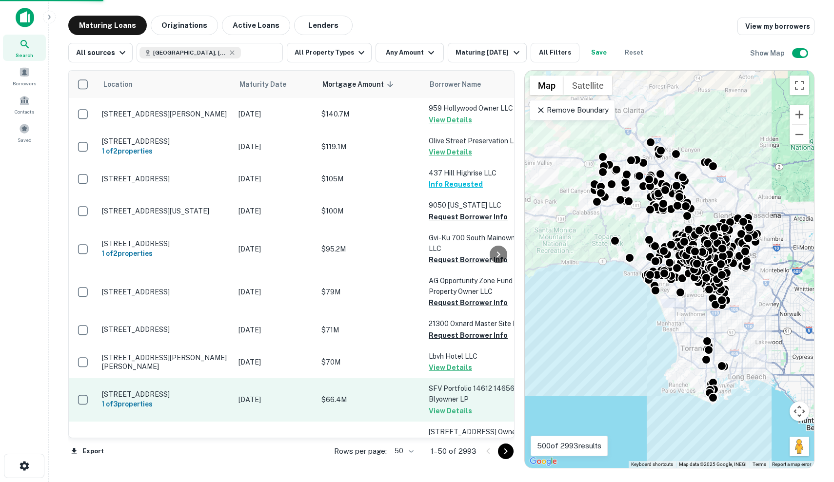
scroll to position [489, 0]
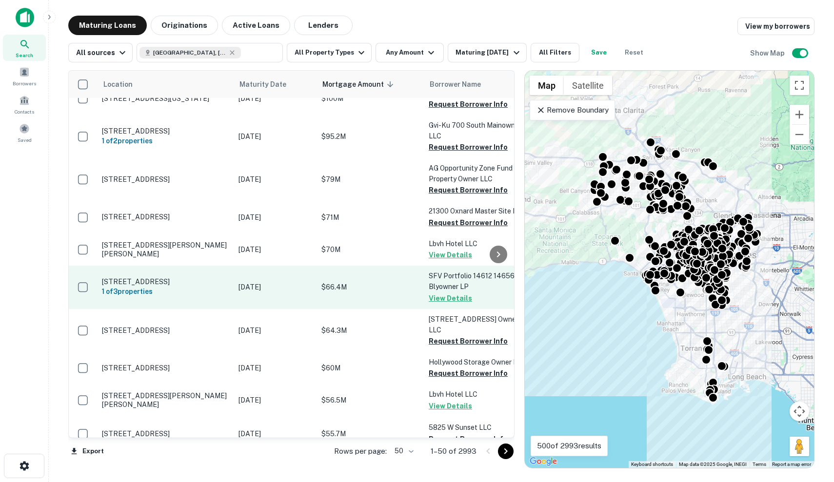
scroll to position [490, 0]
click at [386, 299] on td "$66.4M" at bounding box center [370, 287] width 107 height 43
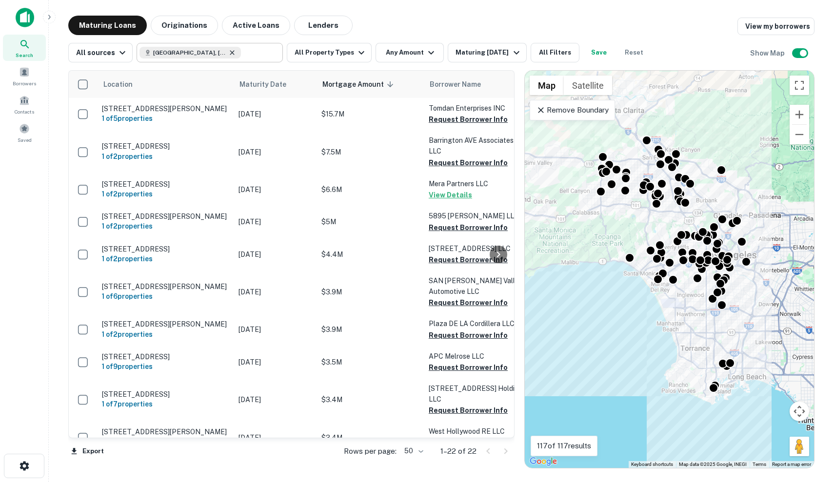
click at [228, 50] on icon at bounding box center [232, 53] width 8 height 8
type input "**********"
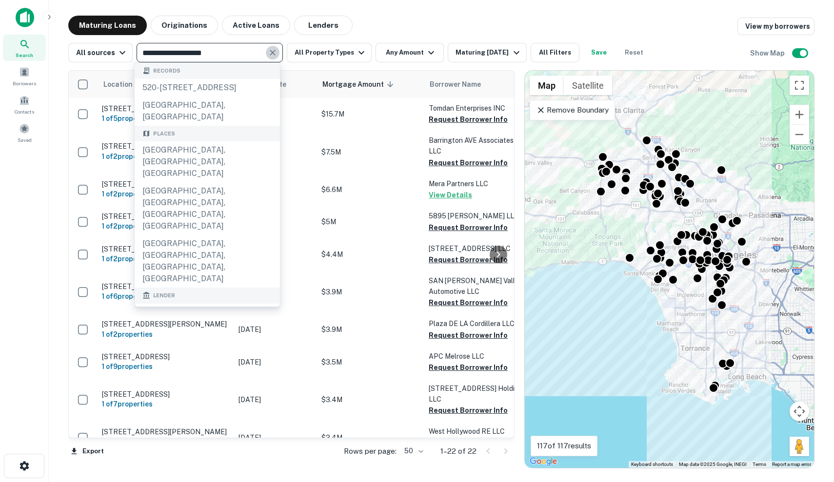
click at [272, 52] on icon "Clear" at bounding box center [273, 53] width 10 height 10
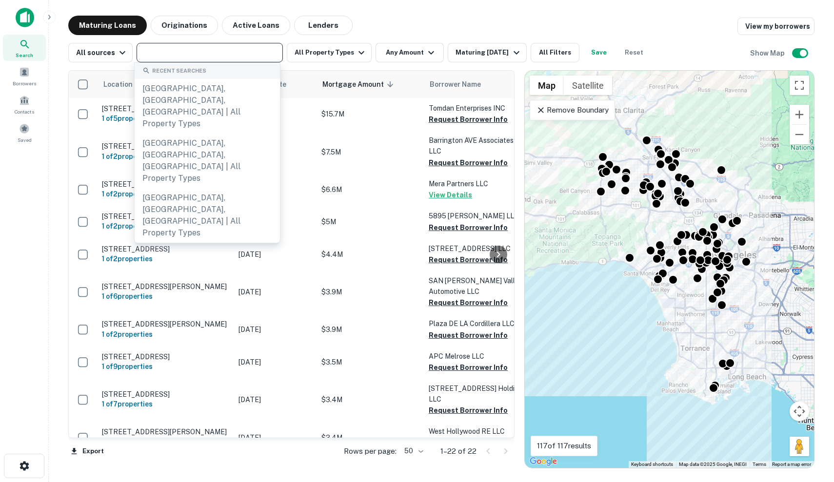
click at [229, 58] on input "text" at bounding box center [209, 53] width 139 height 14
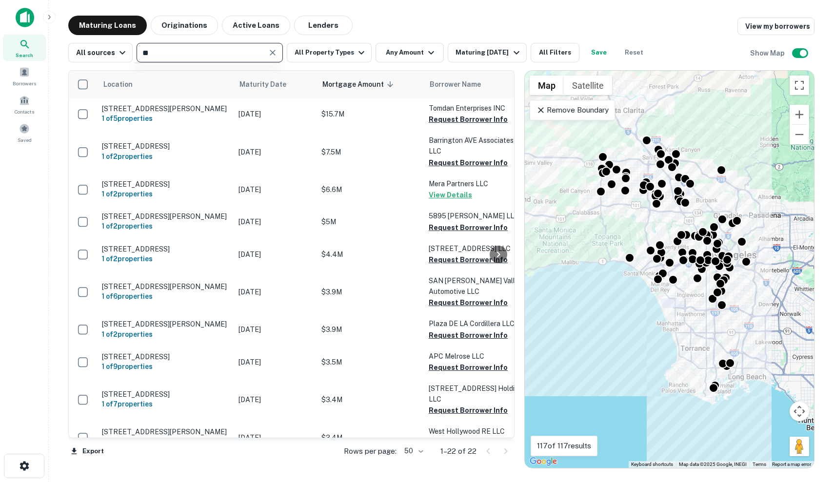
type input "*"
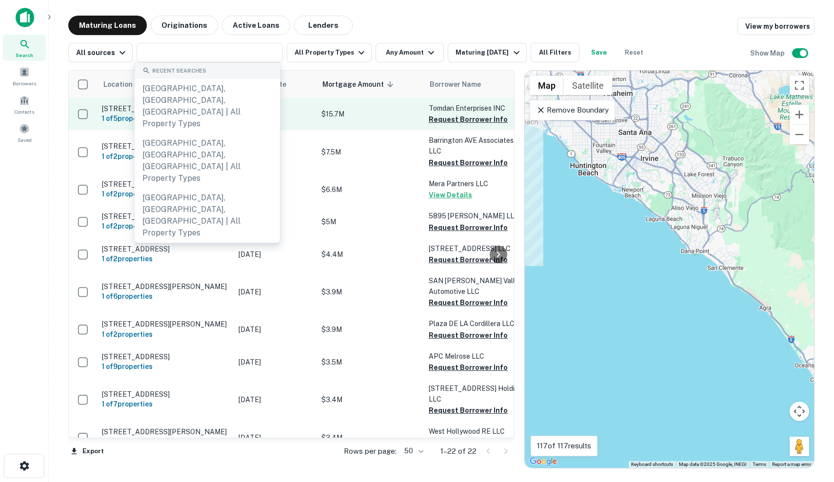
drag, startPoint x: 711, startPoint y: 361, endPoint x: 480, endPoint y: 105, distance: 344.7
click at [480, 105] on div "Location Maturity Date Mortgage Amount sorted descending Borrower Name Lender P…" at bounding box center [441, 265] width 746 height 406
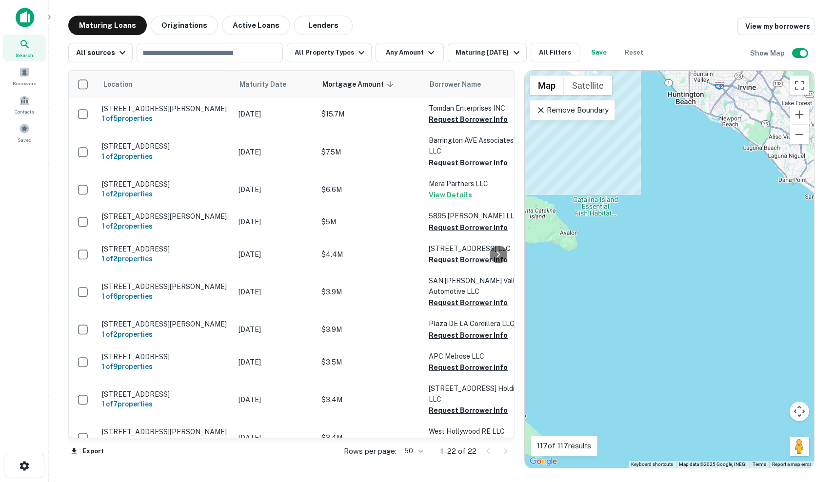
drag, startPoint x: 612, startPoint y: 167, endPoint x: 710, endPoint y: 95, distance: 122.2
click at [710, 95] on div "To activate drag with keyboard, press Alt + Enter. Once in keyboard drag state,…" at bounding box center [669, 270] width 289 height 398
click at [565, 117] on div "Remove Boundary" at bounding box center [572, 110] width 85 height 20
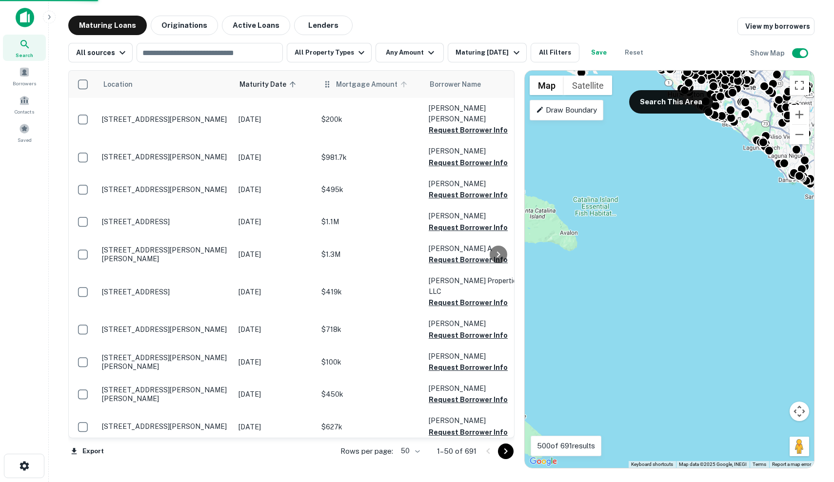
click at [366, 87] on span "Mortgage Amount" at bounding box center [373, 85] width 74 height 12
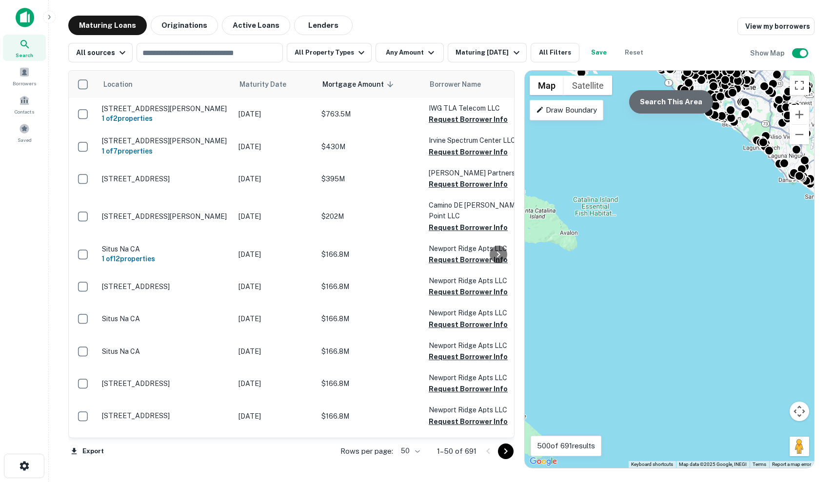
click at [664, 106] on button "Search This Area" at bounding box center [671, 101] width 84 height 23
click at [688, 105] on button "Search This Area" at bounding box center [671, 101] width 84 height 23
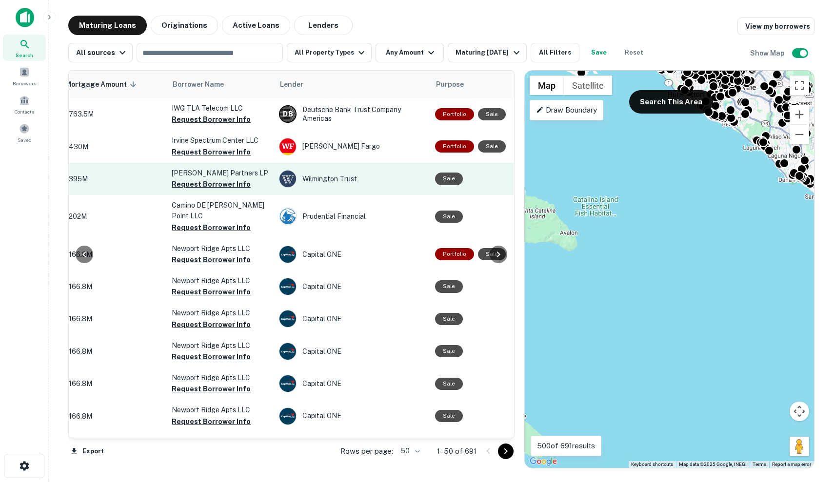
scroll to position [0, 259]
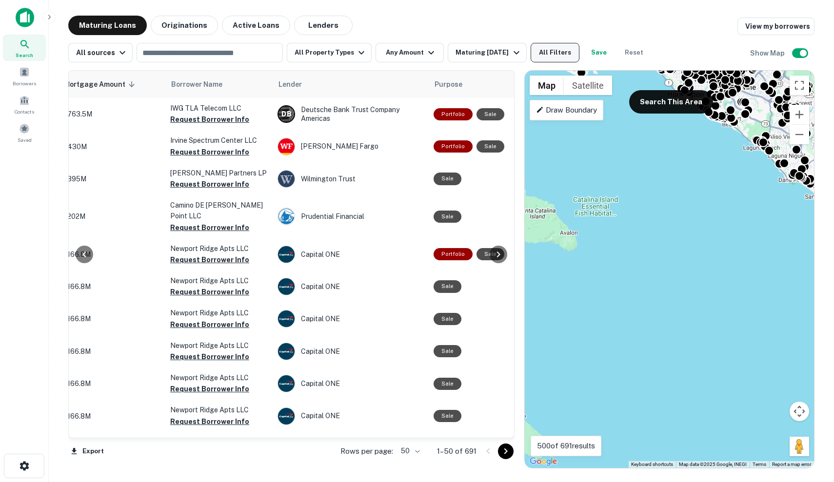
click at [553, 53] on button "All Filters" at bounding box center [555, 53] width 49 height 20
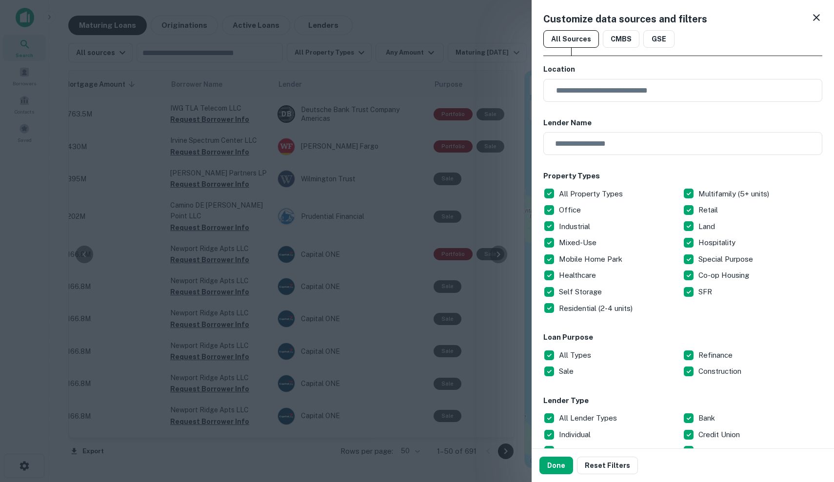
scroll to position [0, 0]
click at [569, 194] on p "All Property Types" at bounding box center [592, 194] width 66 height 12
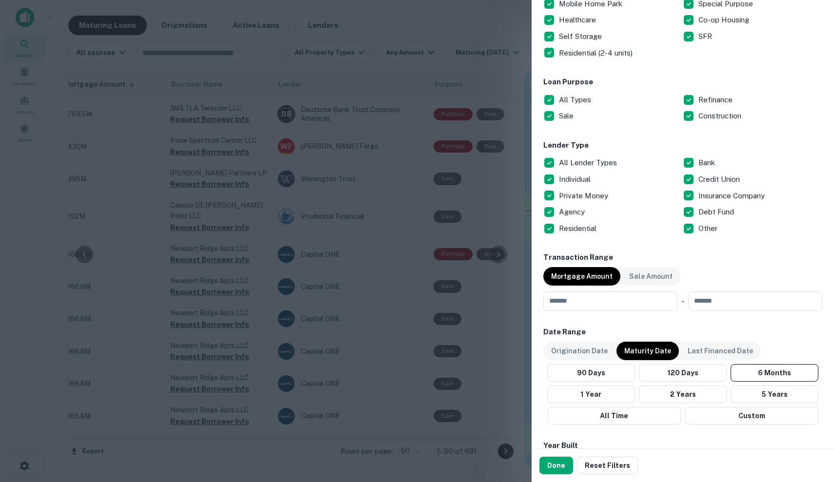
scroll to position [275, 0]
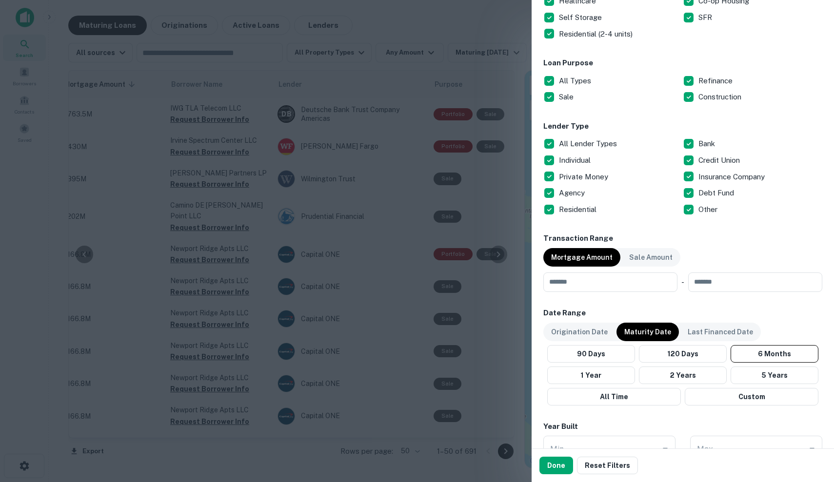
click at [582, 136] on div "All Lender Types" at bounding box center [613, 144] width 140 height 17
click at [582, 159] on p "Individual" at bounding box center [576, 161] width 34 height 12
click at [582, 173] on p "Private Money" at bounding box center [584, 177] width 51 height 12
click at [710, 162] on p "Credit Union" at bounding box center [720, 161] width 43 height 12
click at [710, 191] on p "Debt Fund" at bounding box center [718, 193] width 38 height 12
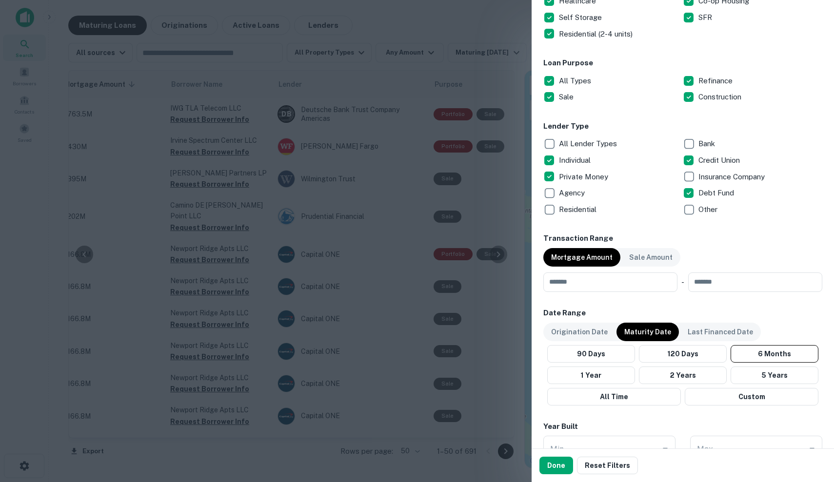
click at [701, 210] on p "Other" at bounding box center [709, 210] width 21 height 12
click at [570, 207] on p "Residential" at bounding box center [579, 210] width 40 height 12
click at [554, 464] on button "Done" at bounding box center [557, 466] width 34 height 18
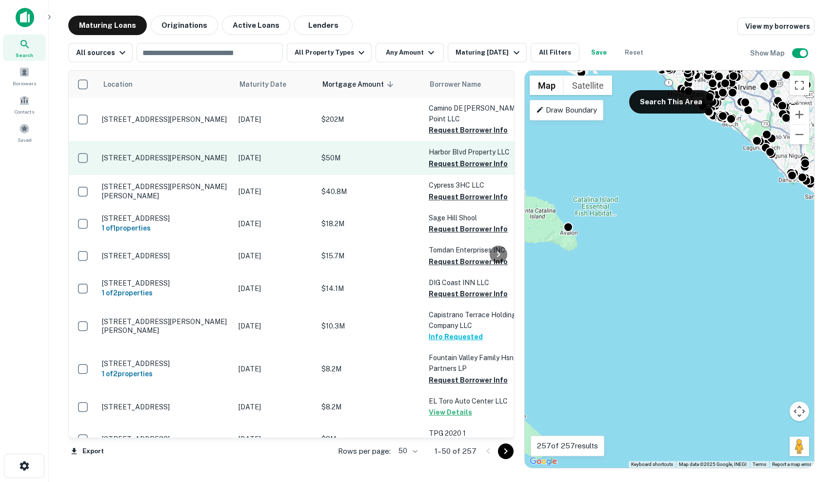
click at [382, 159] on p "$50M" at bounding box center [370, 158] width 98 height 11
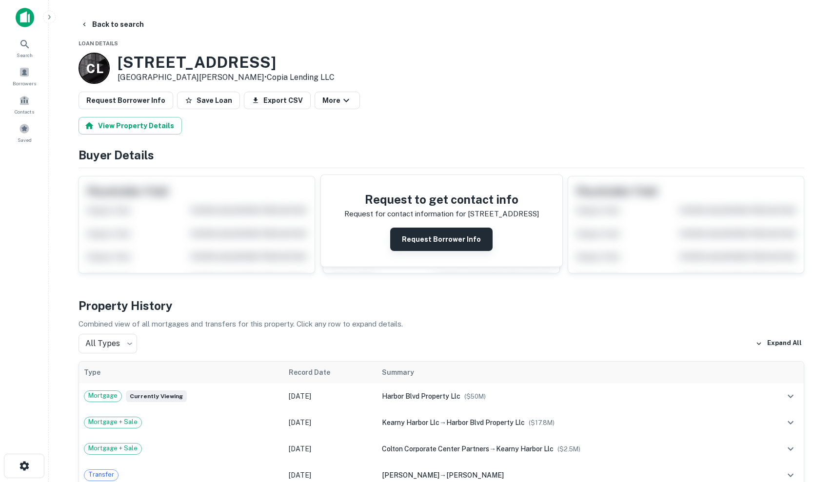
click at [428, 244] on button "Request Borrower Info" at bounding box center [441, 239] width 102 height 23
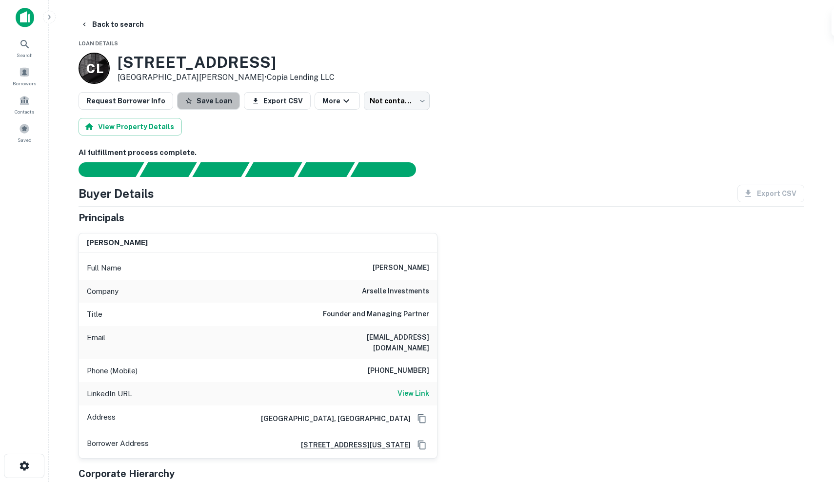
click at [218, 99] on button "Save Loan" at bounding box center [208, 101] width 63 height 18
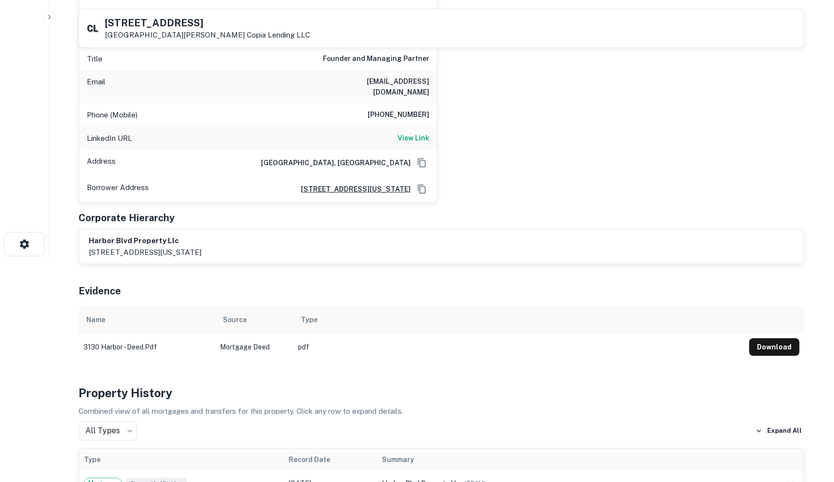
scroll to position [174, 0]
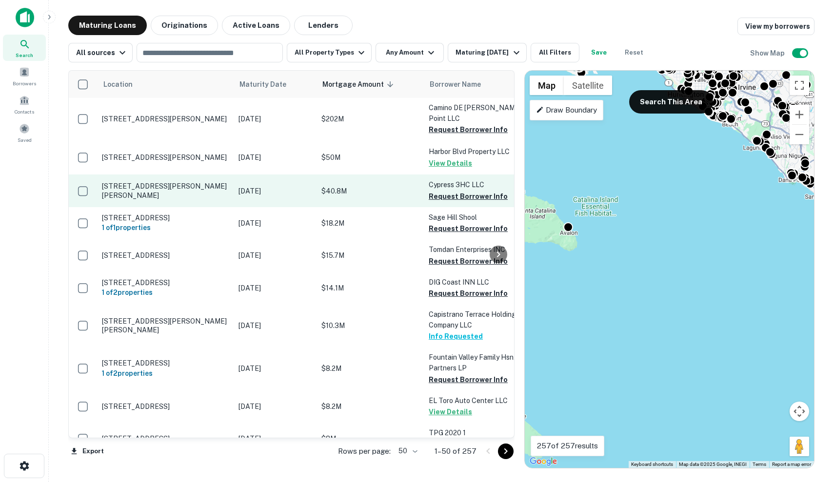
scroll to position [0, 0]
click at [377, 190] on p "$40.8M" at bounding box center [370, 191] width 98 height 11
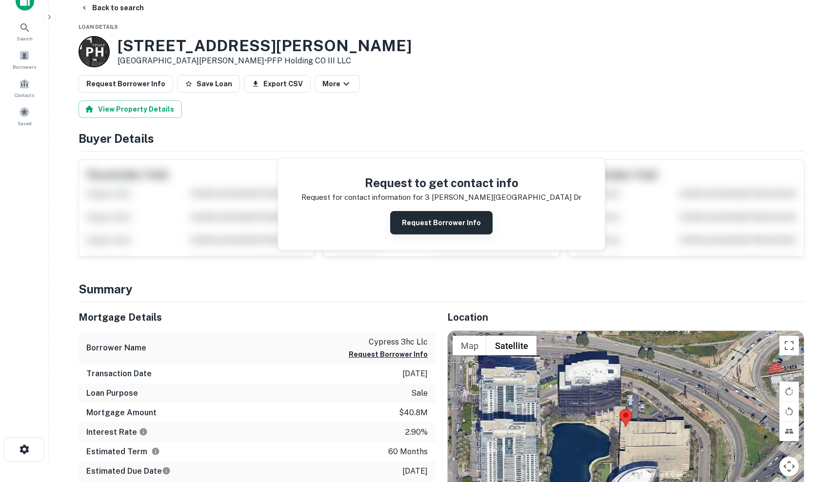
scroll to position [42, 0]
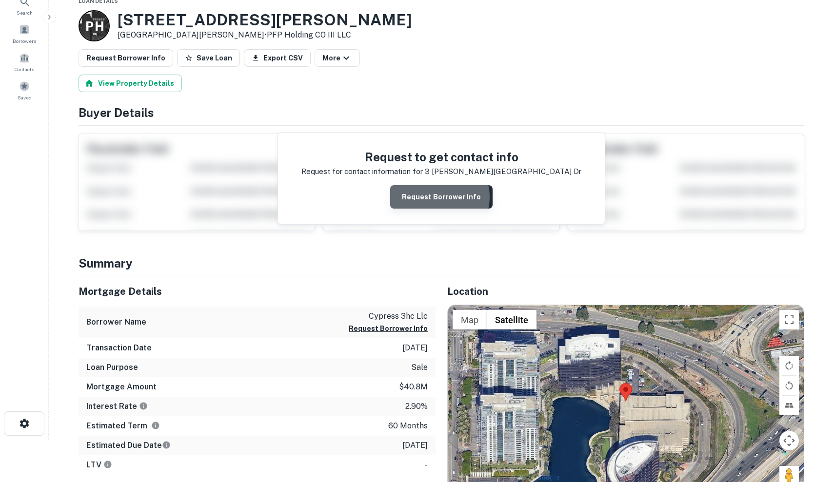
click at [437, 197] on button "Request Borrower Info" at bounding box center [441, 196] width 102 height 23
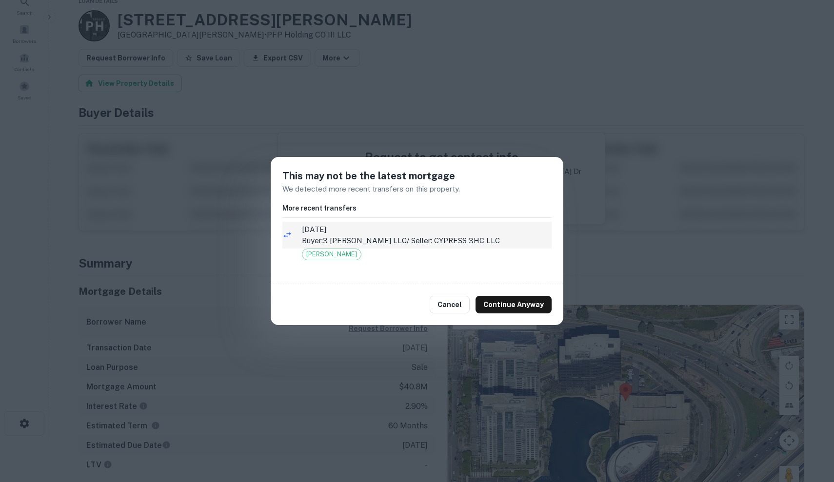
click at [378, 237] on p "Buyer: 3 HUTTON LLC / Seller: CYPRESS 3HC LLC" at bounding box center [427, 241] width 250 height 12
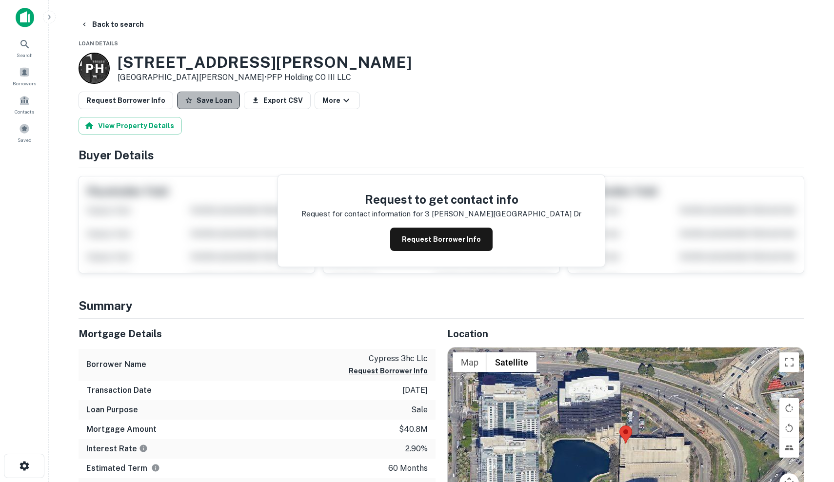
click at [208, 96] on button "Save Loan" at bounding box center [208, 101] width 63 height 18
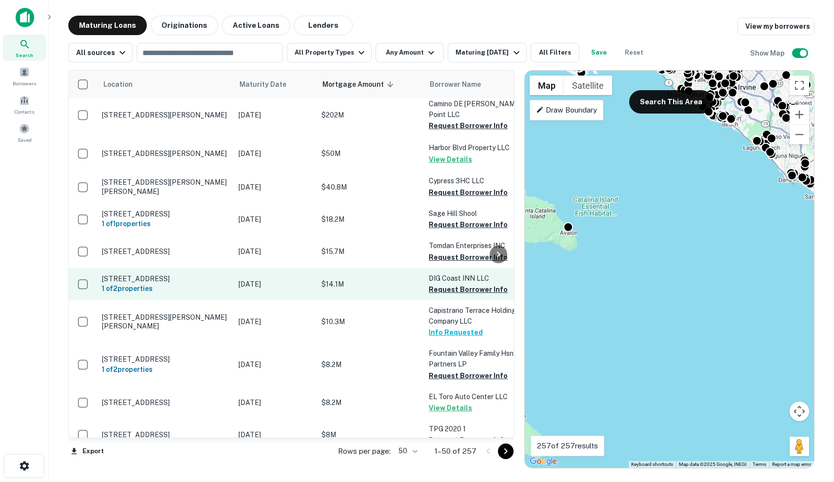
scroll to position [4, 0]
click at [303, 300] on td "[DATE]" at bounding box center [275, 284] width 83 height 32
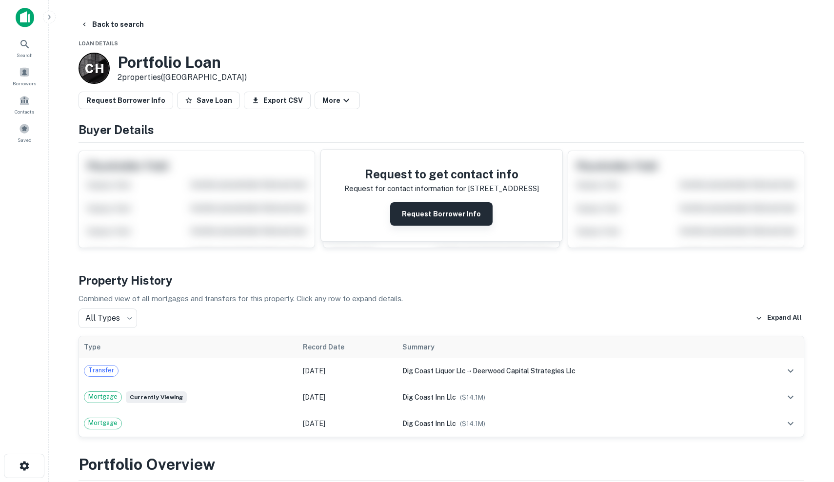
click at [437, 209] on button "Request Borrower Info" at bounding box center [441, 213] width 102 height 23
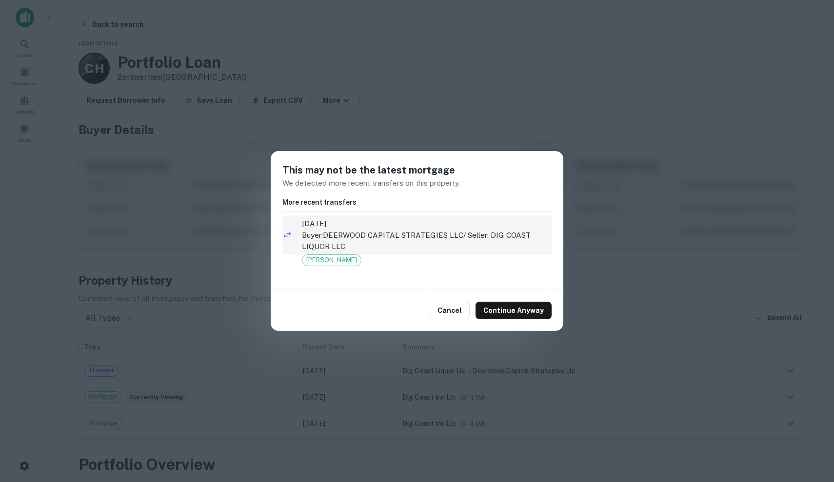
click at [467, 247] on p "Buyer: DEERWOOD CAPITAL STRATEGIES LLC / Seller: DIG COAST LIQUOR LLC" at bounding box center [427, 241] width 250 height 23
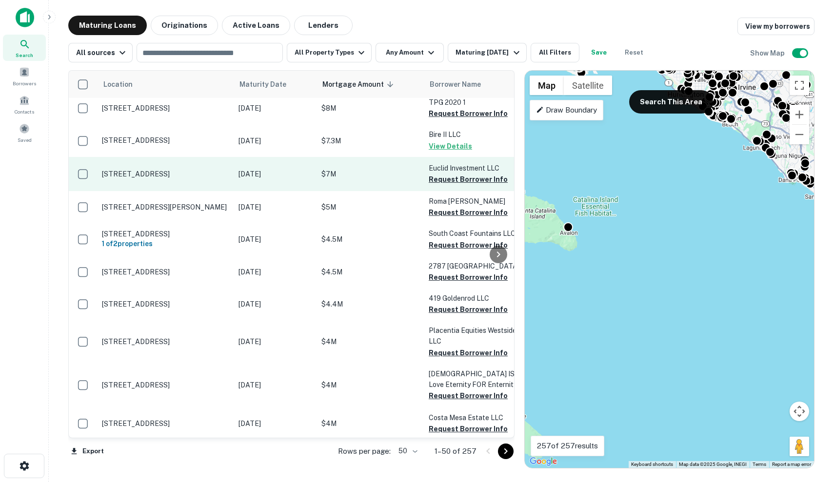
scroll to position [331, 0]
click at [353, 180] on p "$7M" at bounding box center [370, 174] width 98 height 11
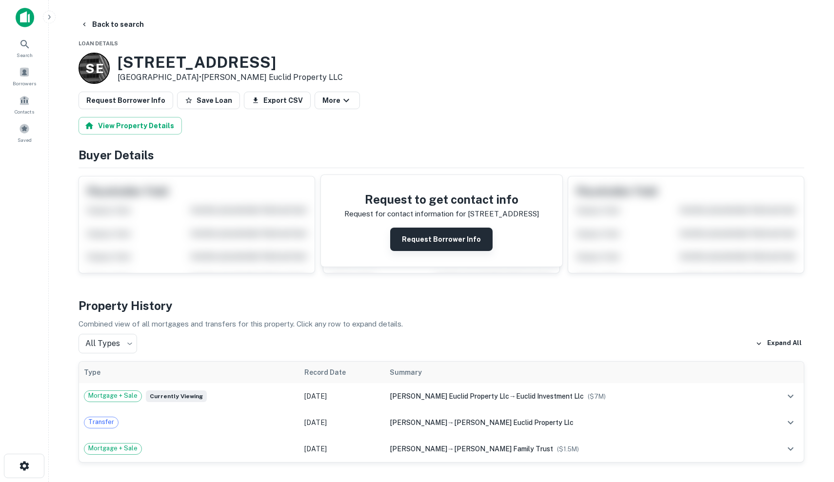
click at [420, 236] on button "Request Borrower Info" at bounding box center [441, 239] width 102 height 23
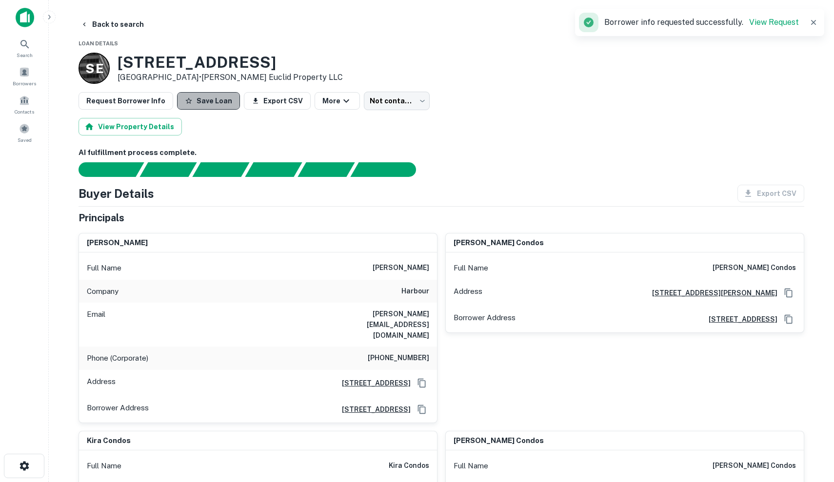
click at [205, 100] on button "Save Loan" at bounding box center [208, 101] width 63 height 18
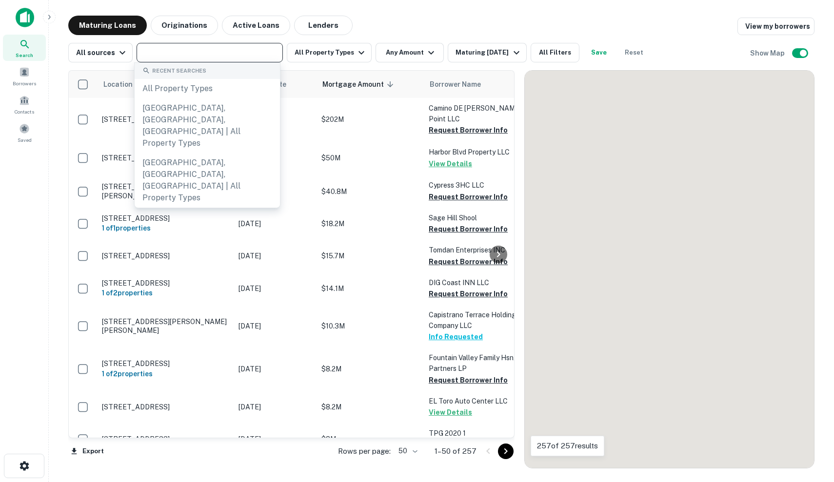
click at [222, 54] on input "text" at bounding box center [209, 53] width 139 height 14
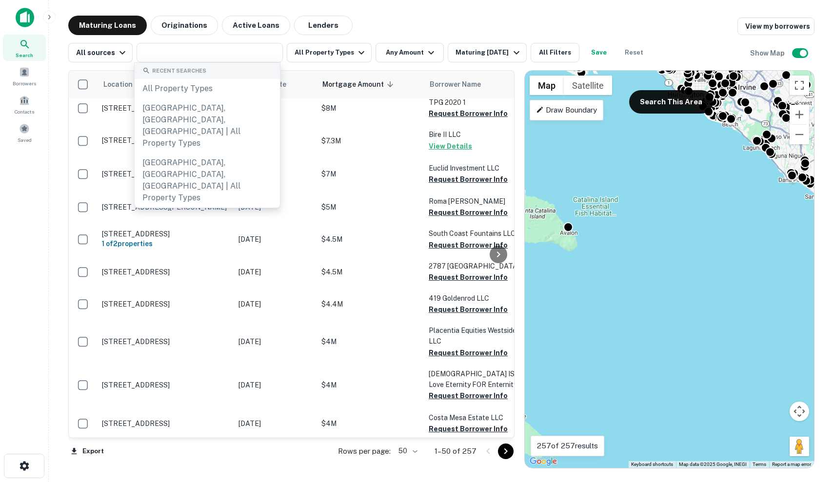
click at [438, 22] on div "Maturing Loans Originations Active Loans Lenders View my borrowers" at bounding box center [441, 26] width 746 height 20
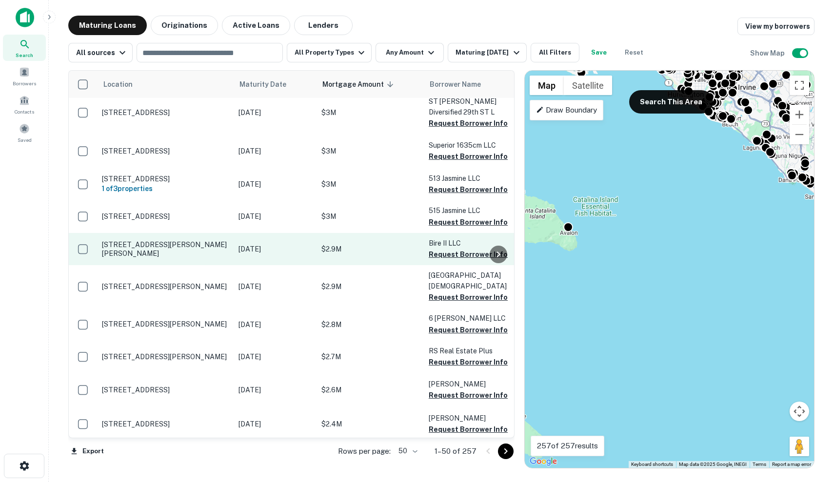
scroll to position [879, 0]
click at [373, 255] on p "$2.9M" at bounding box center [370, 249] width 98 height 11
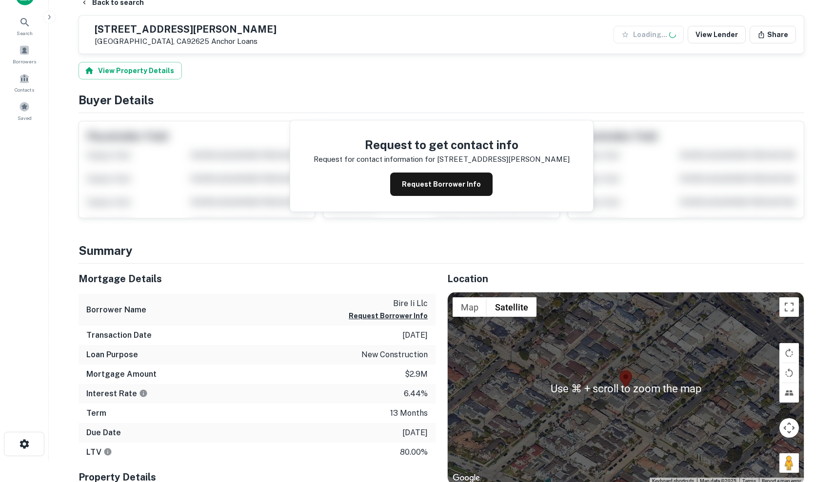
scroll to position [116, 0]
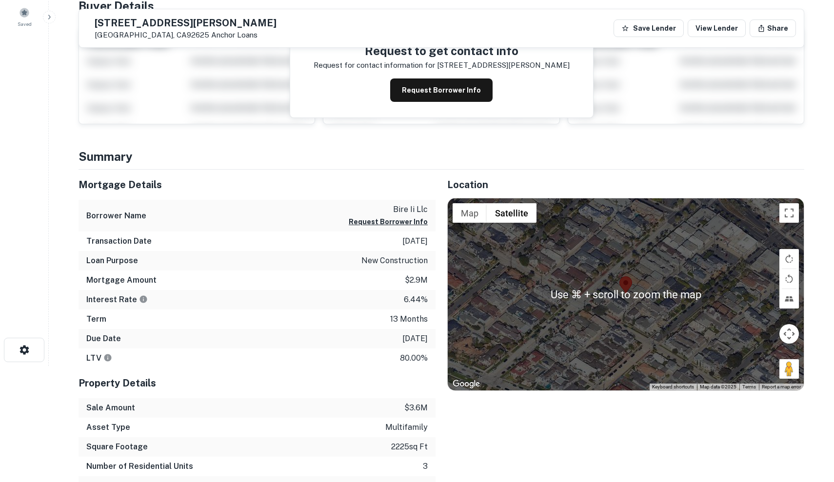
click at [638, 327] on div at bounding box center [626, 295] width 356 height 192
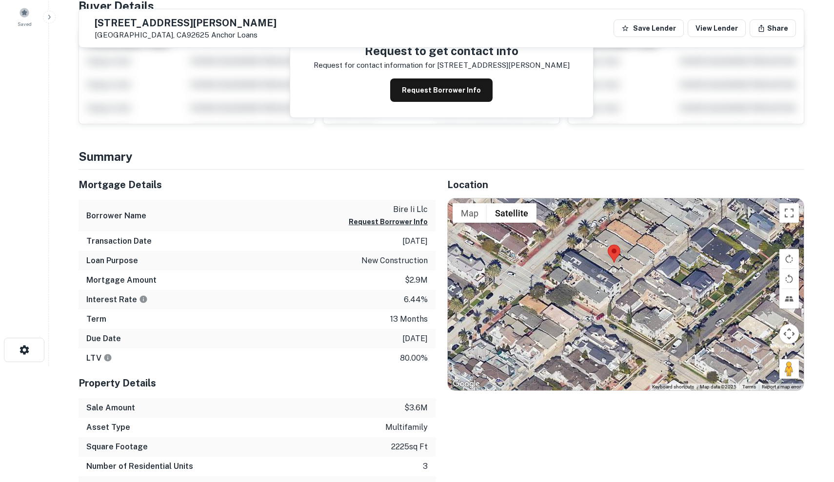
click at [627, 282] on div at bounding box center [626, 295] width 356 height 192
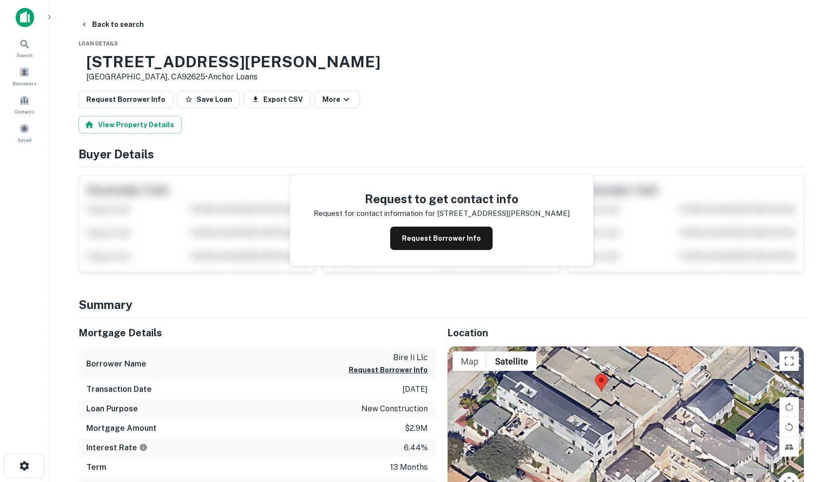
scroll to position [0, 0]
click at [195, 108] on button "Save Loan" at bounding box center [208, 100] width 63 height 18
click at [420, 239] on button "Request Borrower Info" at bounding box center [441, 238] width 102 height 23
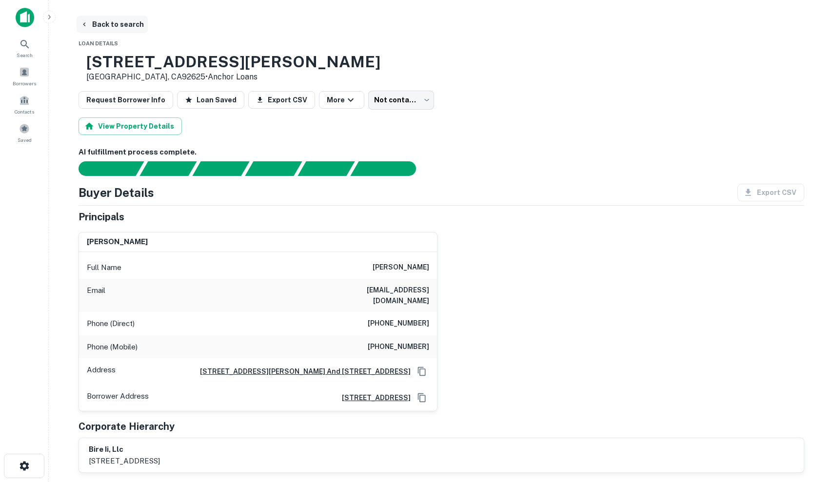
click at [97, 20] on button "Back to search" at bounding box center [112, 25] width 71 height 18
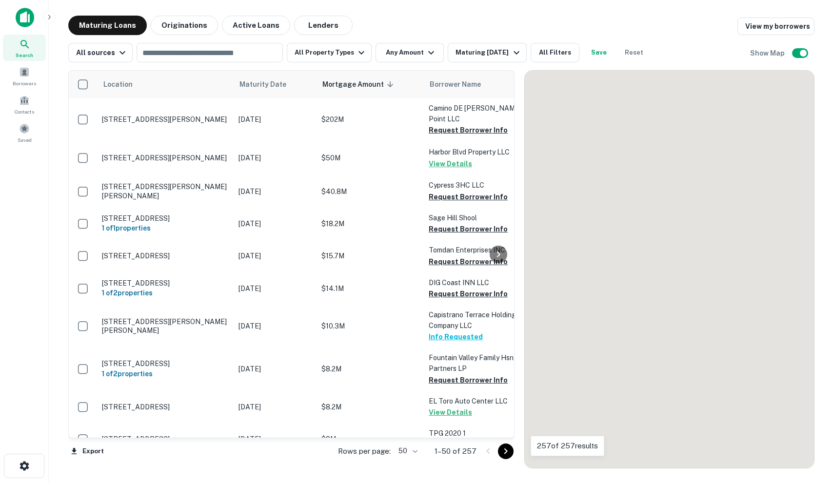
scroll to position [879, 0]
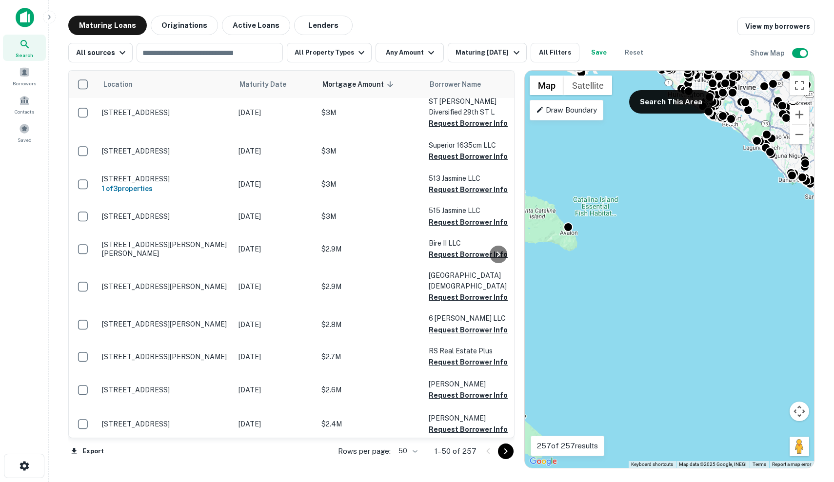
click at [487, 19] on div "Maturing Loans Originations Active Loans Lenders View my borrowers" at bounding box center [441, 26] width 746 height 20
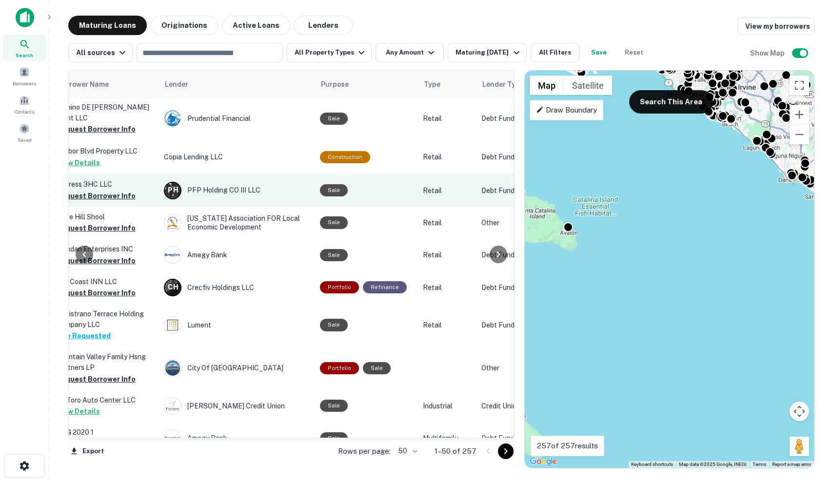
scroll to position [1, 400]
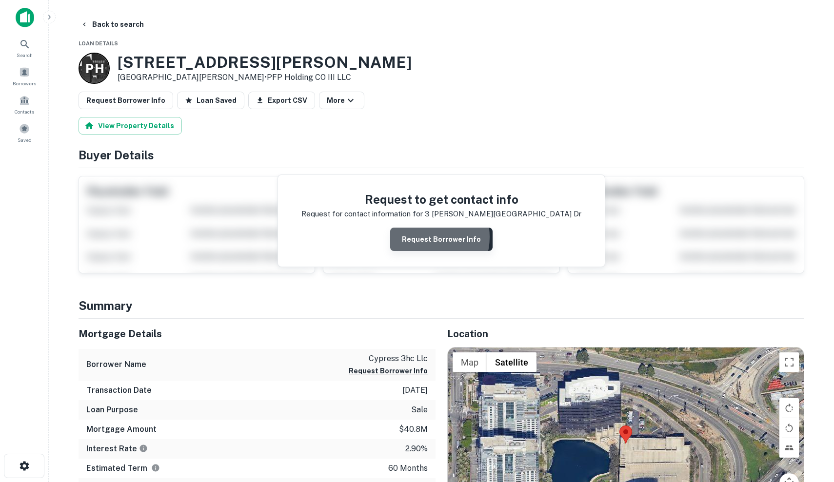
click at [423, 237] on button "Request Borrower Info" at bounding box center [441, 239] width 102 height 23
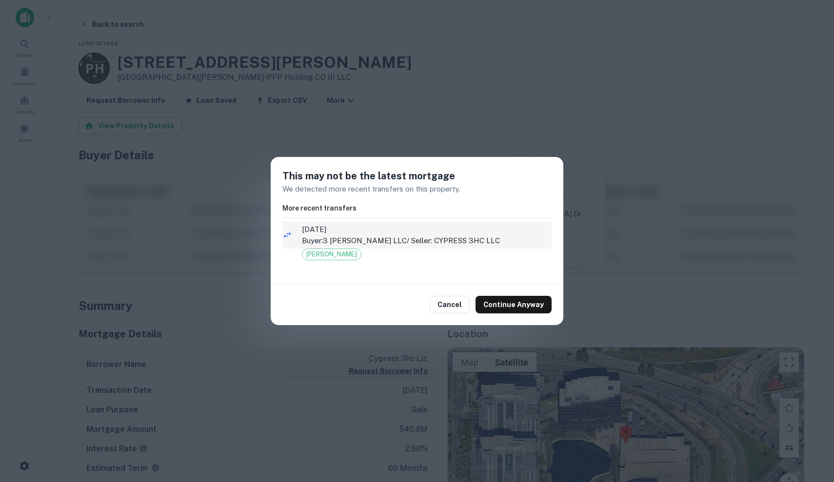
click at [457, 231] on span "[DATE]" at bounding box center [427, 230] width 250 height 12
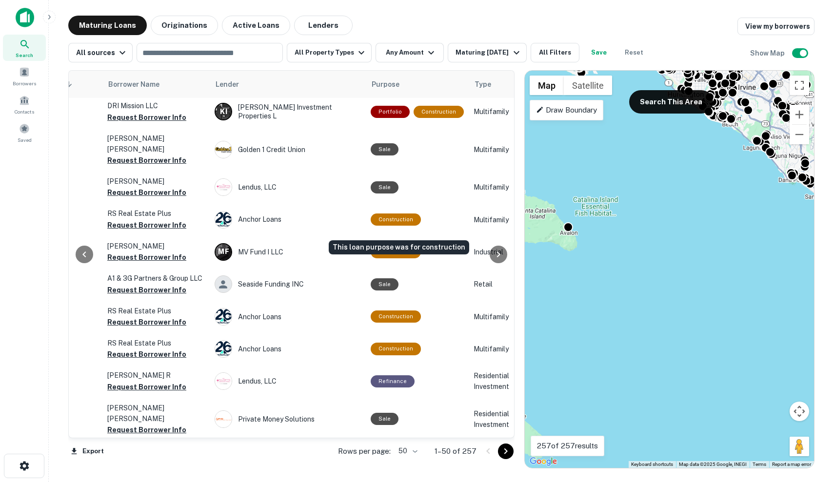
scroll to position [1389, 321]
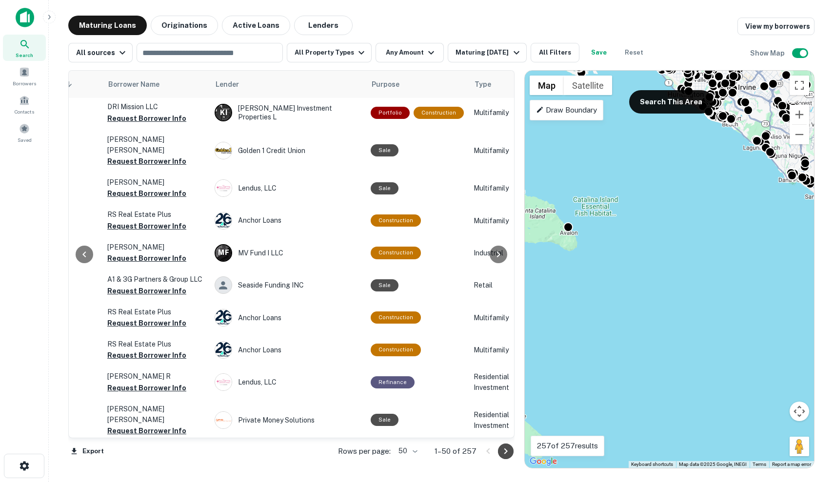
click at [507, 451] on icon "Go to next page" at bounding box center [505, 452] width 3 height 6
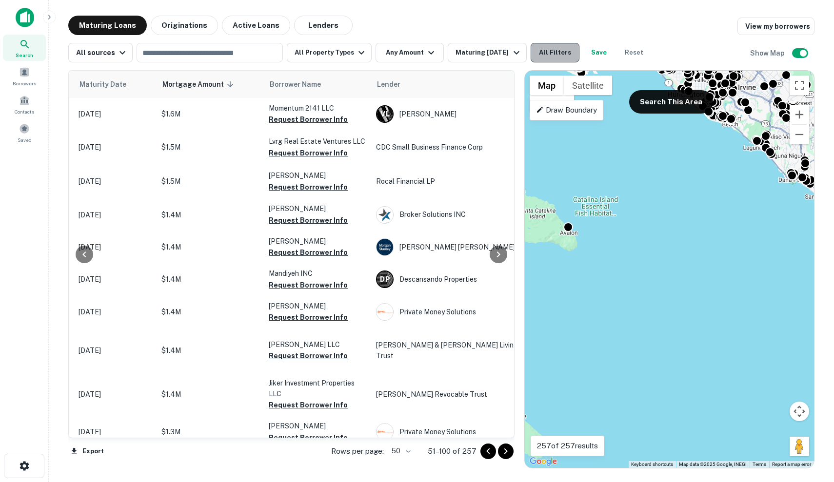
click at [570, 47] on button "All Filters" at bounding box center [555, 53] width 49 height 20
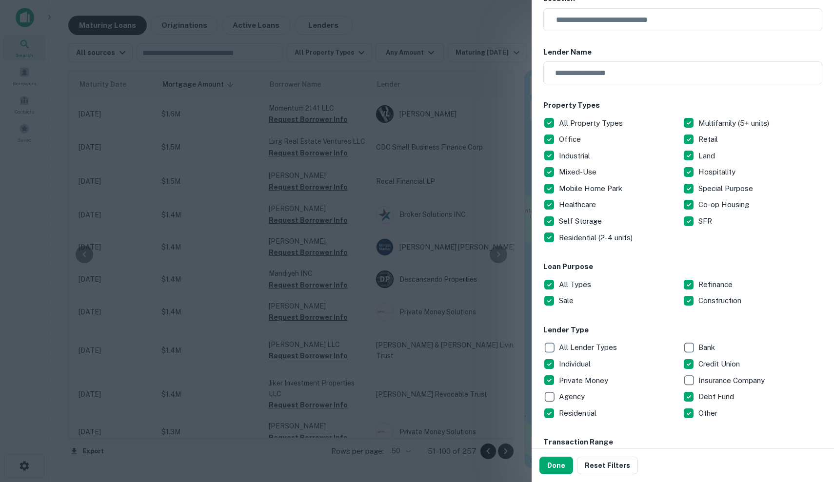
scroll to position [71, 0]
click at [330, 283] on div at bounding box center [417, 241] width 834 height 482
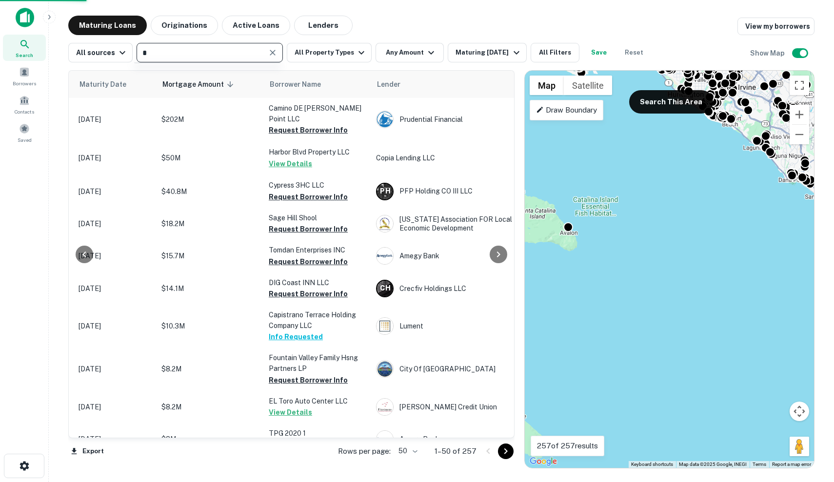
click at [246, 54] on input "*" at bounding box center [202, 53] width 124 height 14
type input "**********"
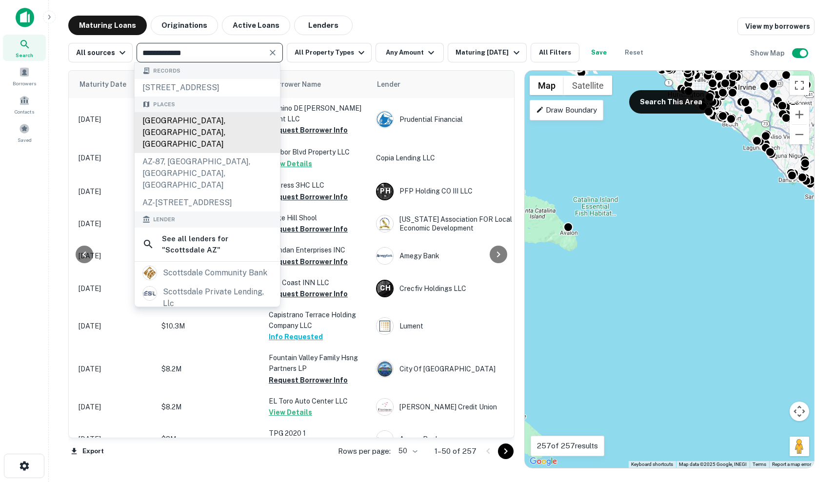
click at [207, 132] on div "Scottsdale, AZ, USA" at bounding box center [207, 132] width 145 height 41
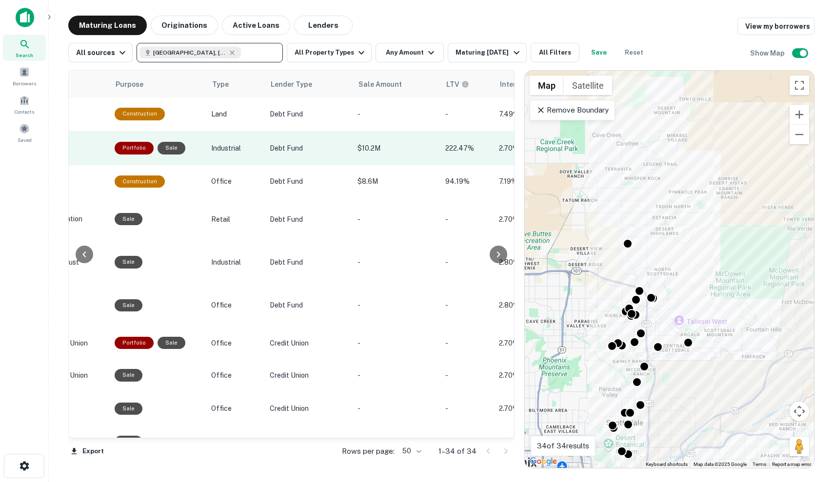
scroll to position [2, 564]
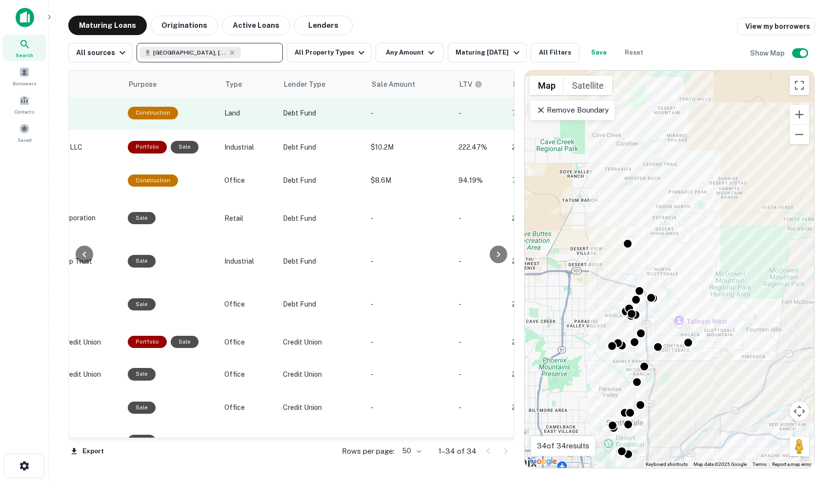
click at [366, 111] on td "-" at bounding box center [410, 113] width 88 height 34
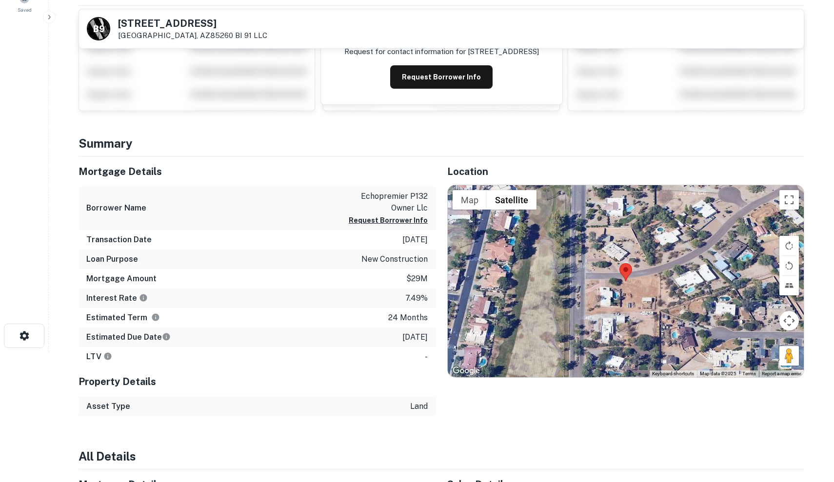
scroll to position [128, 0]
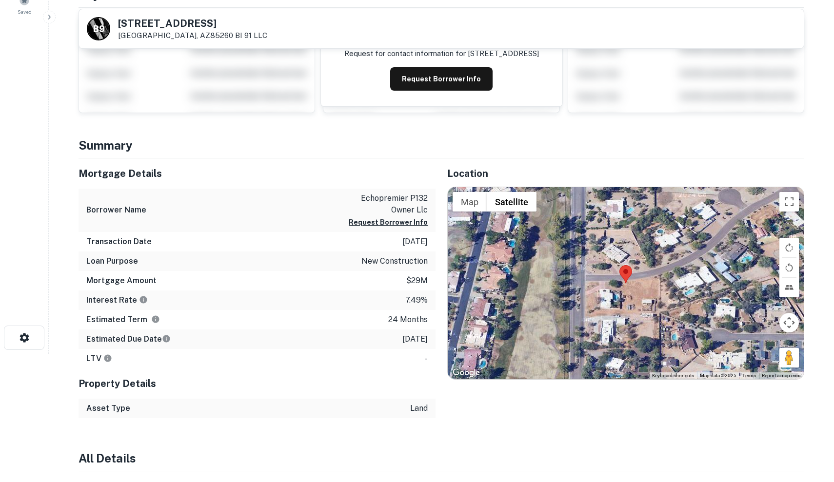
click at [615, 278] on div at bounding box center [626, 283] width 356 height 192
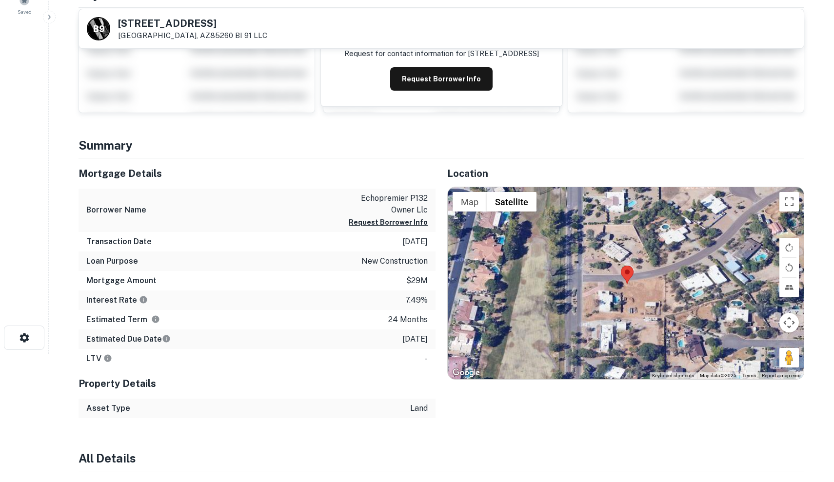
click at [615, 278] on div at bounding box center [626, 283] width 356 height 192
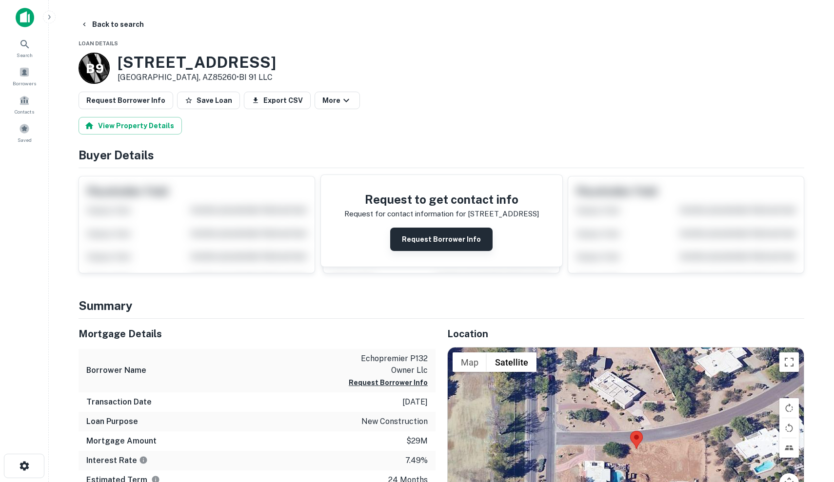
scroll to position [0, 0]
drag, startPoint x: 474, startPoint y: 235, endPoint x: 294, endPoint y: 125, distance: 210.8
click at [474, 236] on button "Request Borrower Info" at bounding box center [441, 239] width 102 height 23
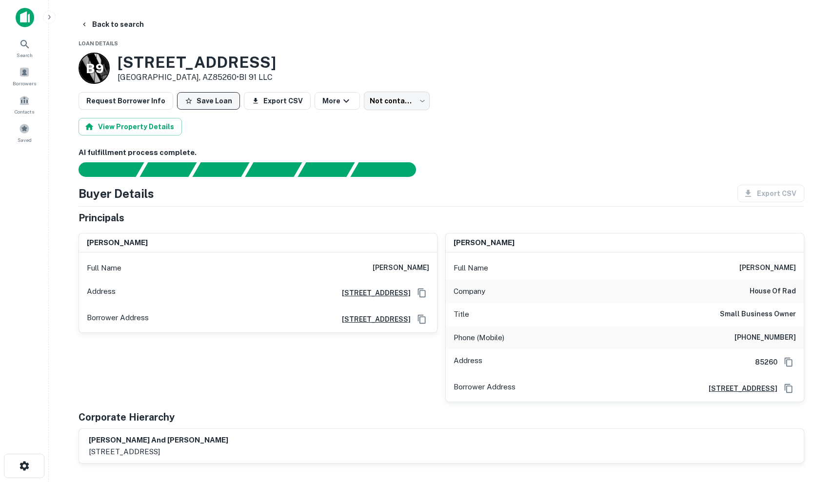
click at [202, 98] on button "Save Loan" at bounding box center [208, 101] width 63 height 18
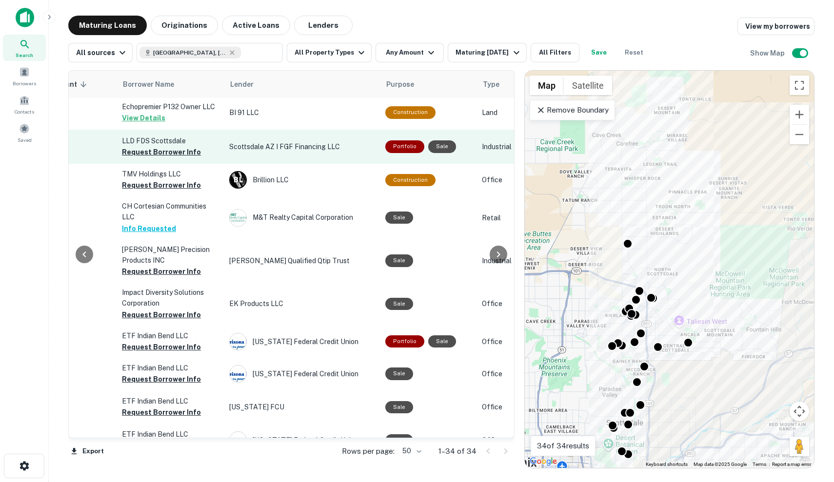
scroll to position [3, 307]
click at [372, 150] on p "Scottsdale AZ I FGF Financing LLC" at bounding box center [302, 146] width 146 height 11
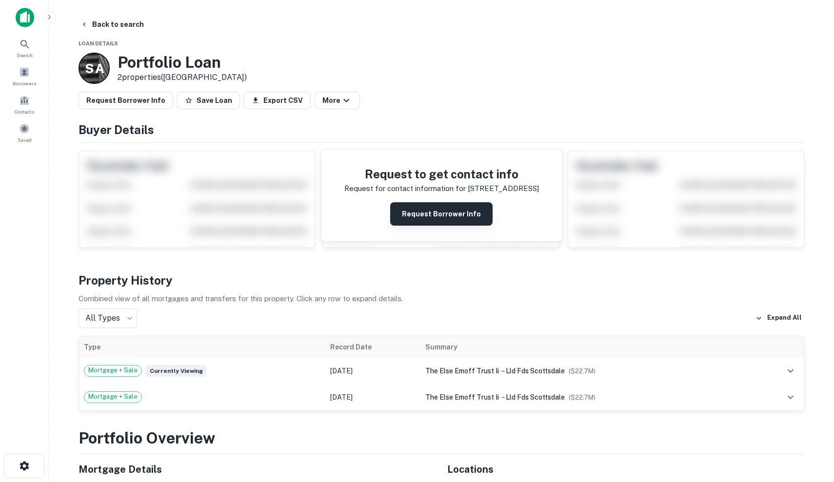
click at [430, 217] on button "Request Borrower Info" at bounding box center [441, 213] width 102 height 23
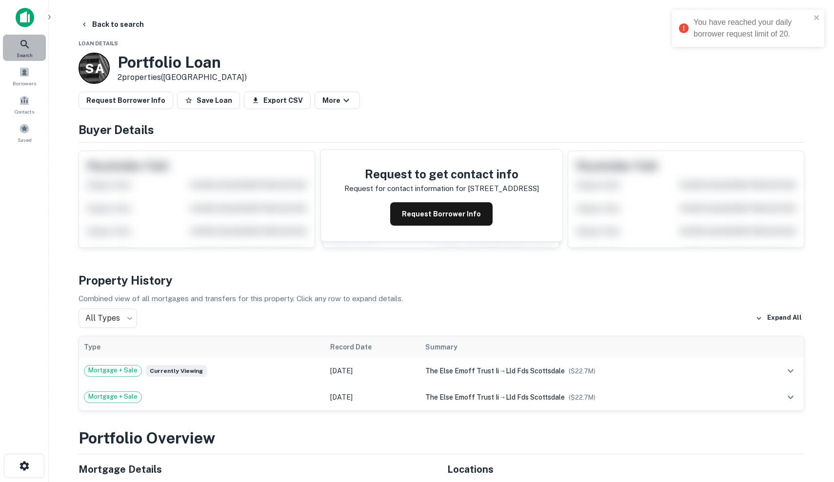
click at [25, 41] on icon at bounding box center [24, 44] width 8 height 8
